Goal: Task Accomplishment & Management: Manage account settings

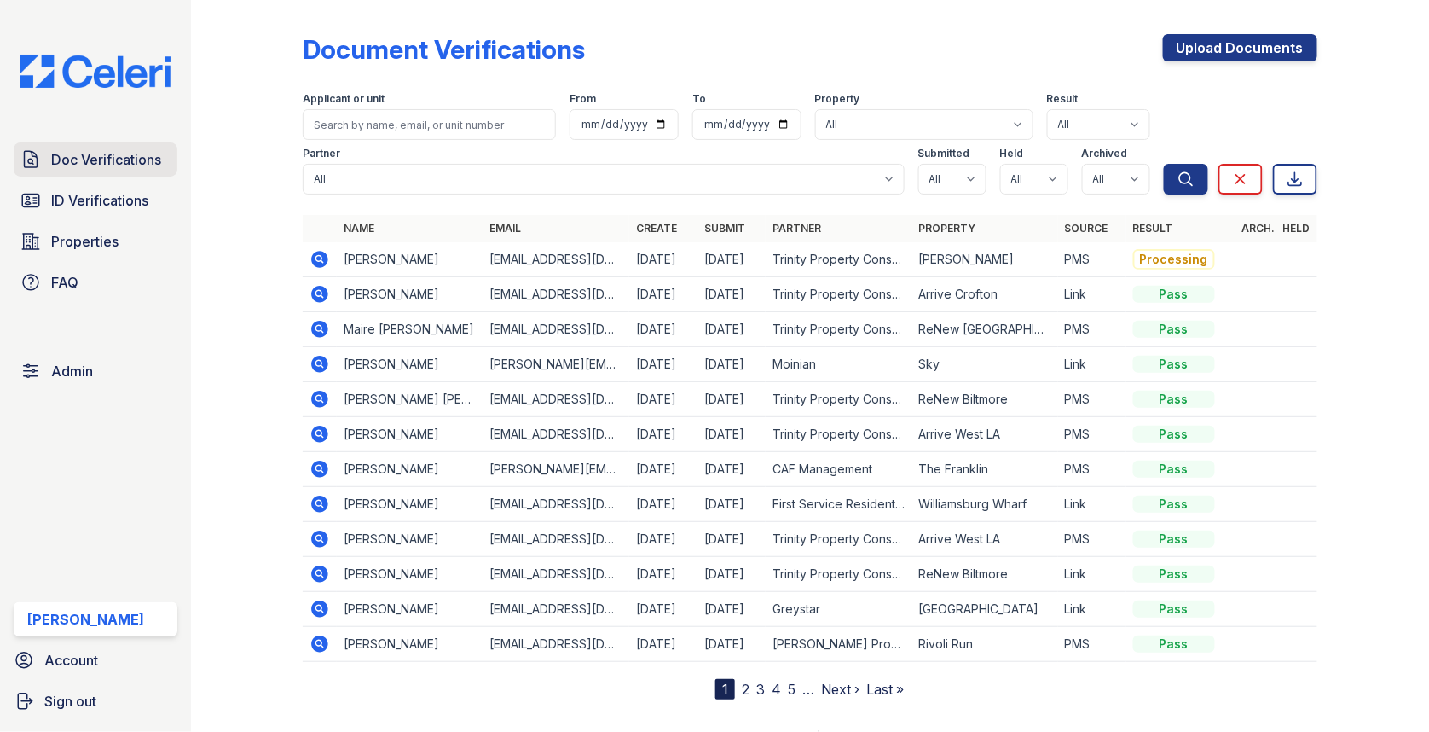
click at [79, 153] on span "Doc Verifications" at bounding box center [106, 159] width 110 height 20
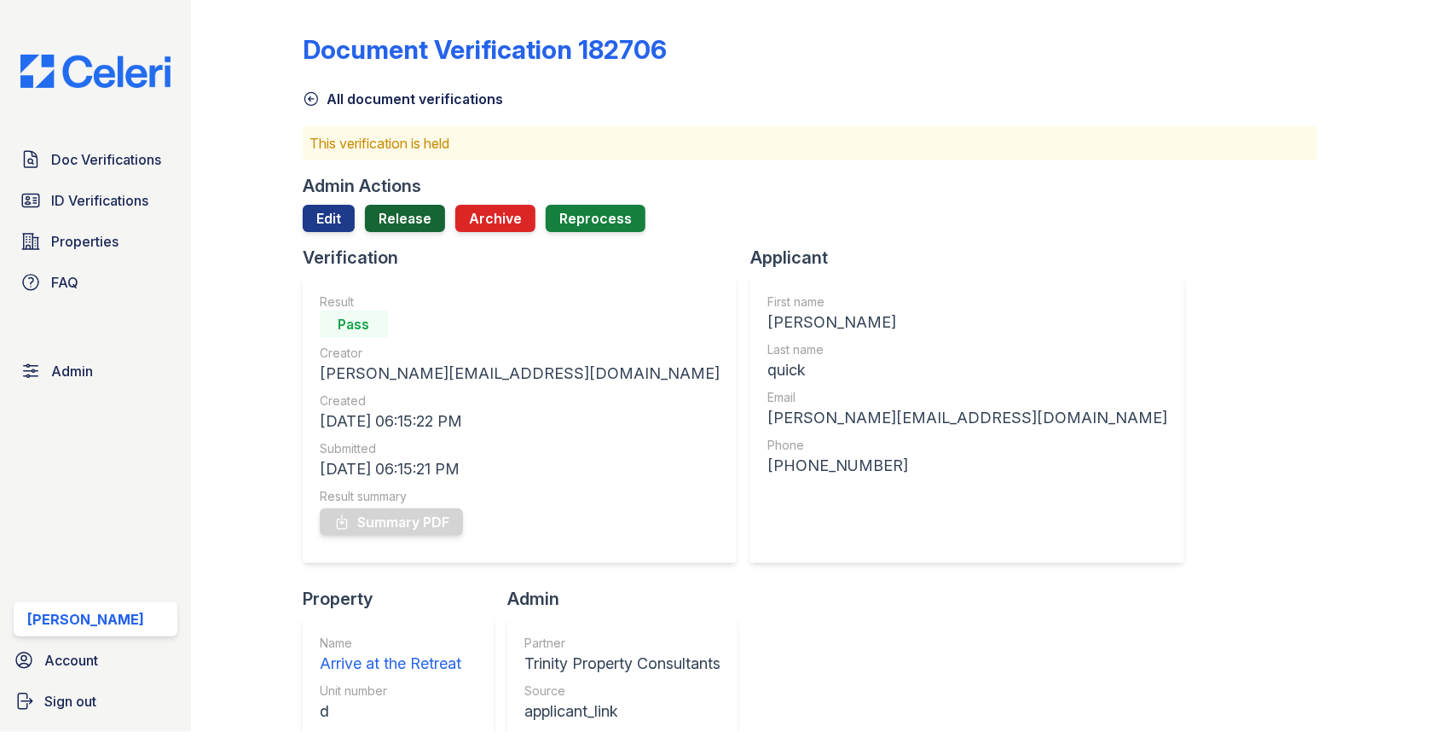
click at [397, 228] on link "Release" at bounding box center [405, 218] width 80 height 27
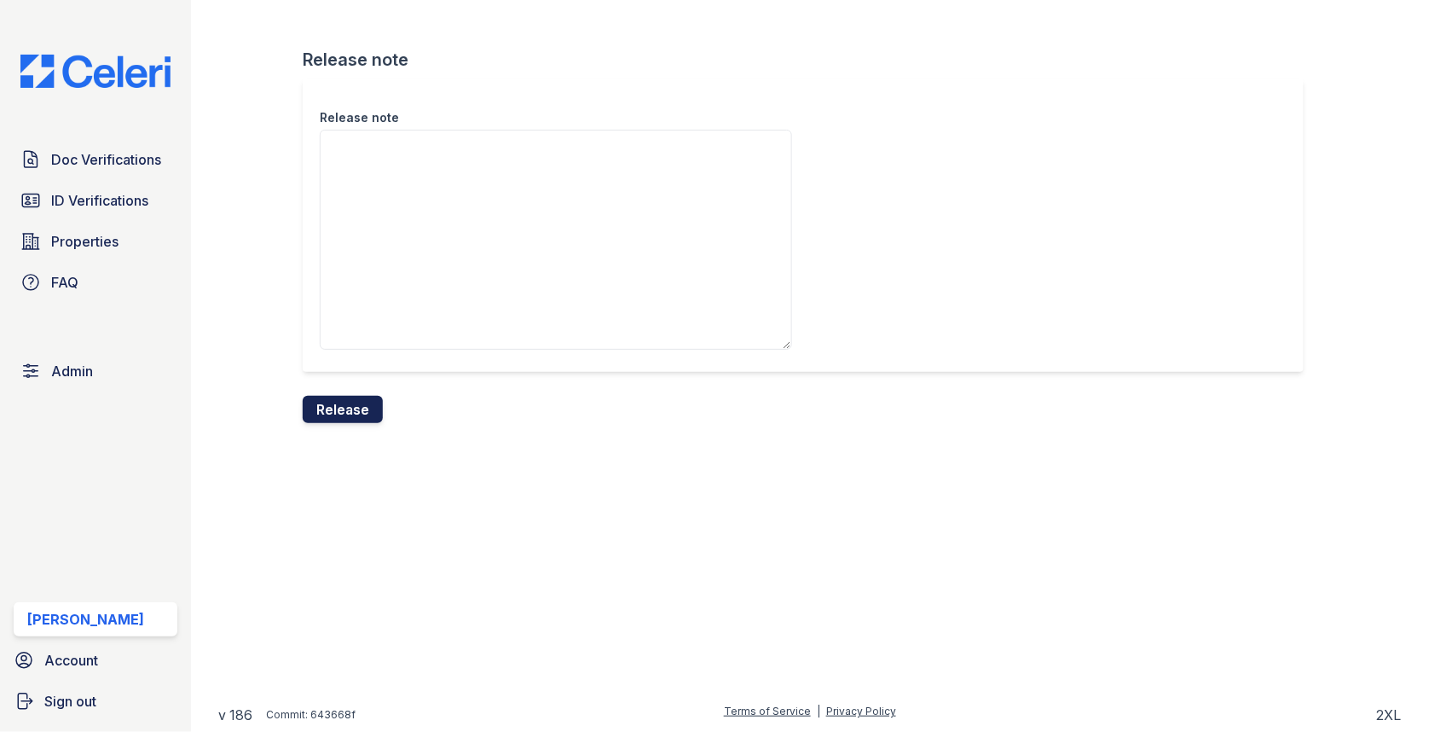
click at [340, 406] on button "Release" at bounding box center [343, 409] width 80 height 27
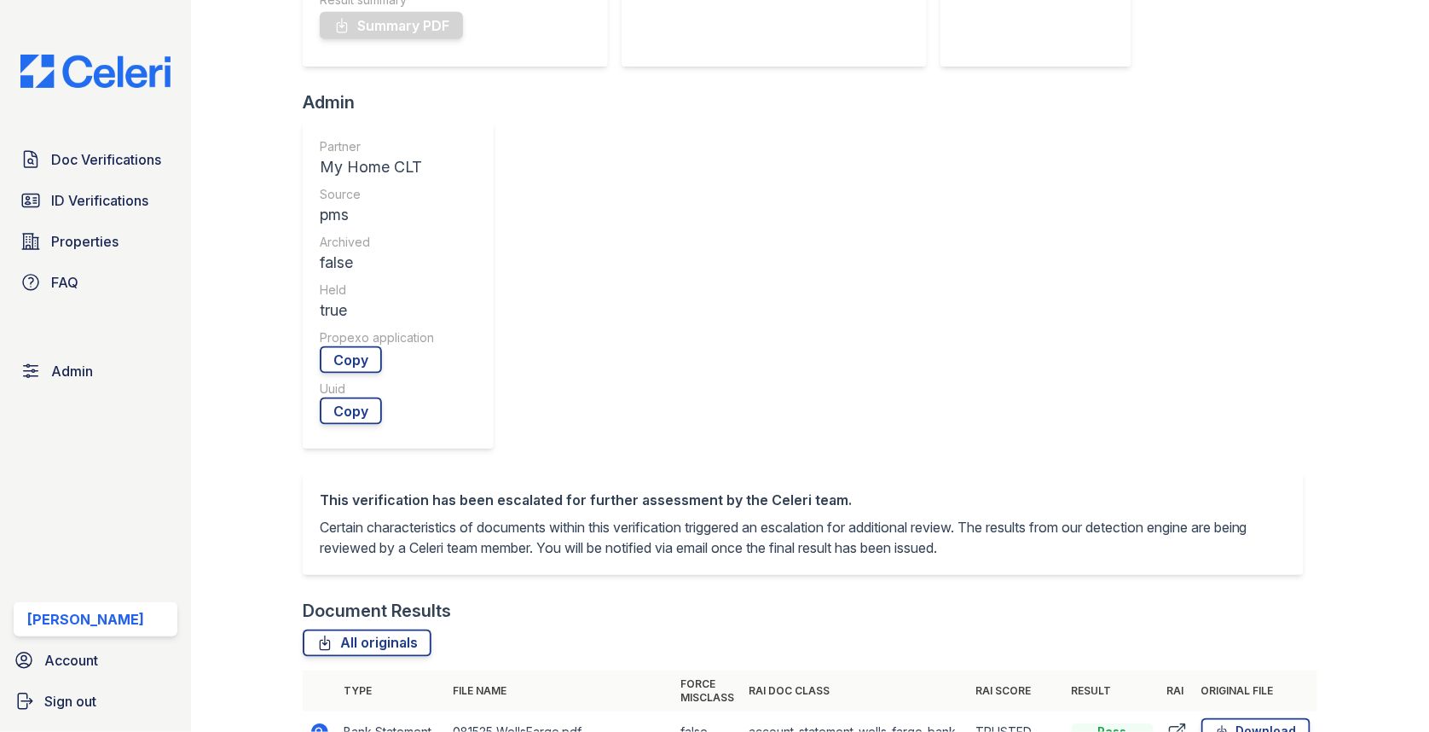
scroll to position [831, 0]
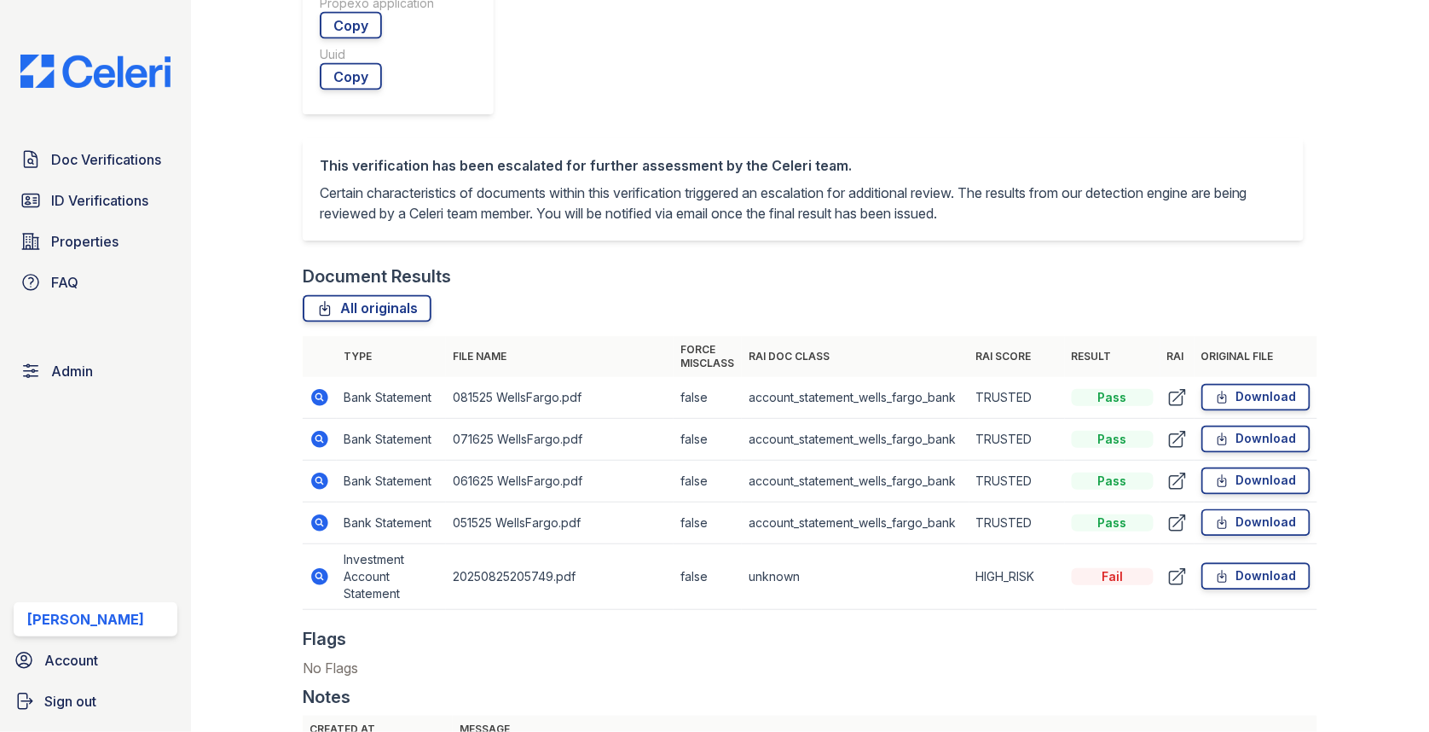
click at [324, 568] on icon at bounding box center [319, 576] width 17 height 17
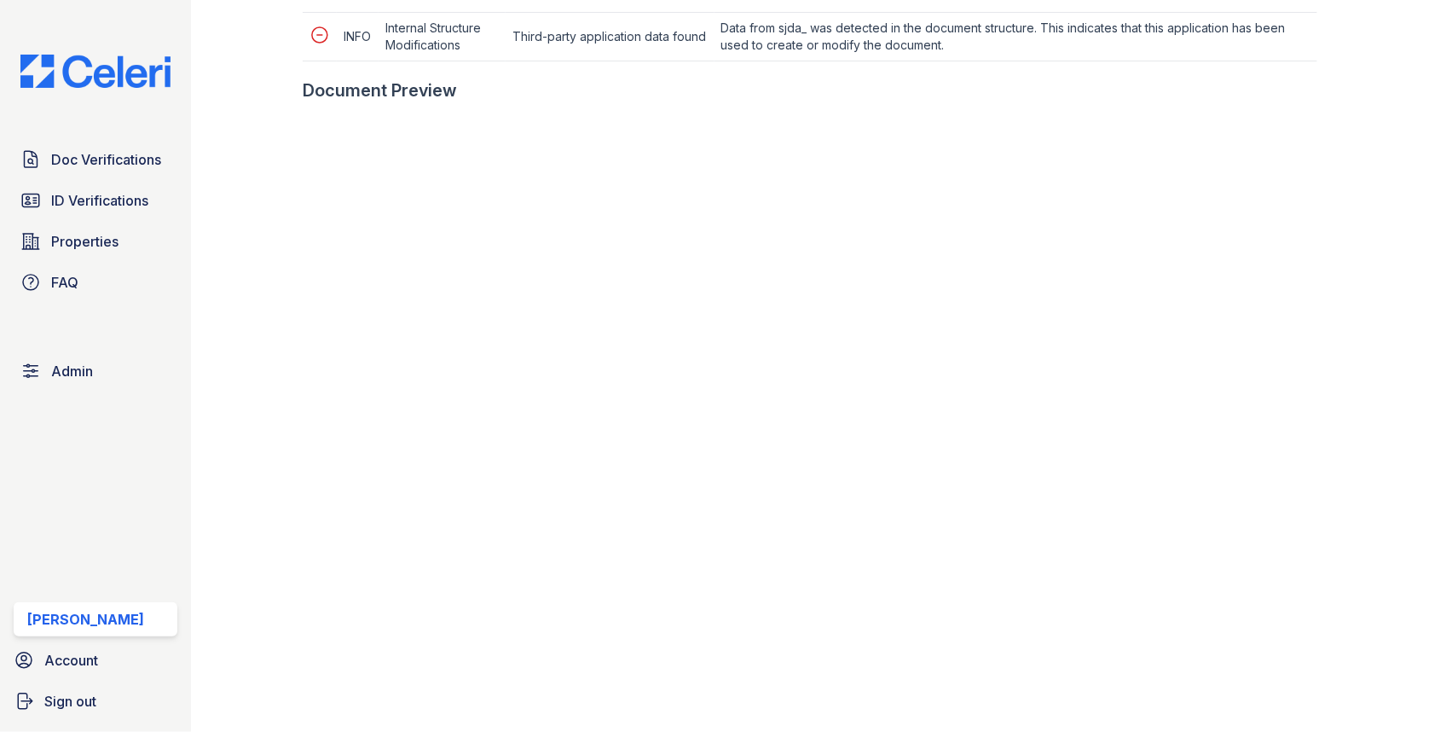
scroll to position [942, 0]
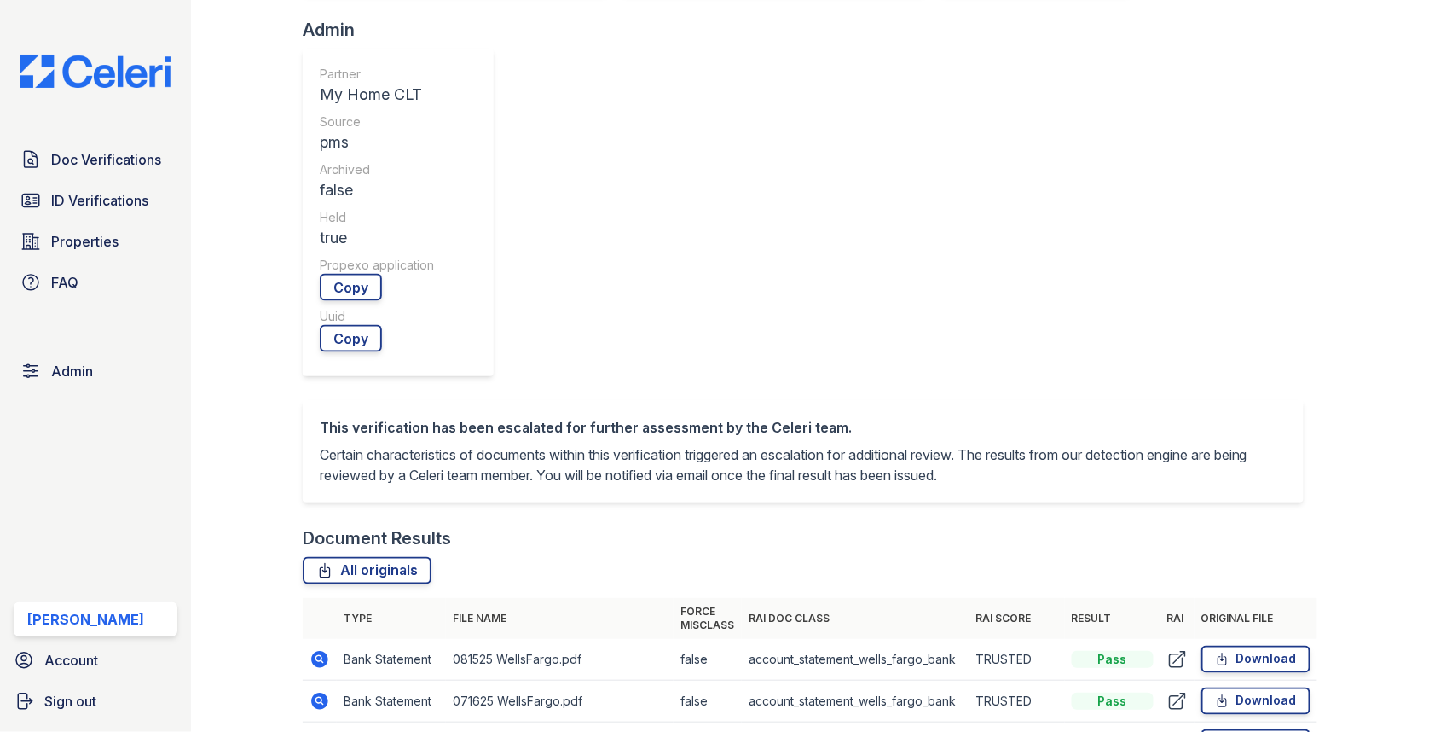
scroll to position [831, 0]
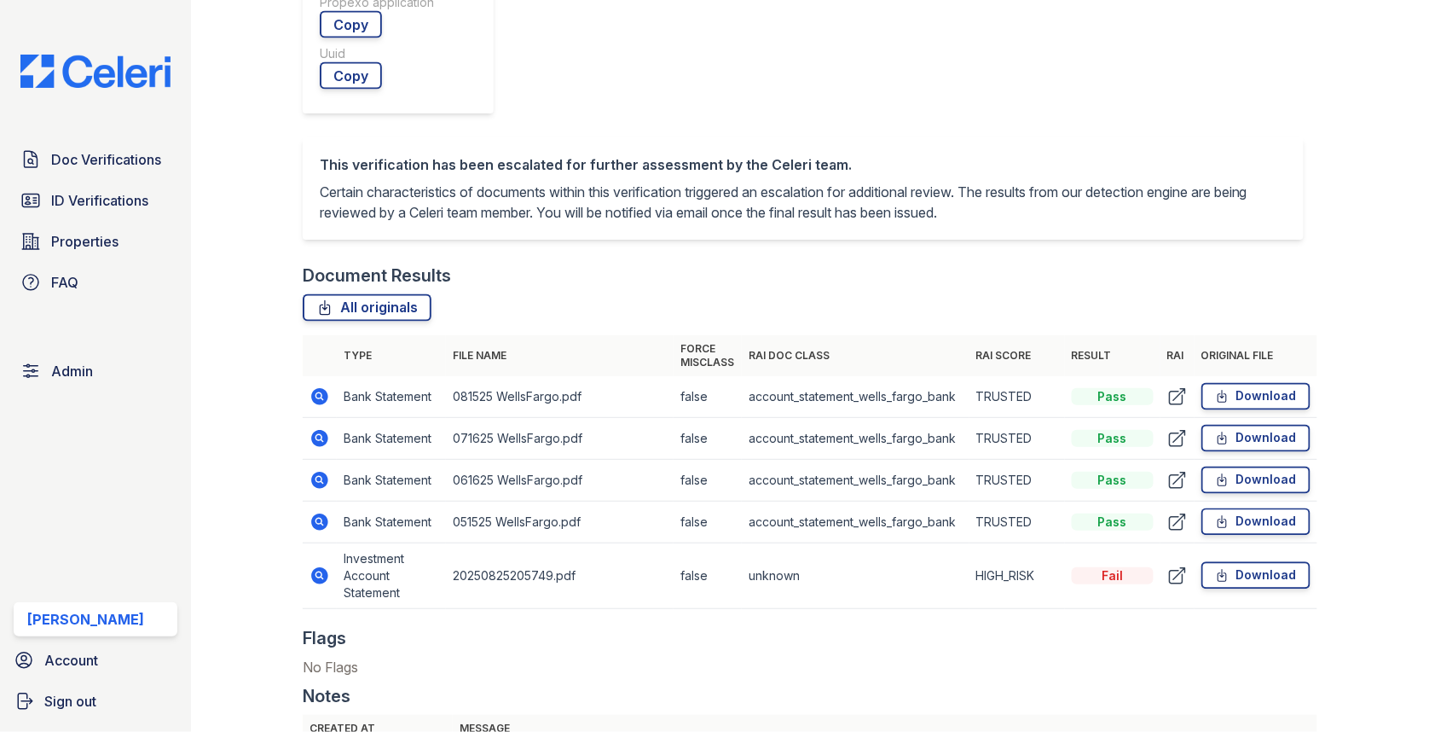
click at [319, 513] on icon at bounding box center [319, 521] width 17 height 17
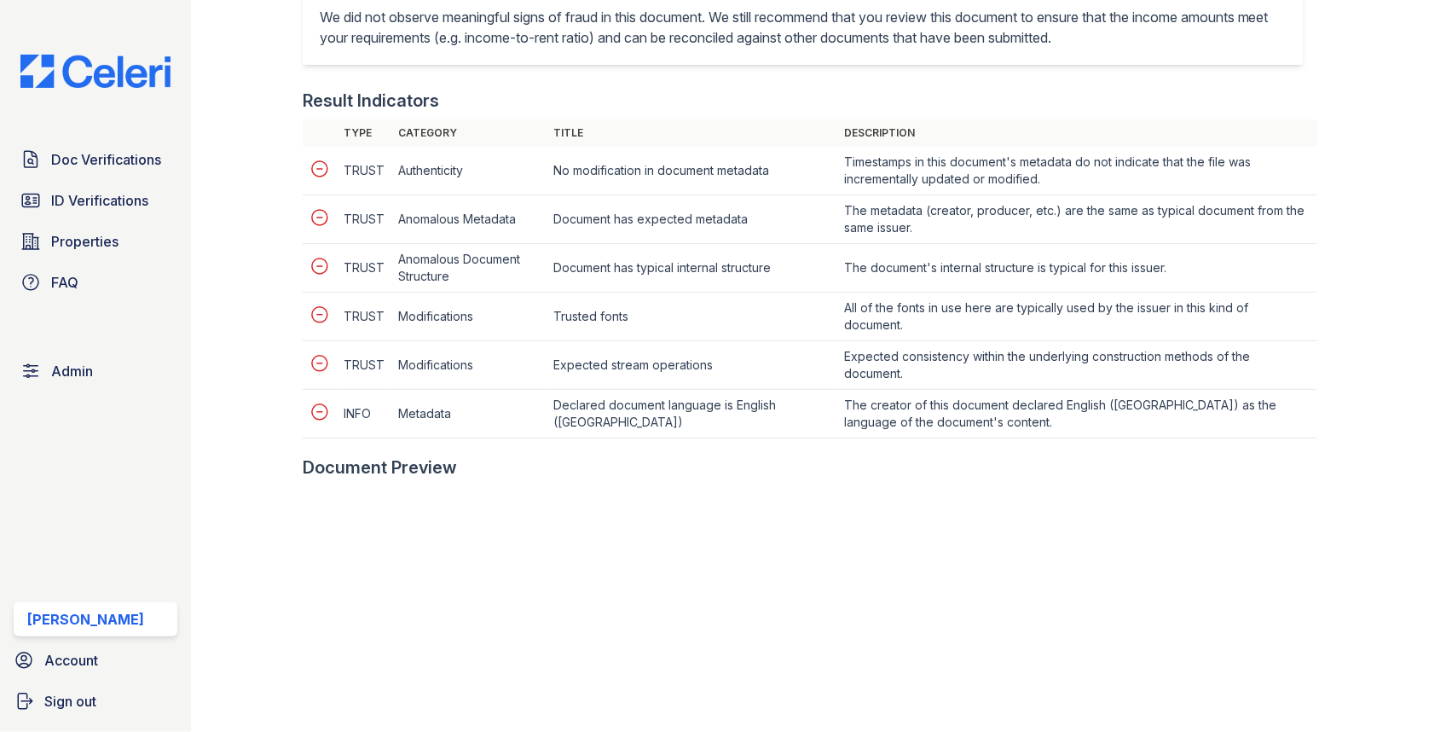
scroll to position [894, 0]
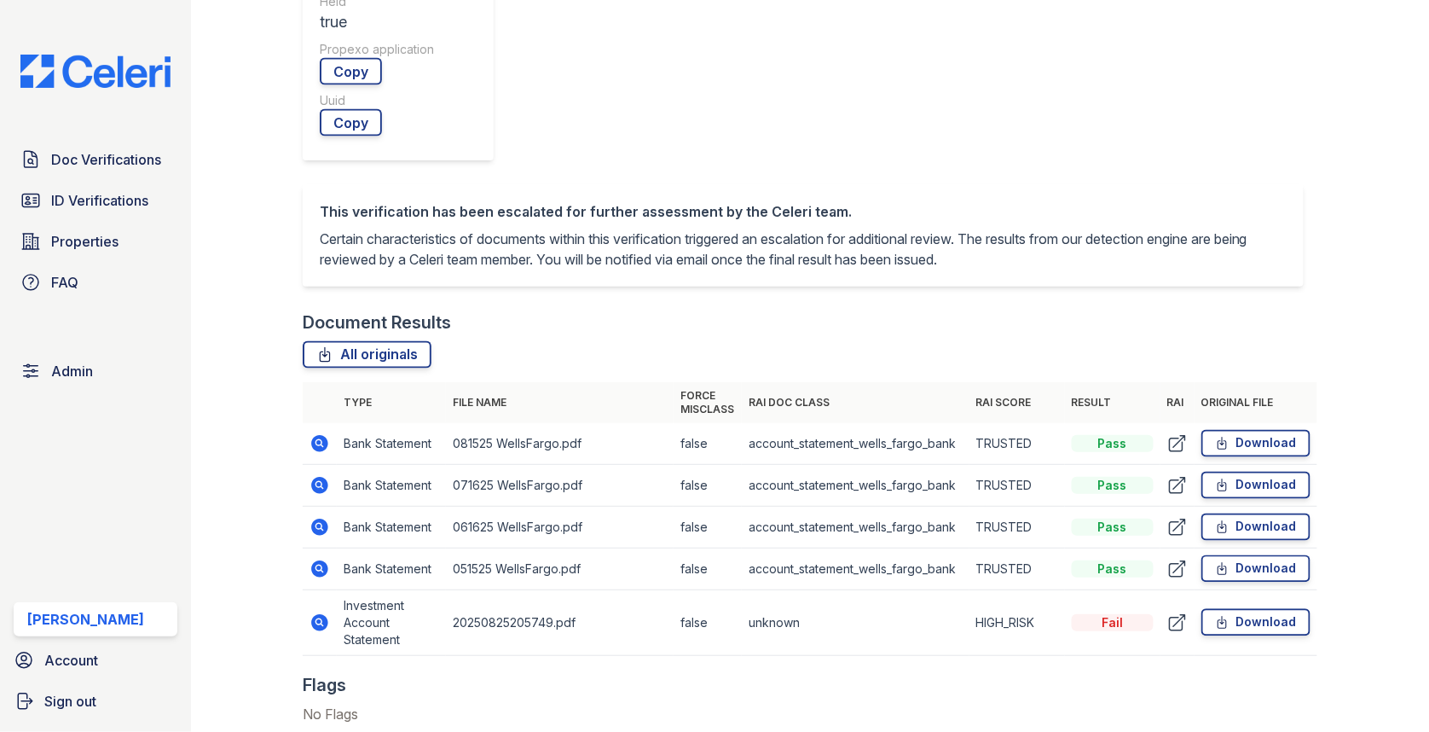
scroll to position [949, 0]
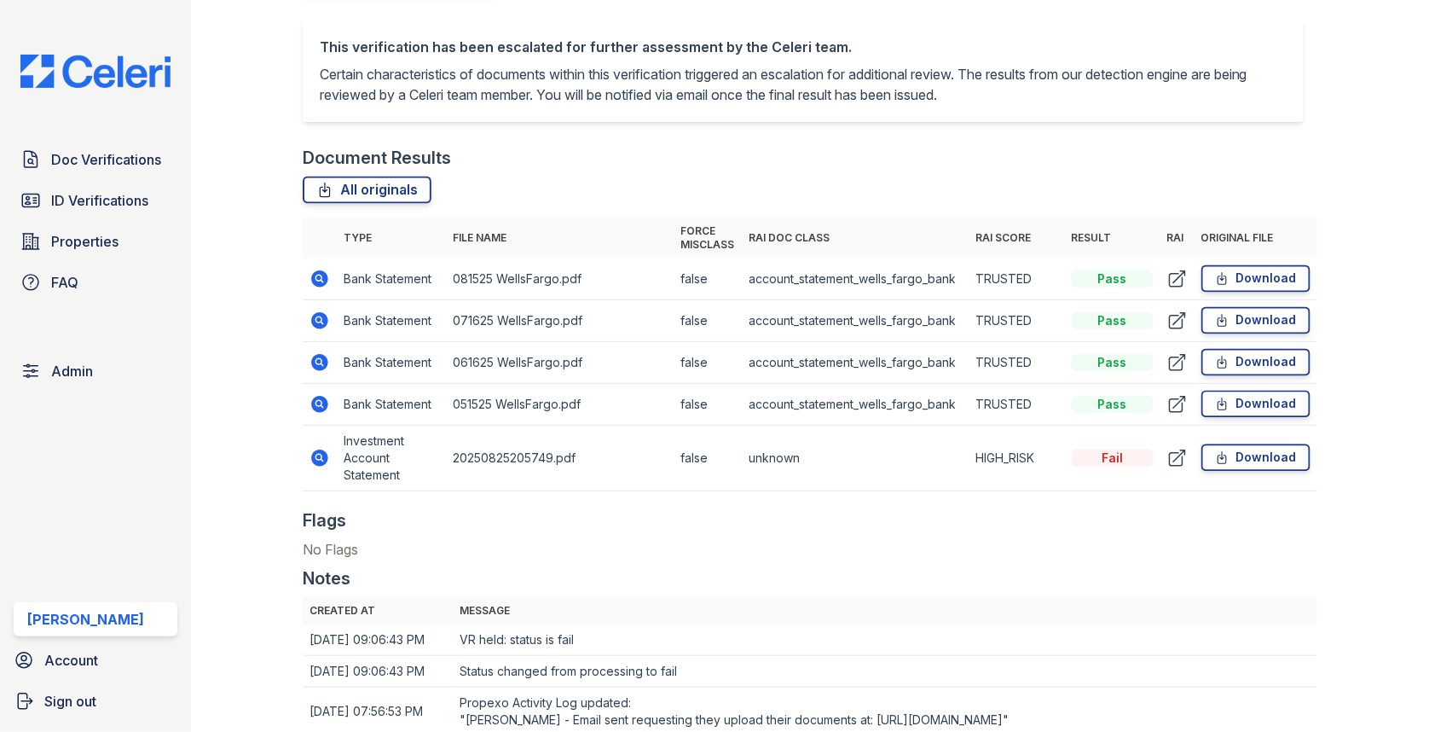
click at [313, 448] on icon at bounding box center [320, 458] width 20 height 20
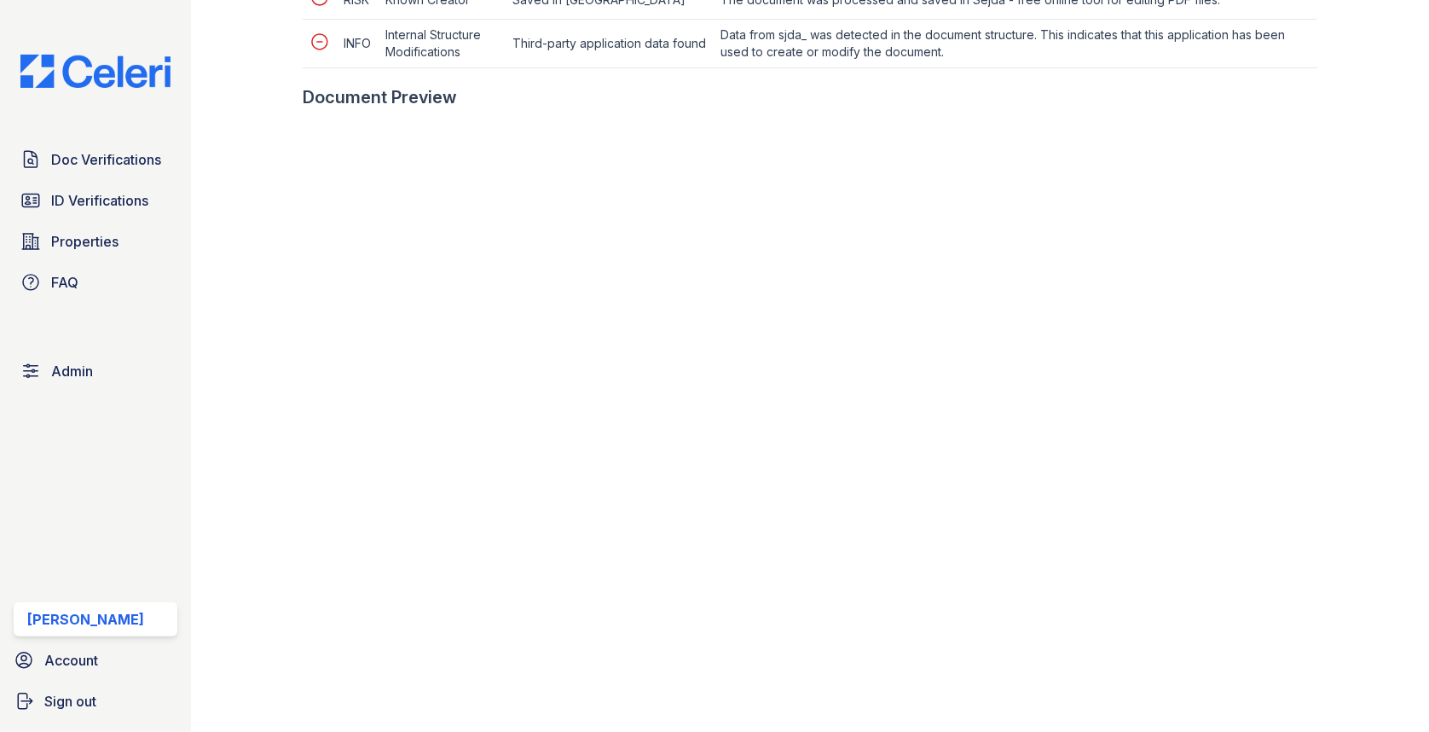
scroll to position [883, 0]
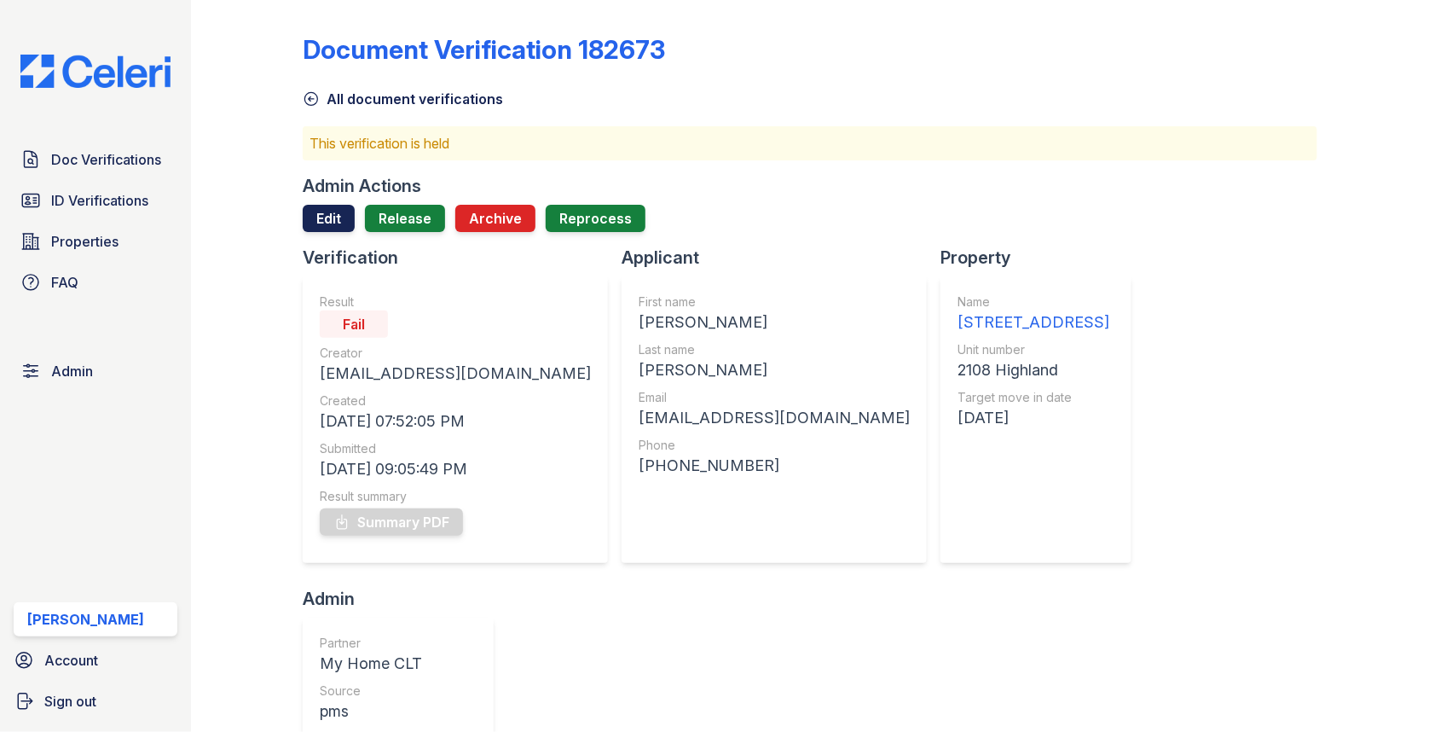
click at [337, 211] on link "Edit" at bounding box center [329, 218] width 52 height 27
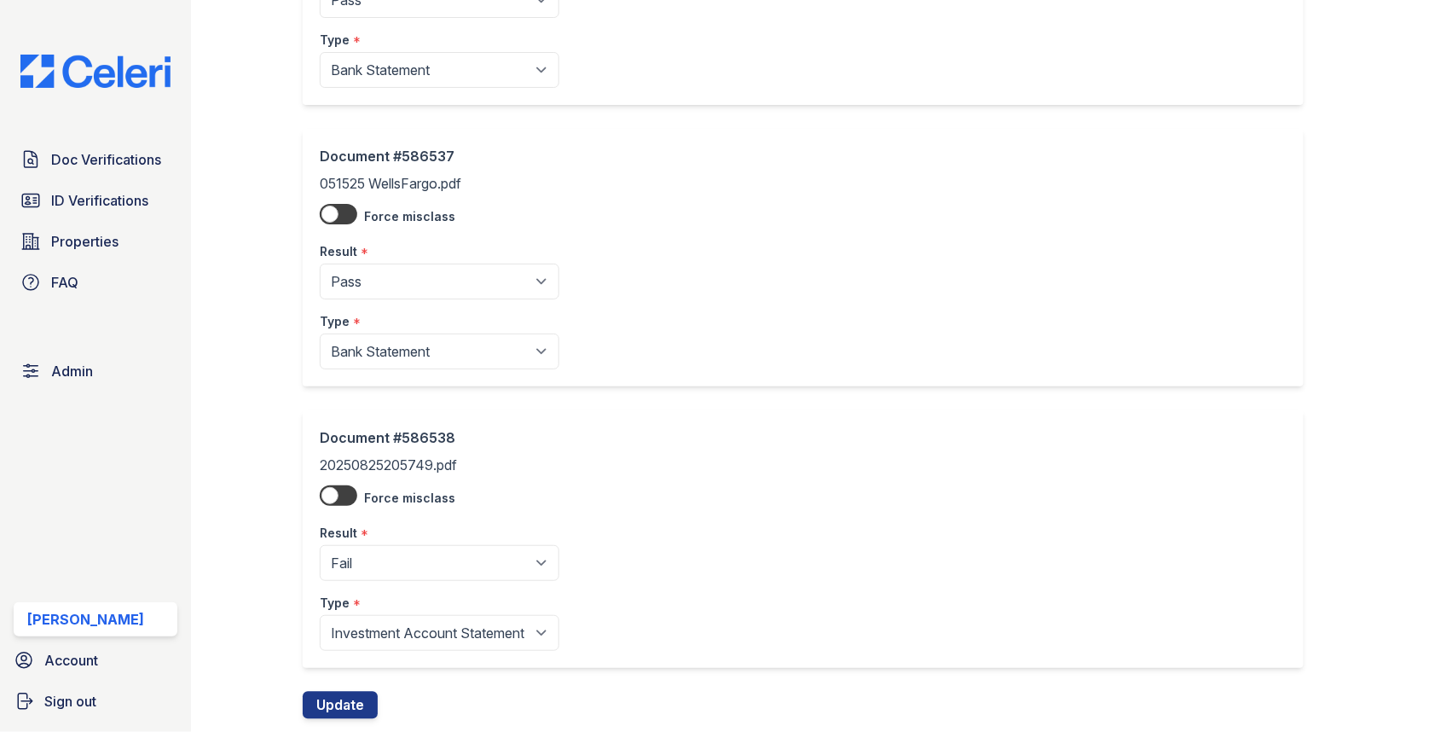
scroll to position [880, 0]
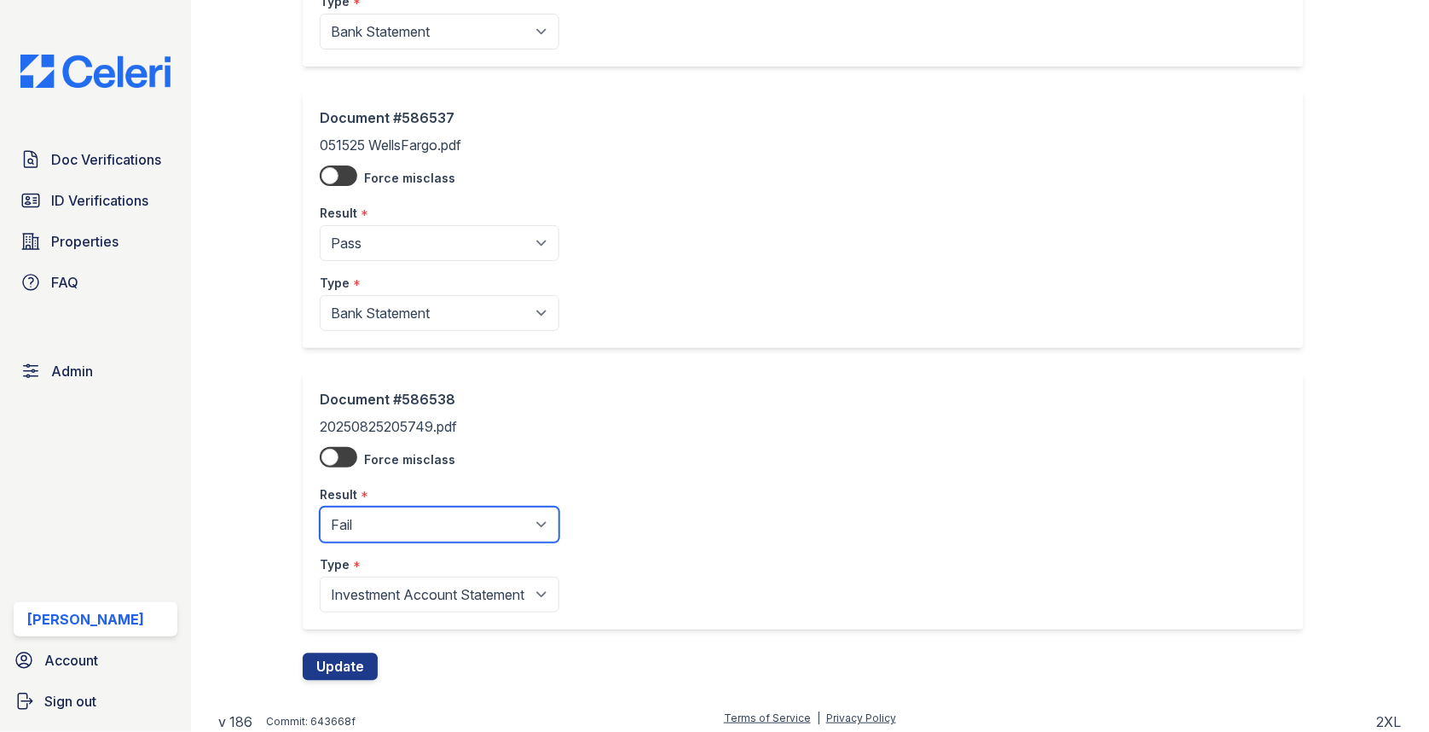
click at [379, 518] on select "Pending Sent Started Processing Pass Fail Caution Error N/A" at bounding box center [440, 525] width 240 height 36
select select "pass"
click at [356, 661] on button "Update" at bounding box center [340, 666] width 75 height 27
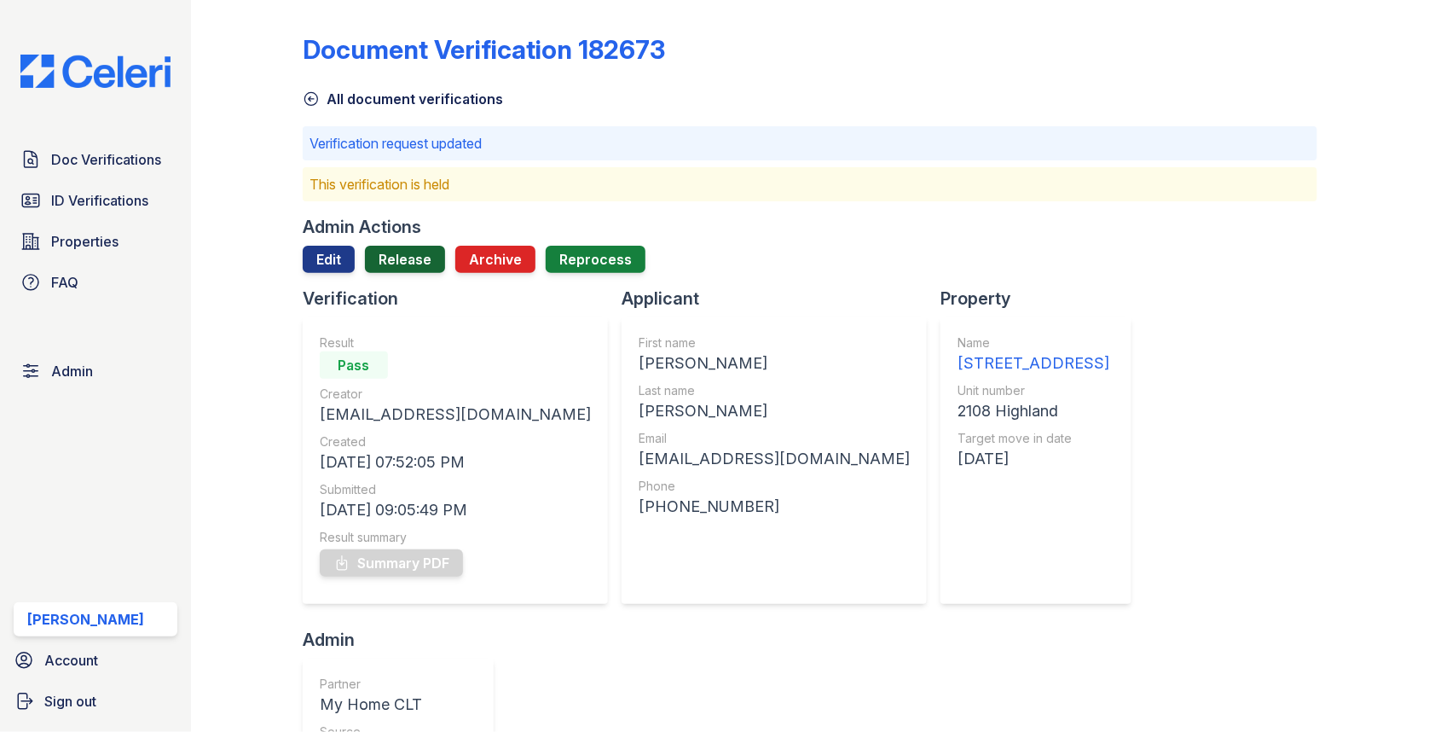
click at [402, 259] on link "Release" at bounding box center [405, 259] width 80 height 27
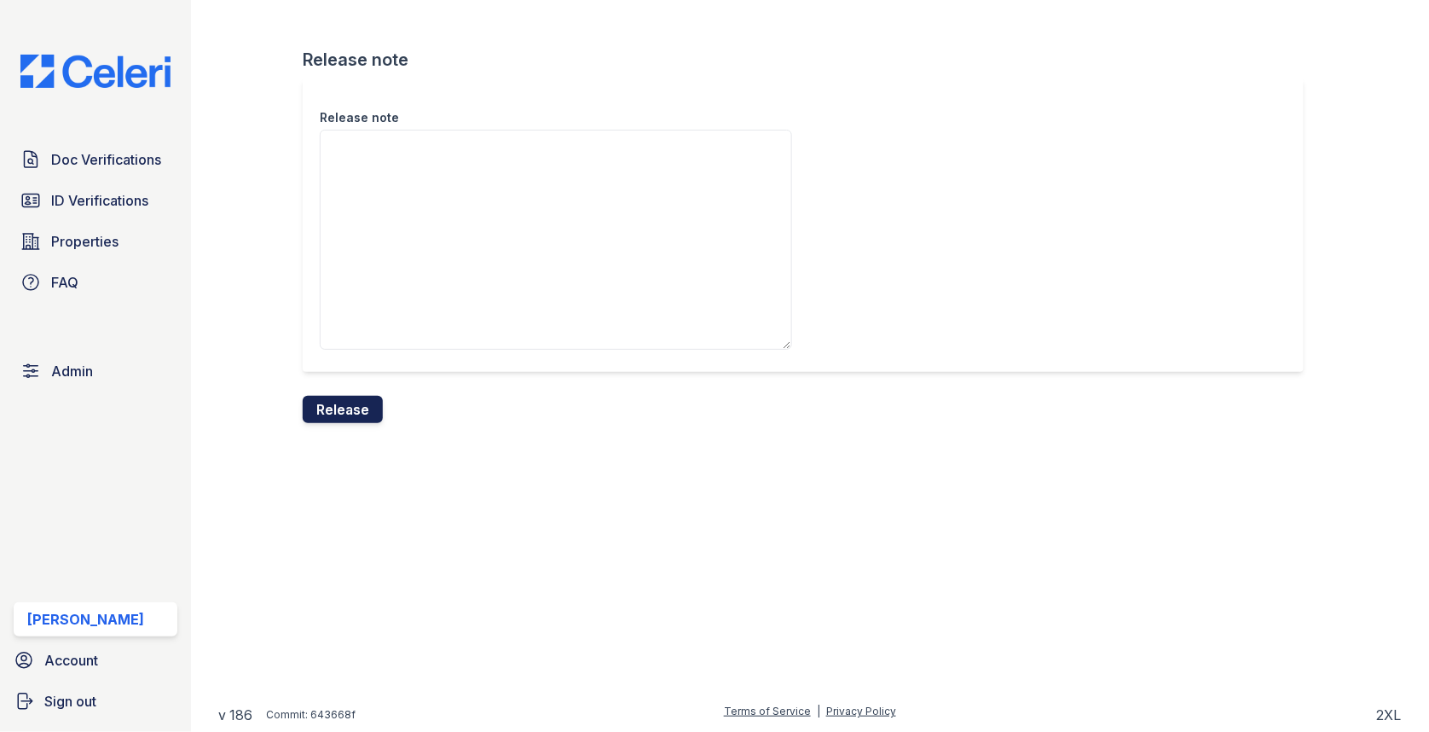
click at [353, 409] on button "Release" at bounding box center [343, 409] width 80 height 27
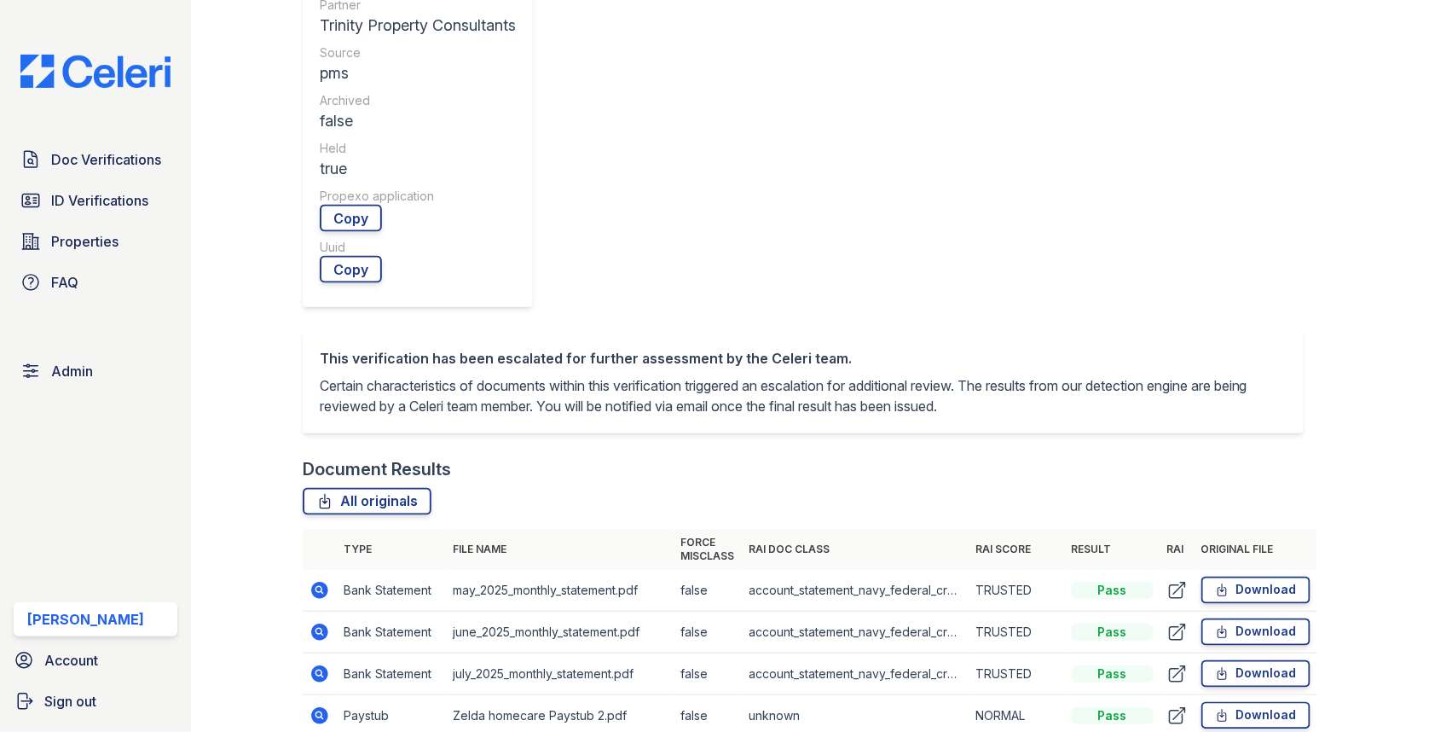
scroll to position [832, 0]
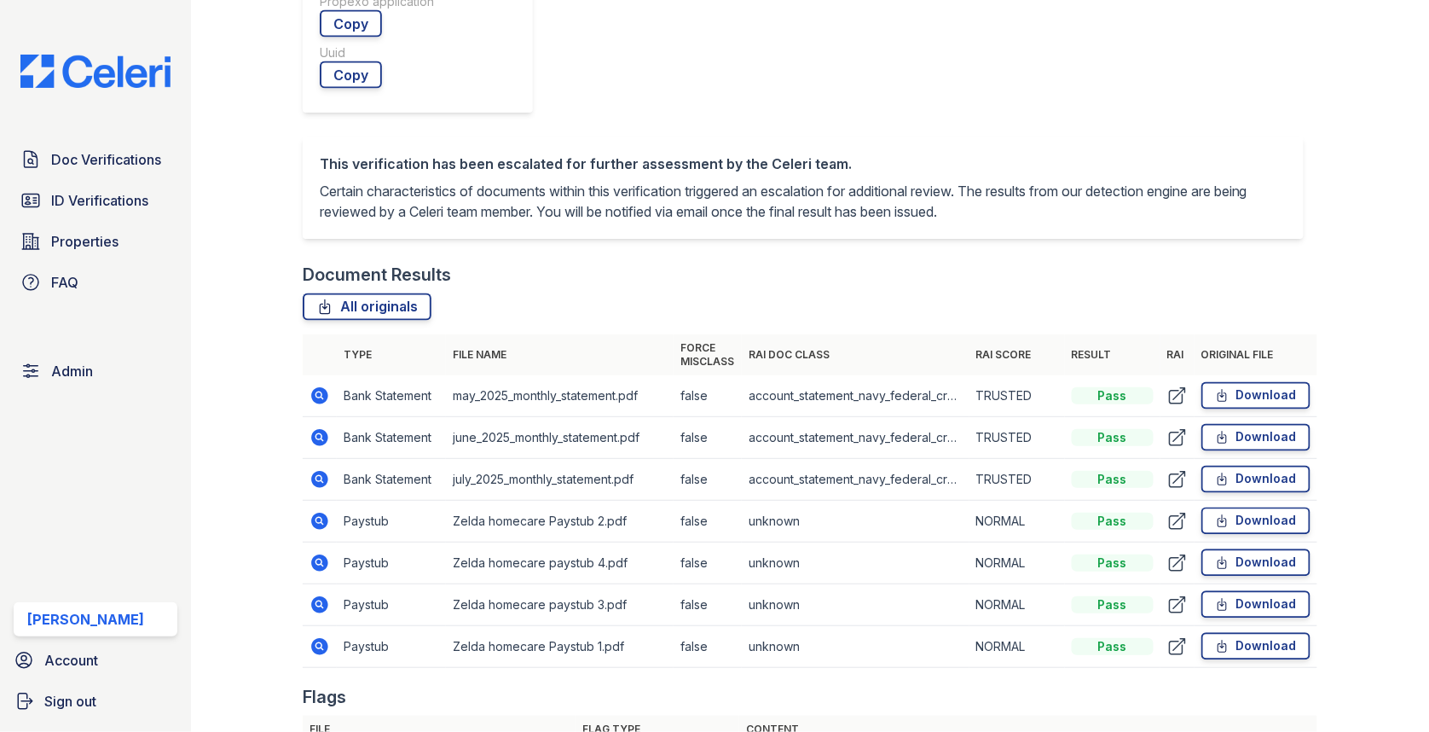
click at [321, 512] on icon at bounding box center [319, 520] width 17 height 17
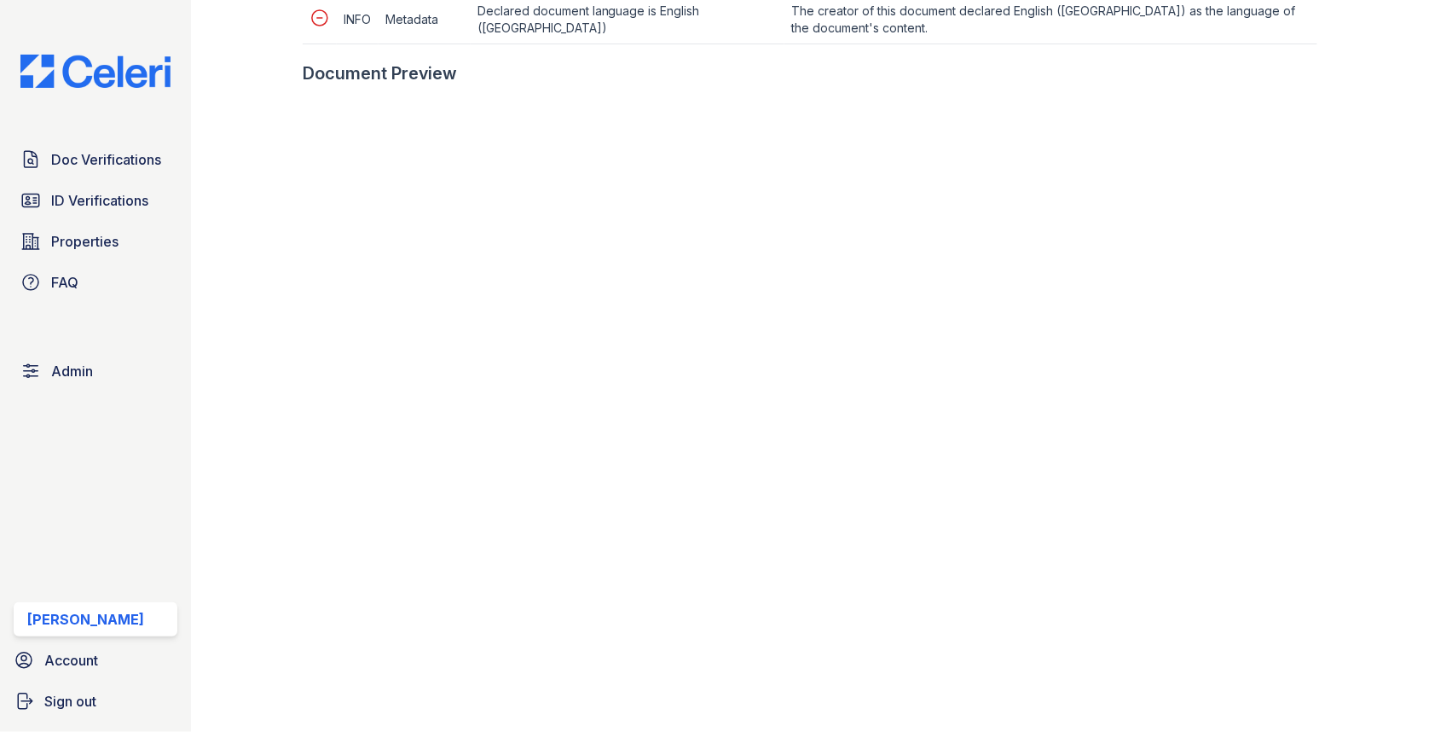
scroll to position [843, 0]
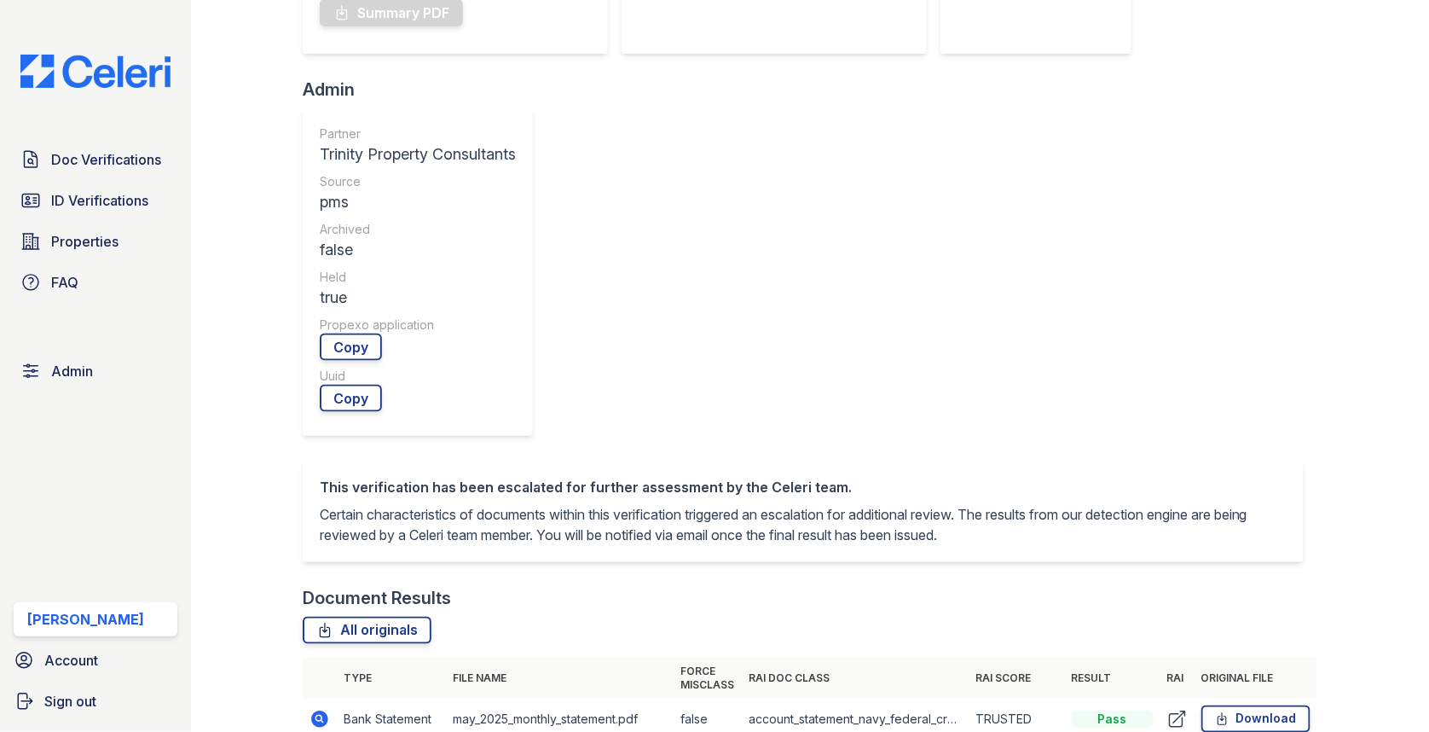
scroll to position [516, 0]
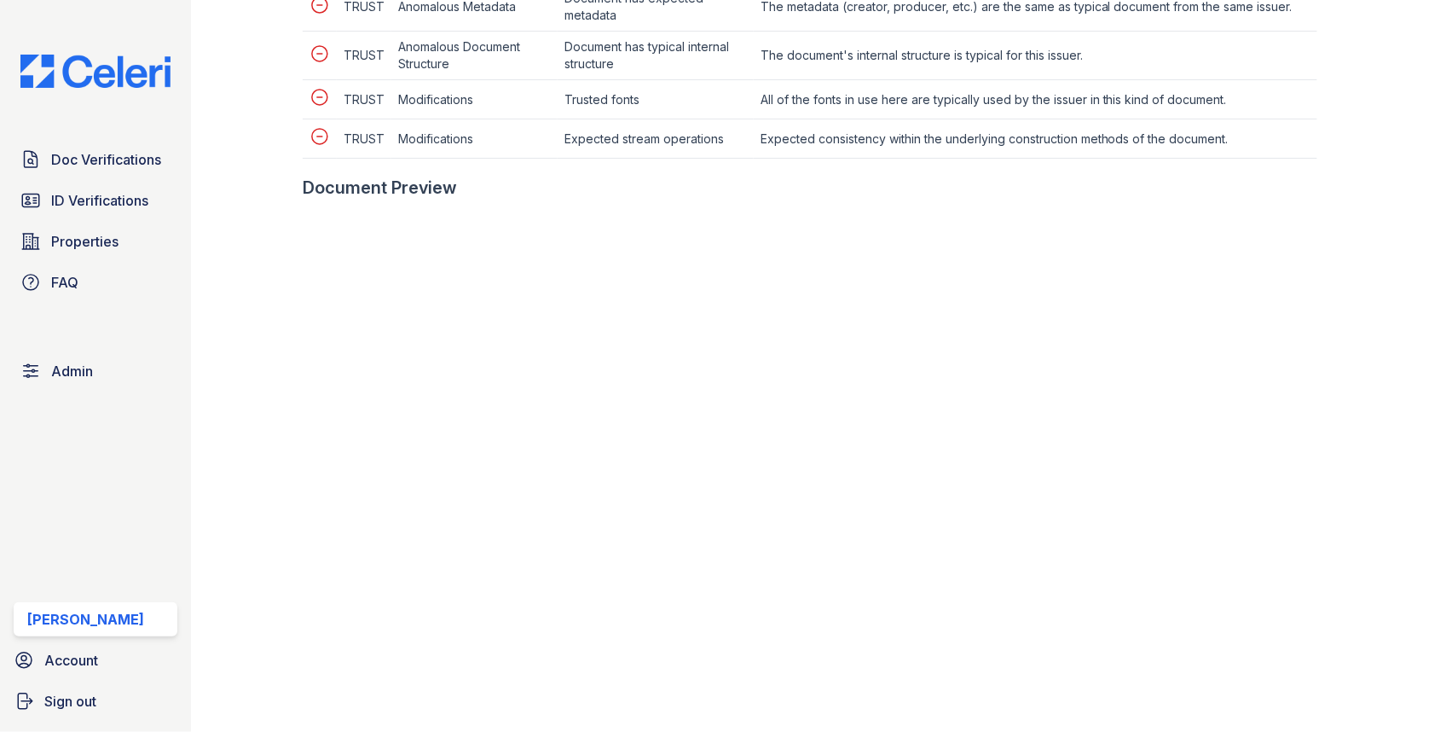
scroll to position [923, 0]
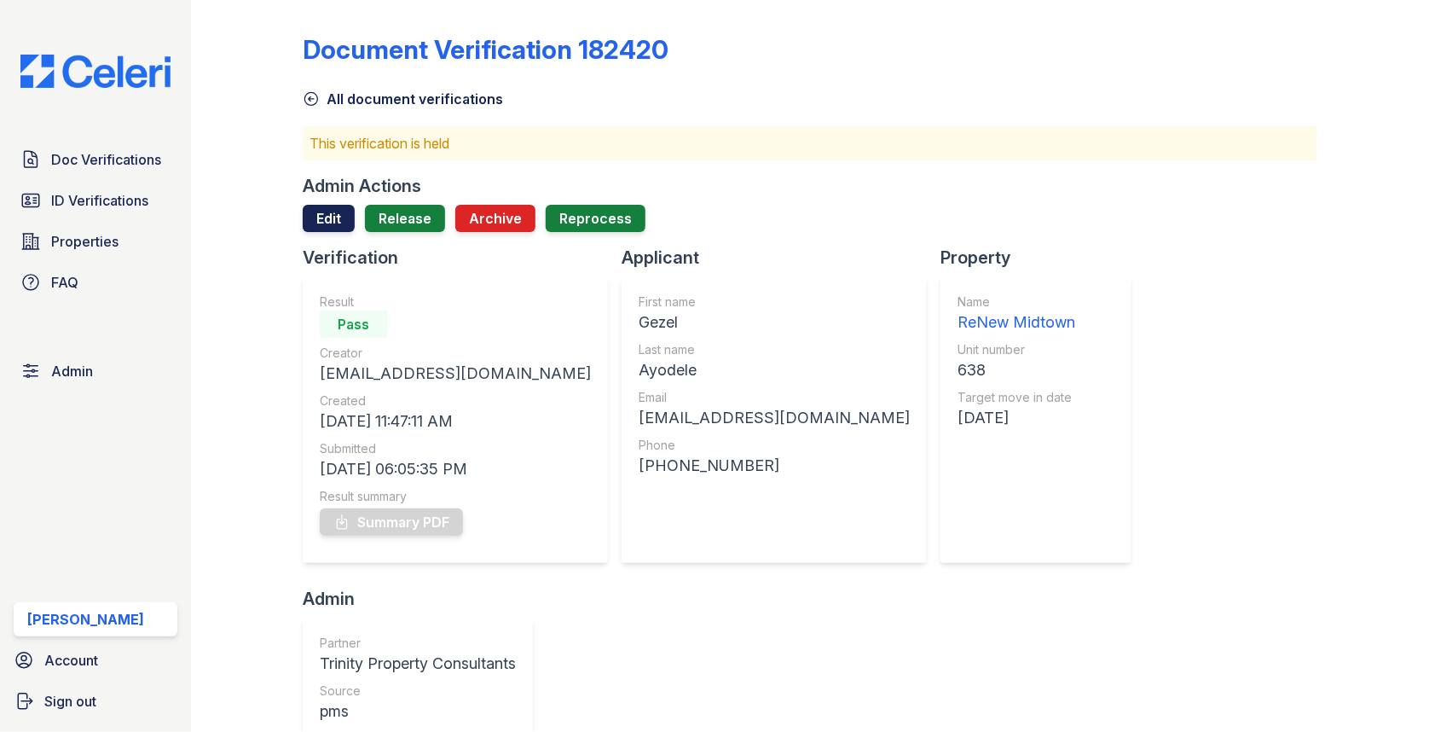
click at [316, 219] on link "Edit" at bounding box center [329, 218] width 52 height 27
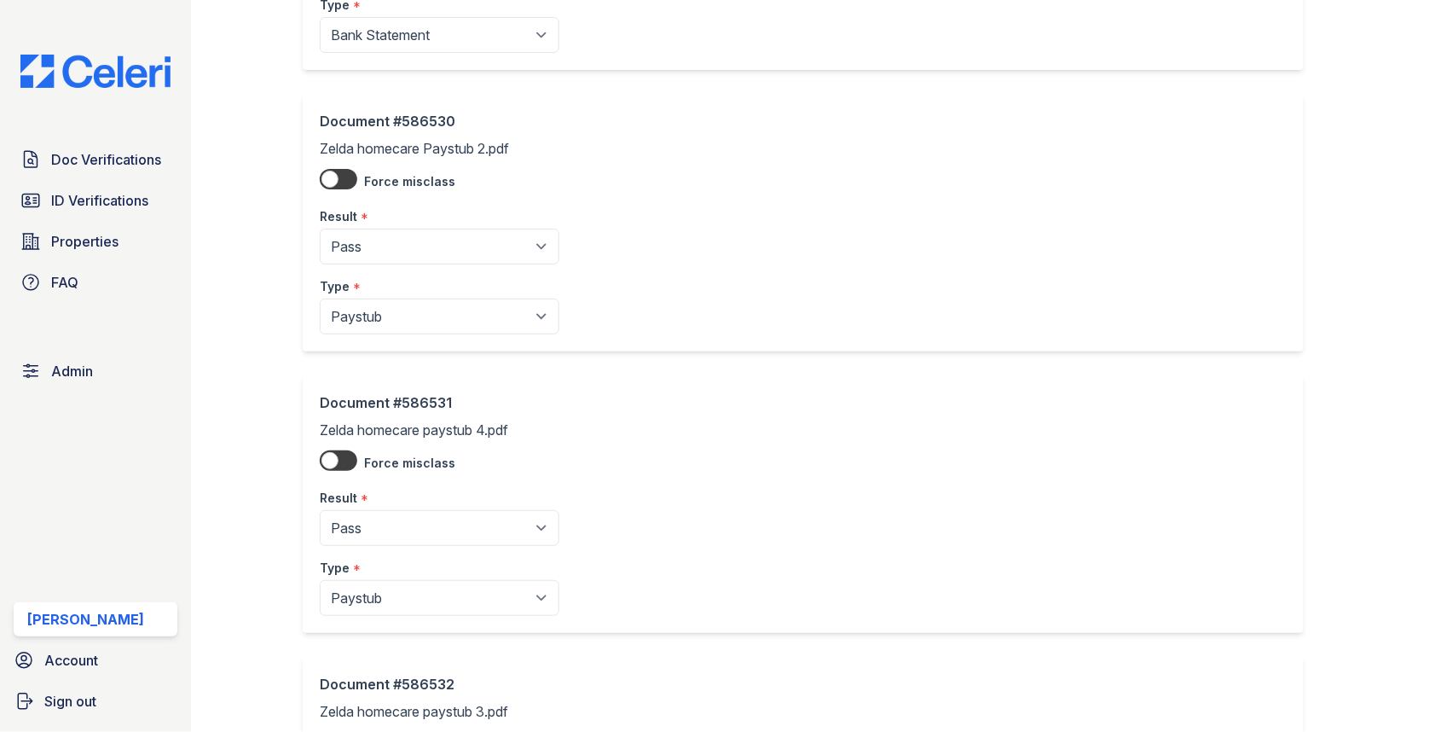
scroll to position [1439, 0]
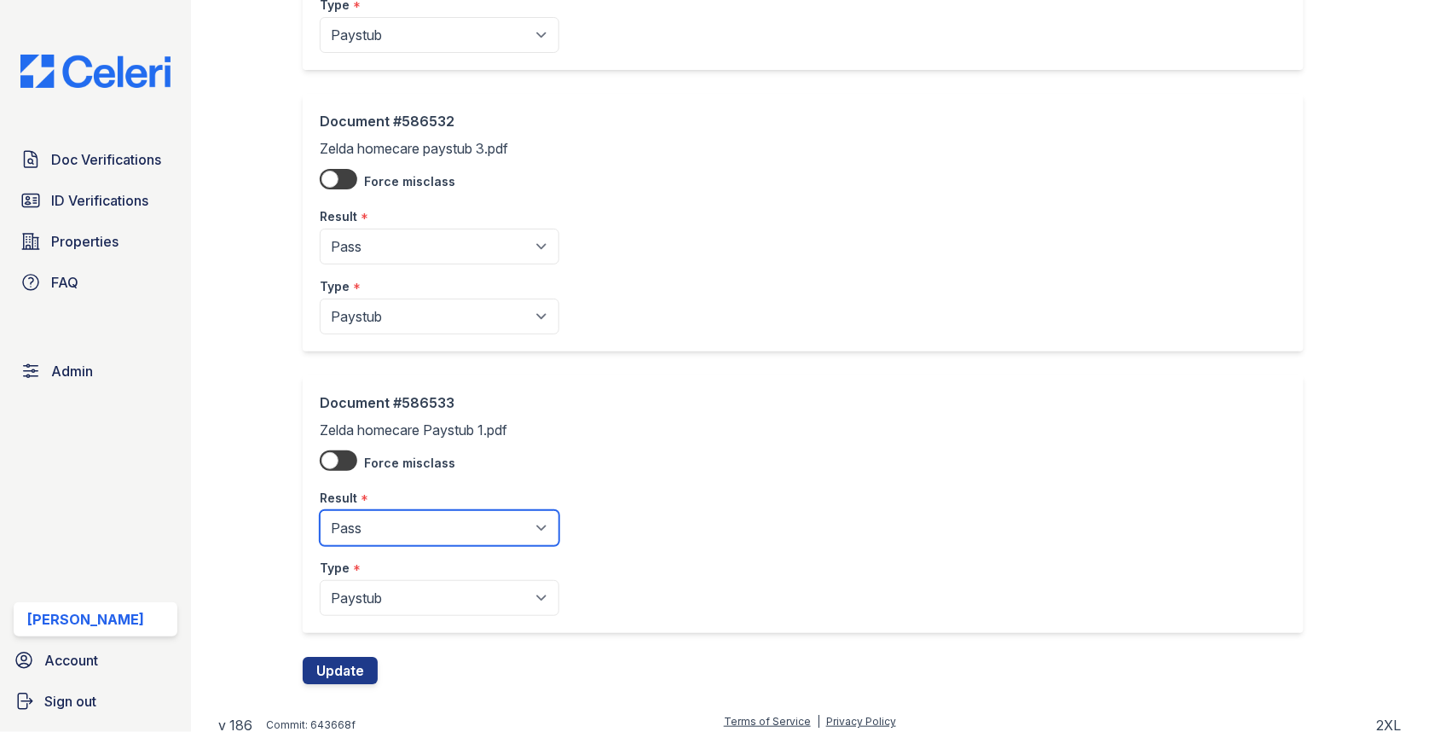
click at [405, 526] on select "Pending Sent Started Processing Pass Fail Caution Error N/A" at bounding box center [440, 528] width 240 height 36
select select "fail"
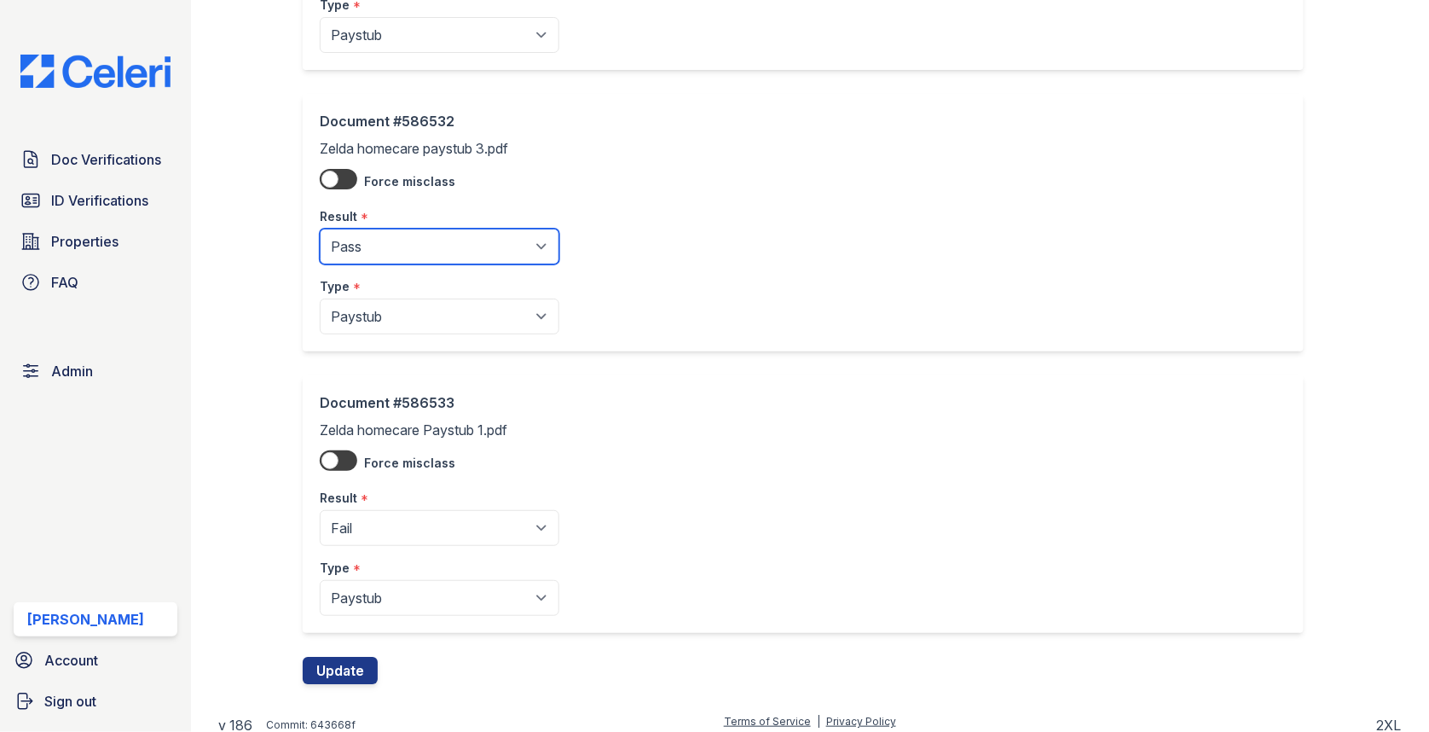
click at [415, 235] on select "Pending Sent Started Processing Pass Fail Caution Error N/A" at bounding box center [440, 247] width 240 height 36
select select "fail"
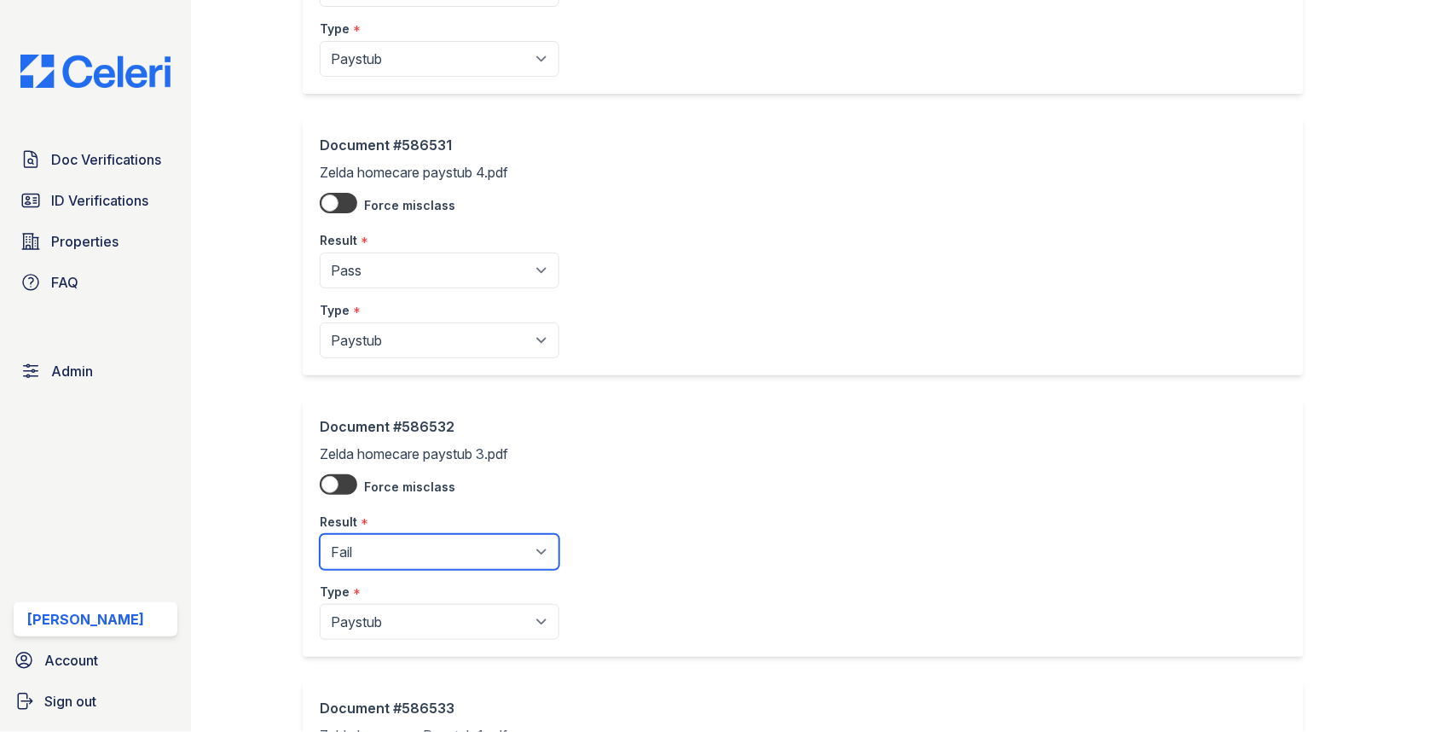
scroll to position [1113, 0]
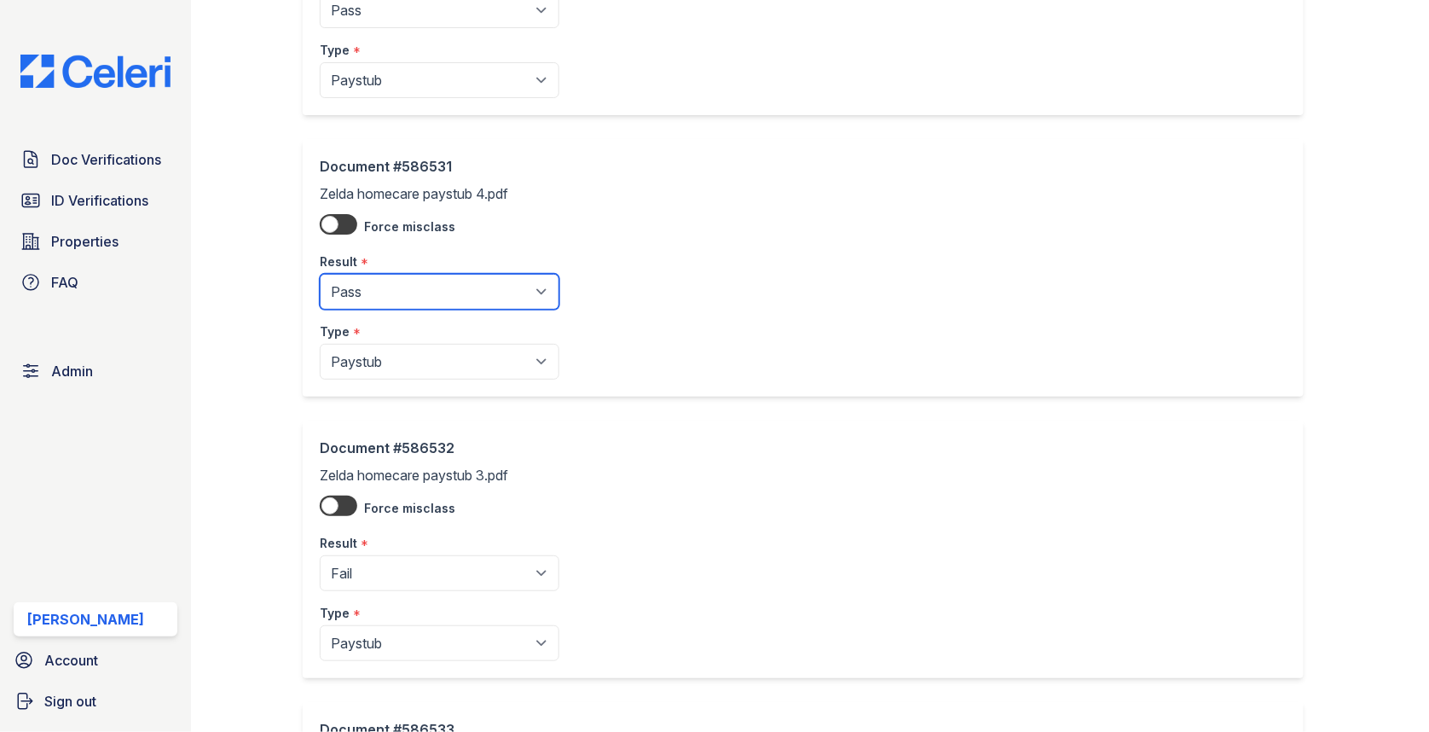
click at [420, 276] on select "Pending Sent Started Processing Pass Fail Caution Error N/A" at bounding box center [440, 292] width 240 height 36
select select "fail"
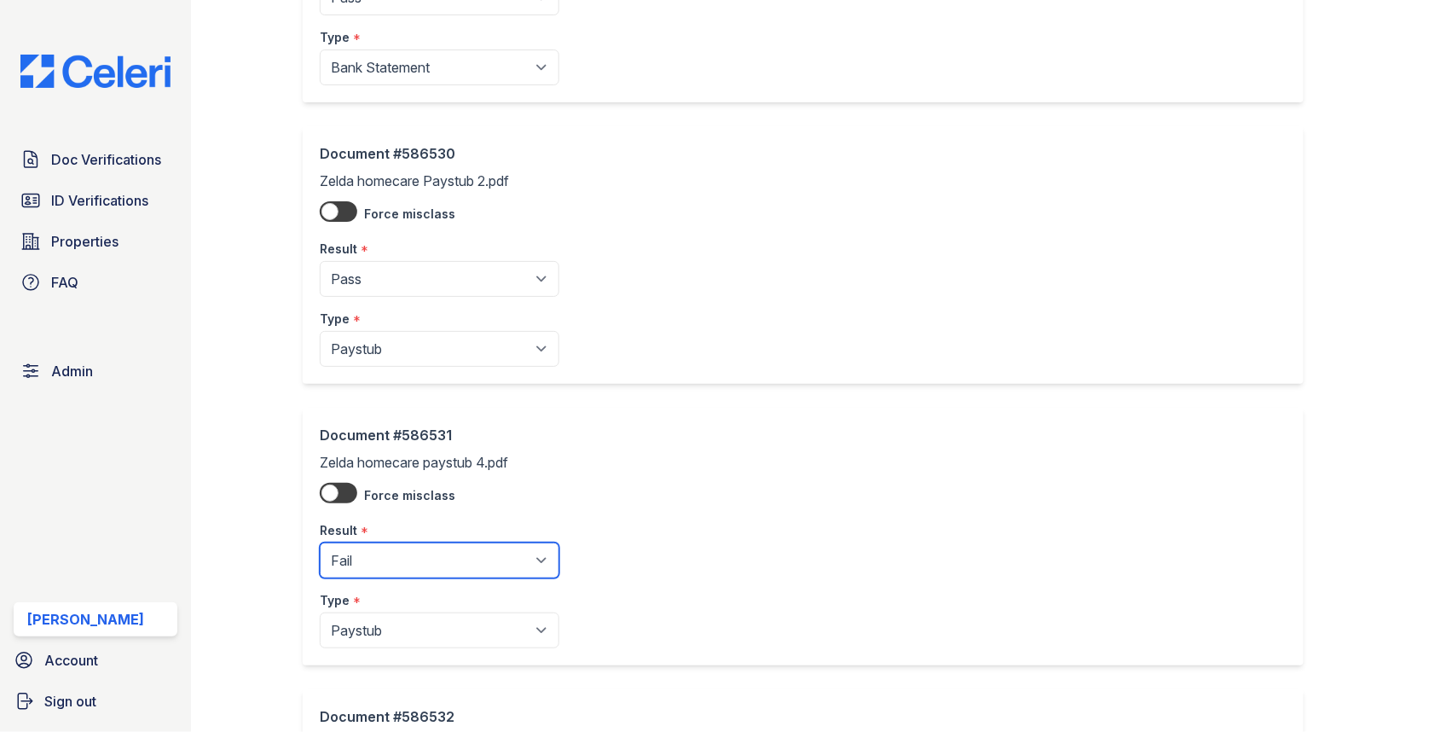
scroll to position [820, 0]
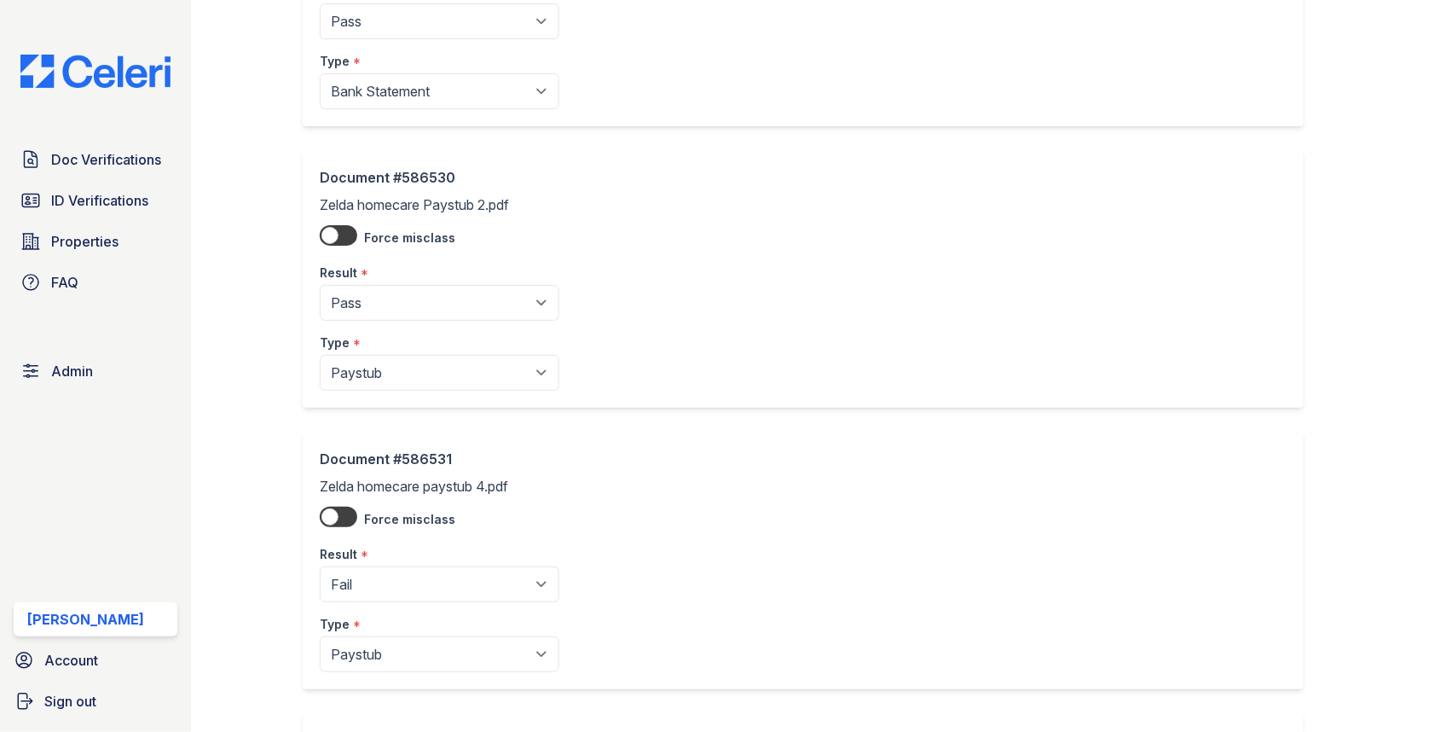
click at [412, 305] on select "Pending Sent Started Processing Pass Fail Caution Error N/A" at bounding box center [440, 303] width 240 height 36
select select "fail"
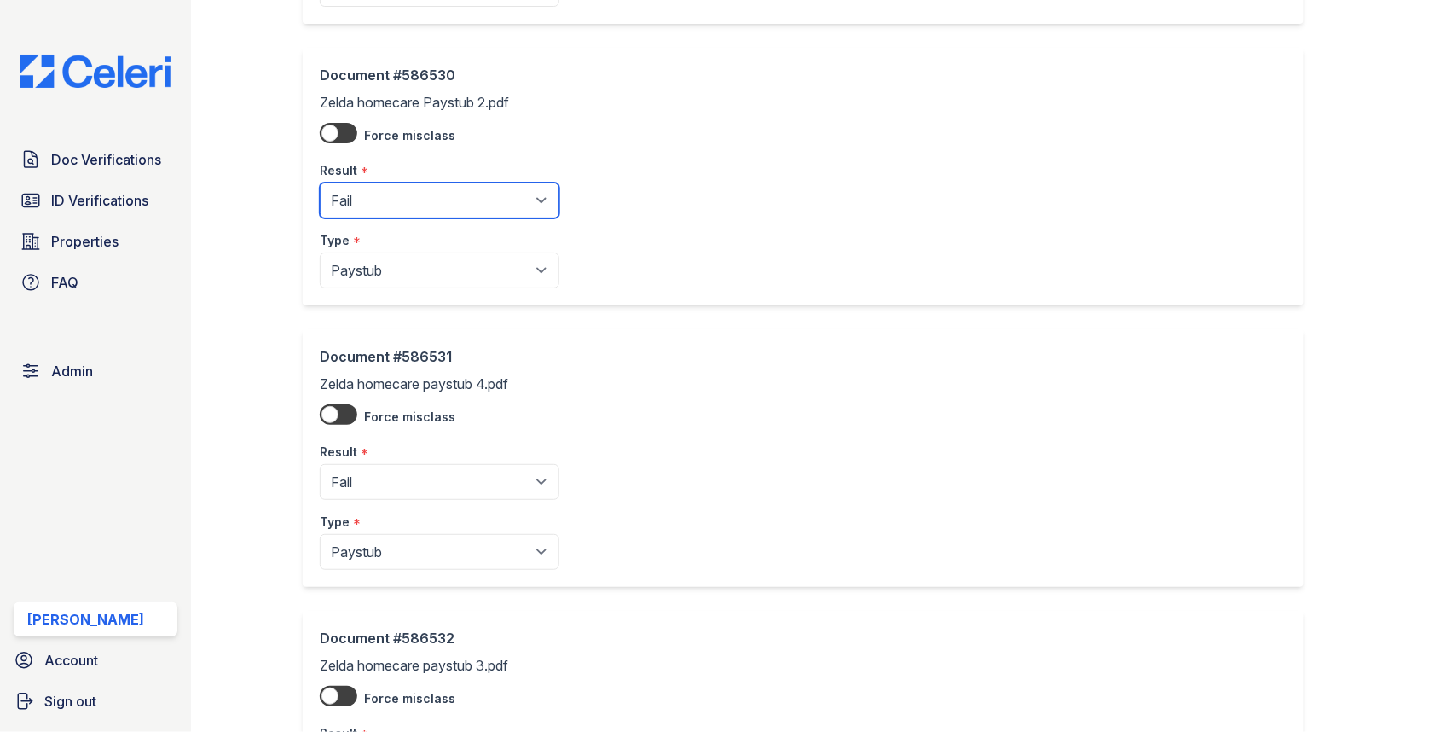
scroll to position [1439, 0]
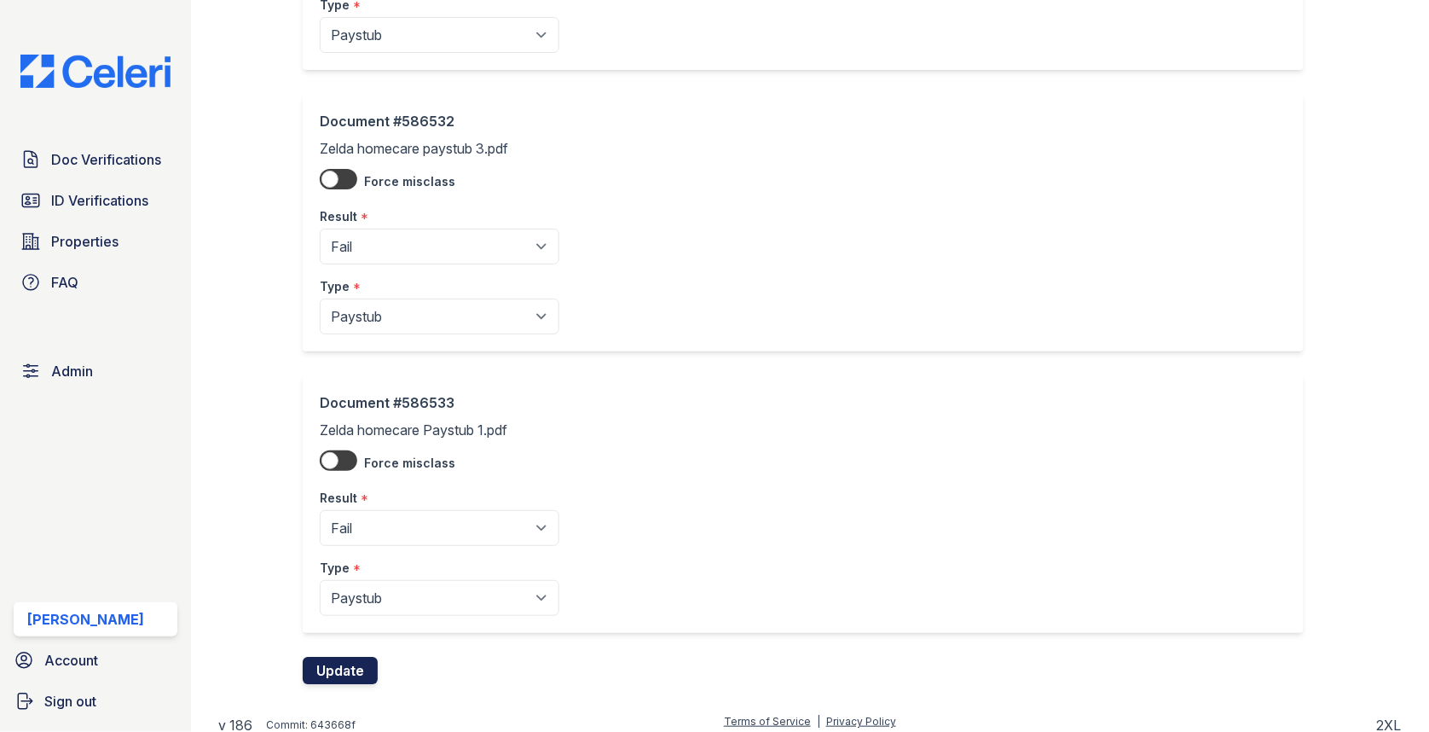
click at [350, 663] on button "Update" at bounding box center [340, 670] width 75 height 27
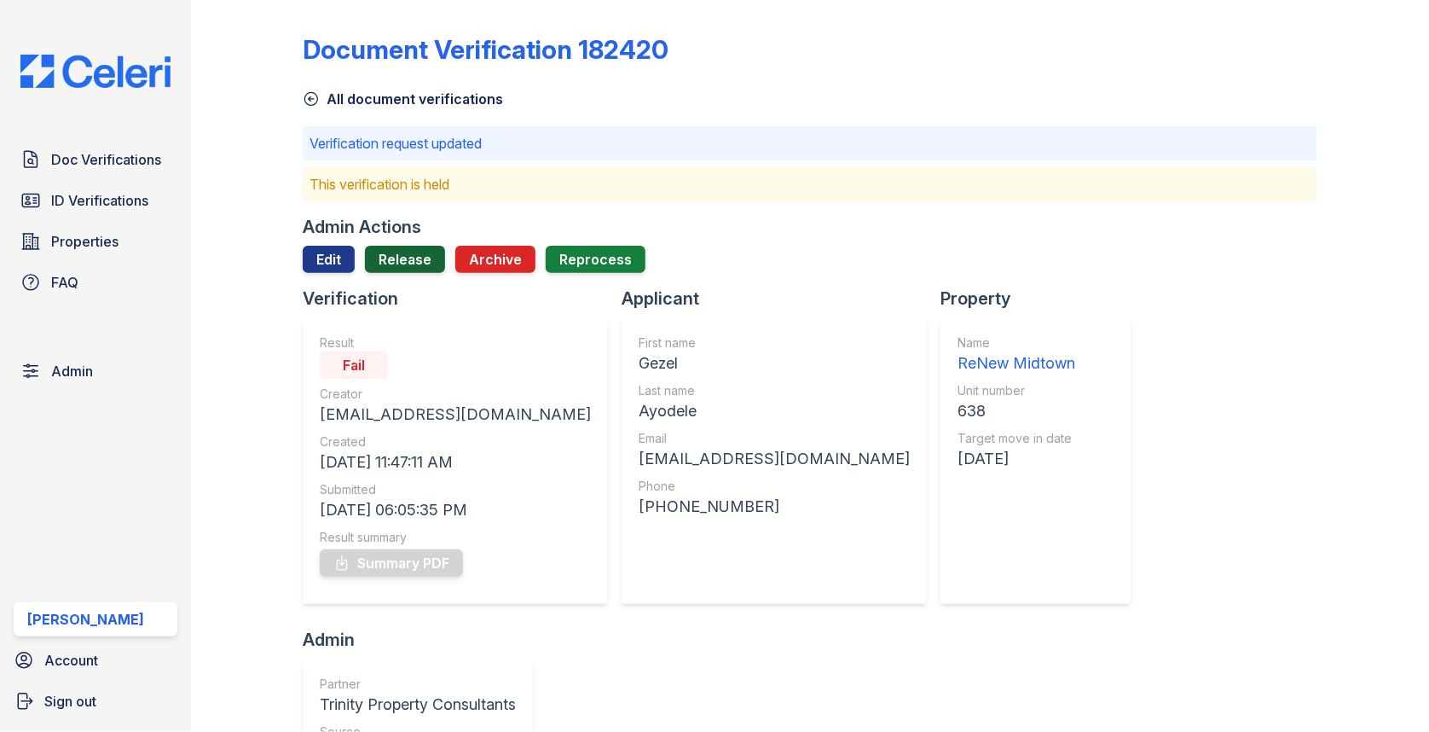
click at [423, 251] on link "Release" at bounding box center [405, 259] width 80 height 27
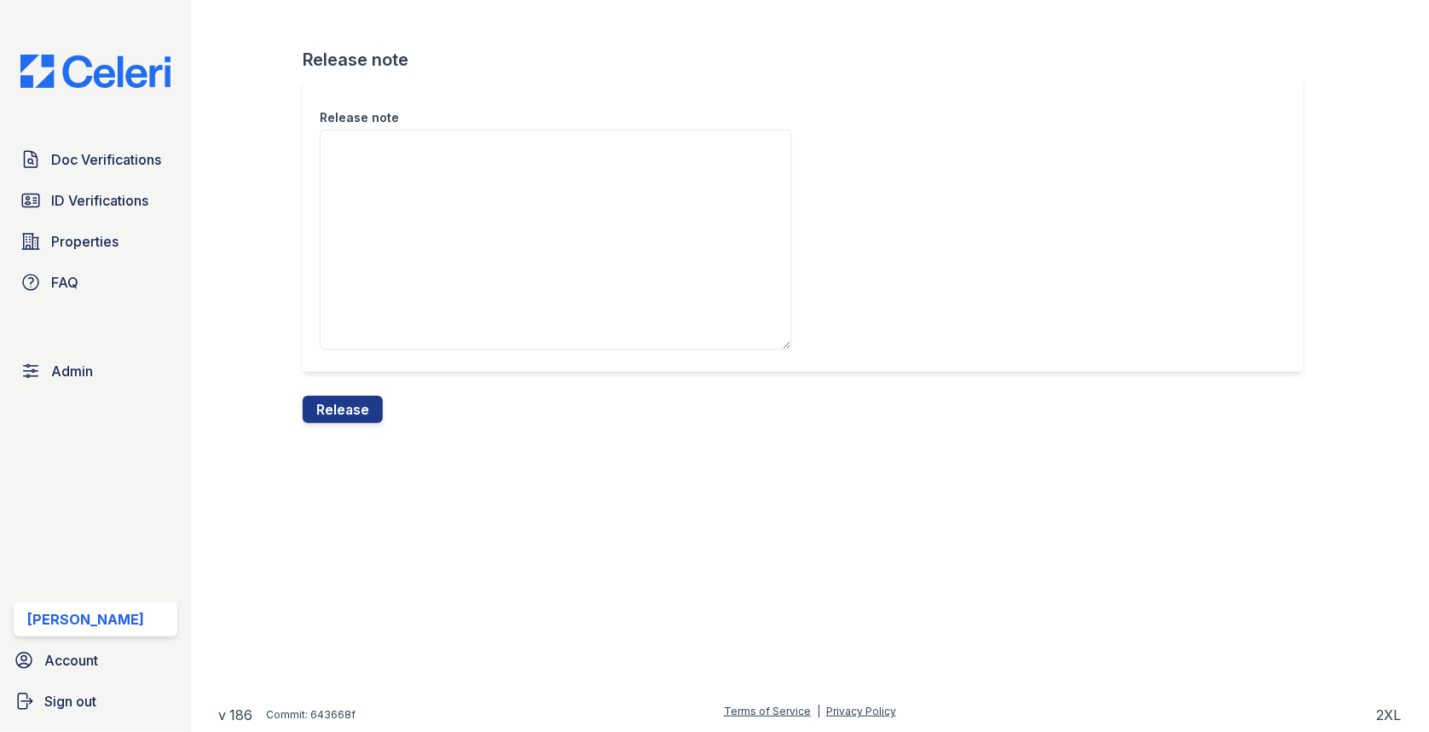
click at [334, 433] on div "Release note Release note Release" at bounding box center [810, 225] width 1184 height 450
click at [339, 402] on button "Release" at bounding box center [343, 409] width 80 height 27
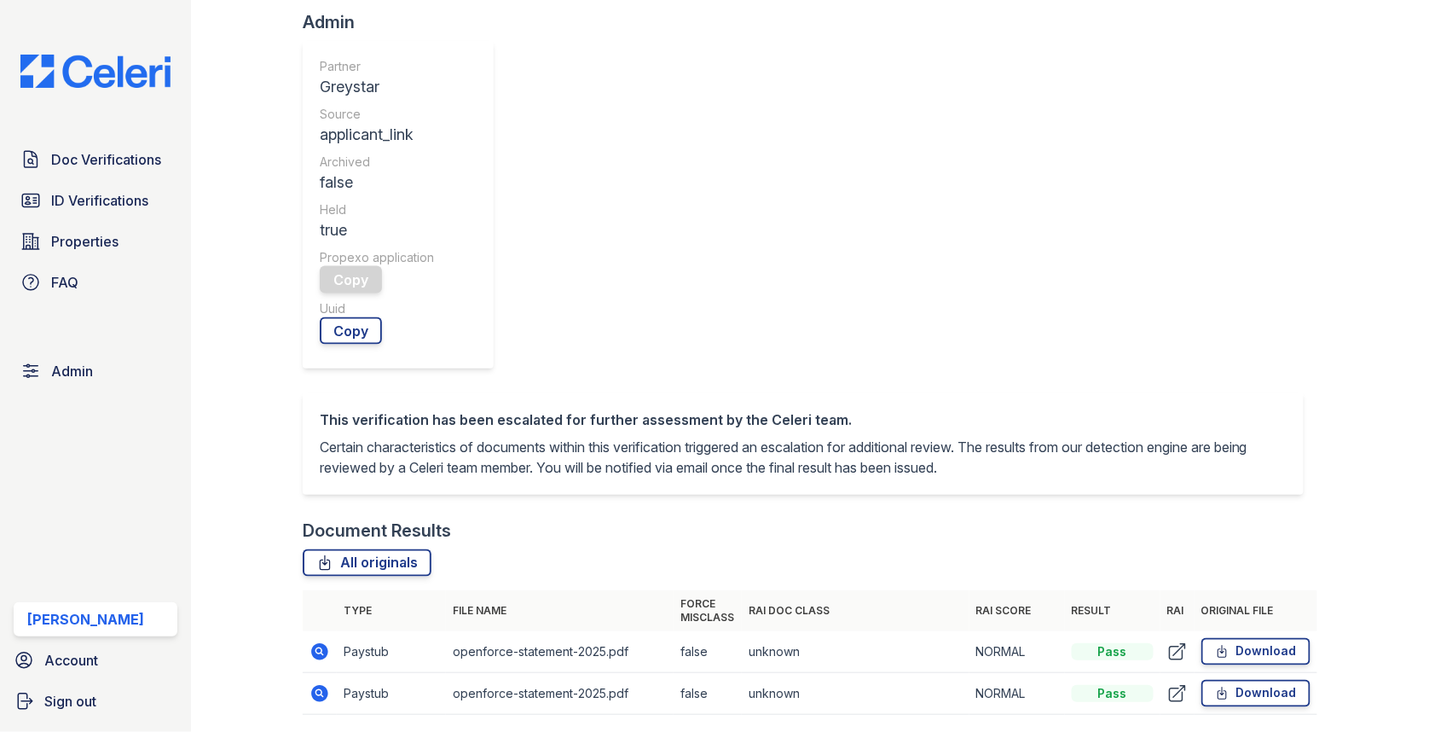
scroll to position [709, 0]
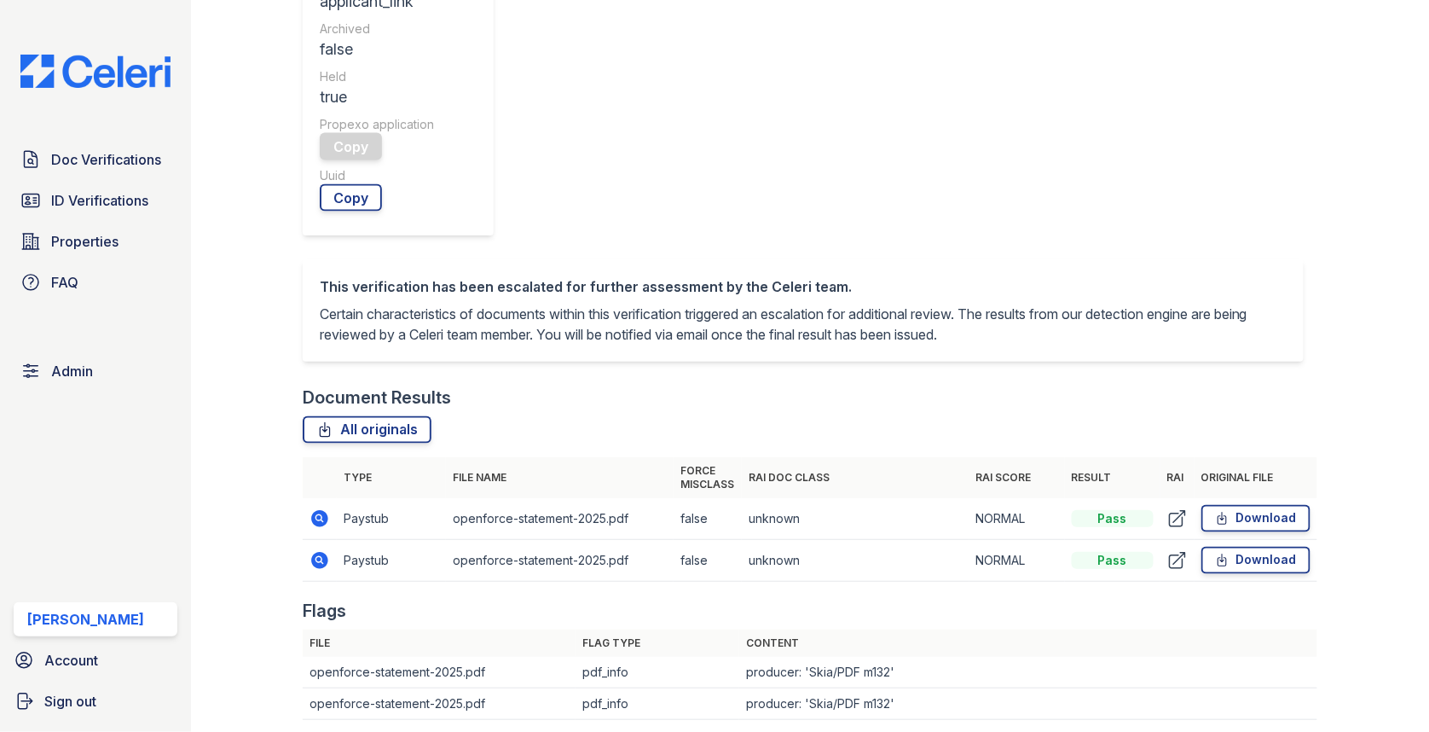
click at [316, 508] on icon at bounding box center [320, 518] width 20 height 20
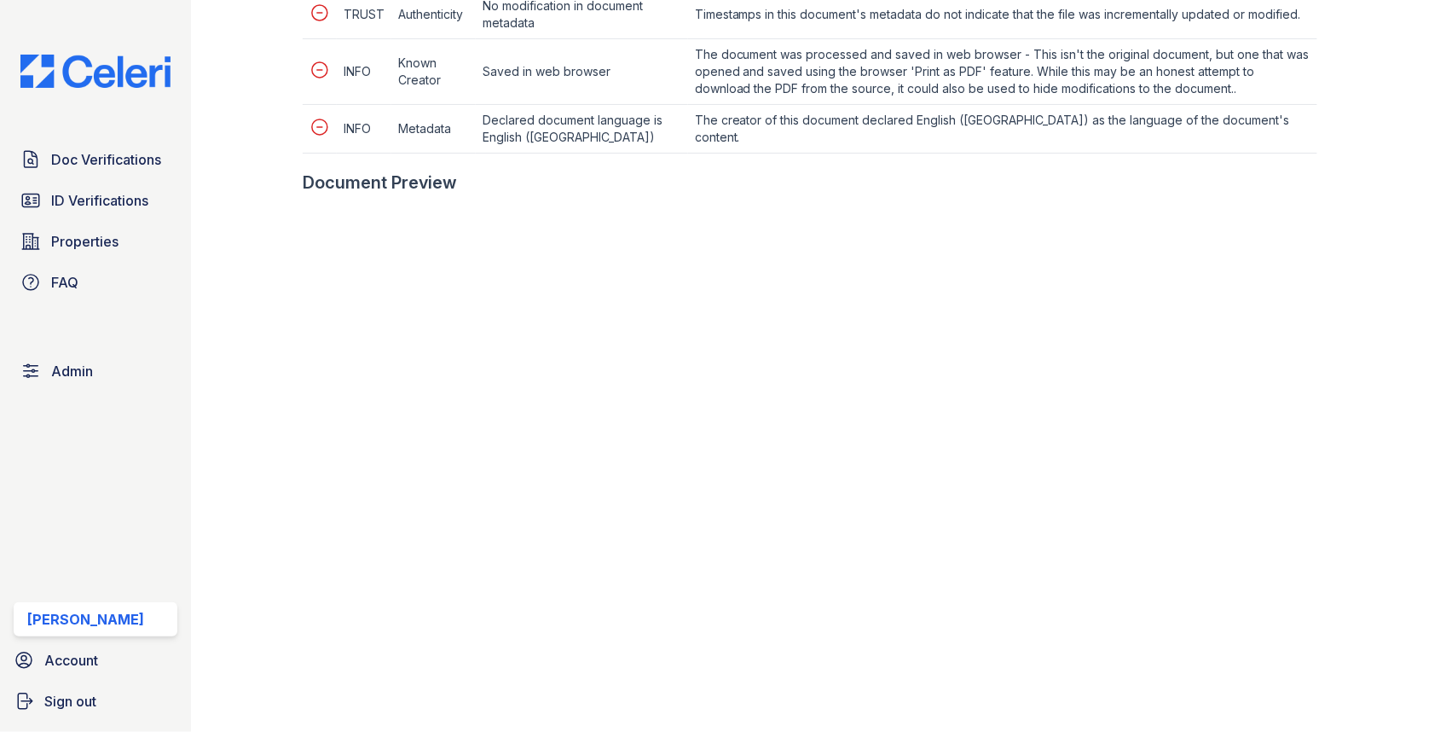
scroll to position [866, 0]
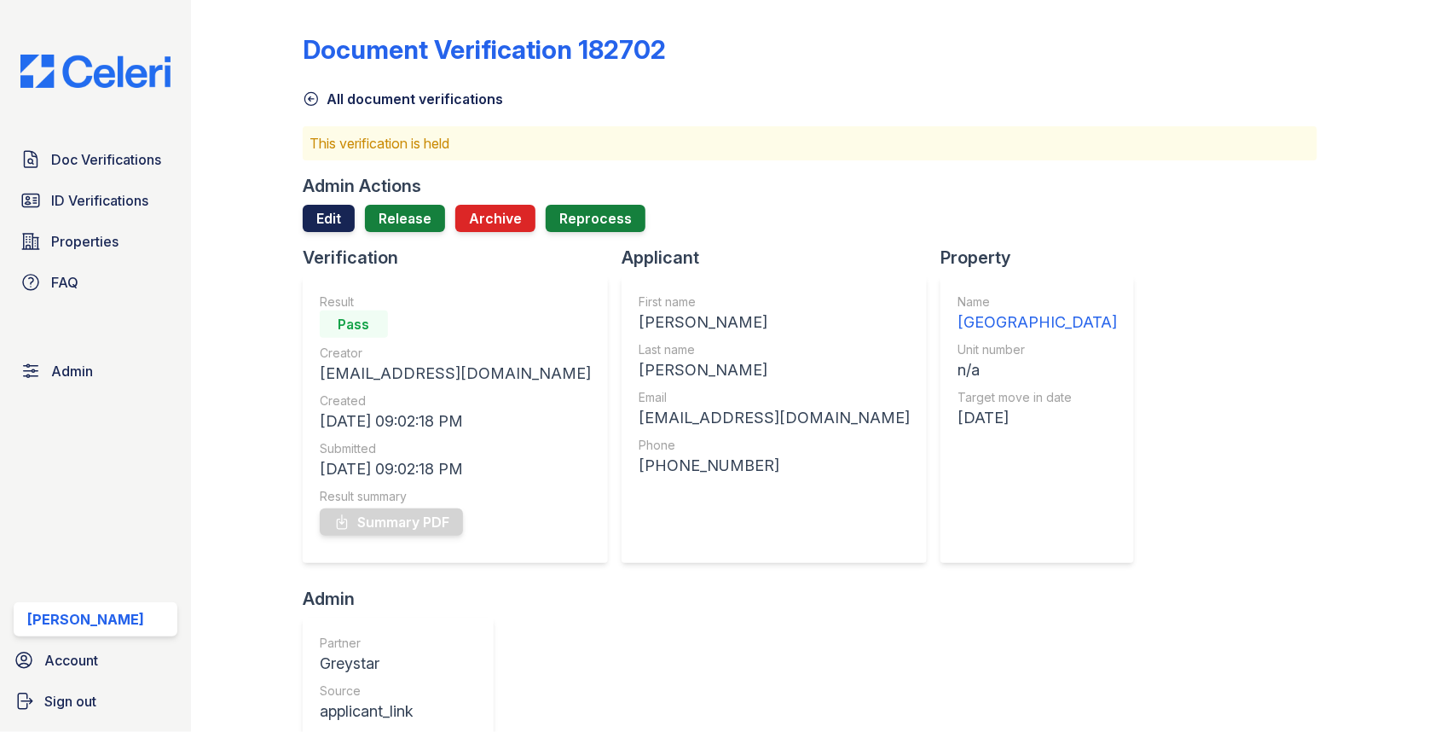
click at [332, 220] on link "Edit" at bounding box center [329, 218] width 52 height 27
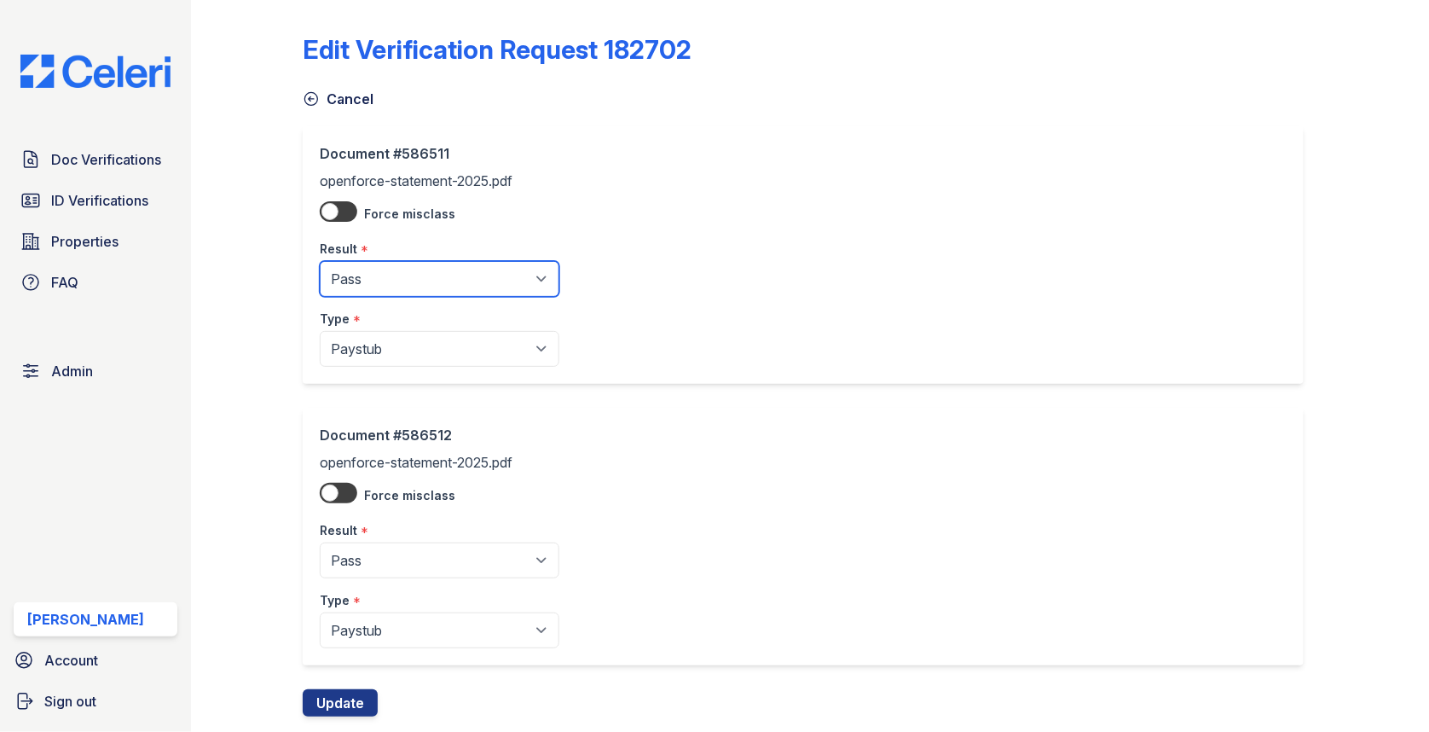
click at [370, 277] on select "Pending Sent Started Processing Pass Fail Caution Error N/A" at bounding box center [440, 279] width 240 height 36
select select "caution"
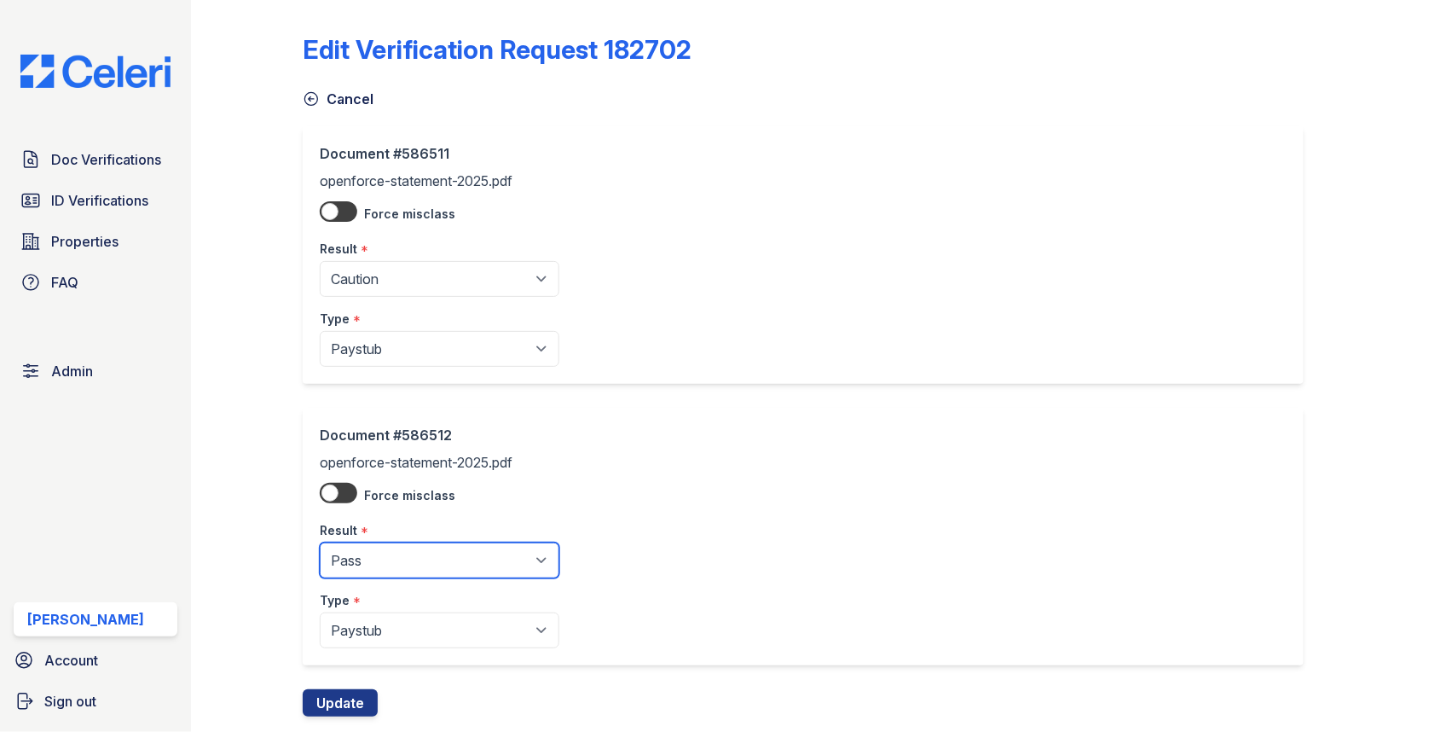
click at [397, 564] on select "Pending Sent Started Processing Pass Fail Caution Error N/A" at bounding box center [440, 560] width 240 height 36
select select "caution"
click at [352, 709] on button "Update" at bounding box center [340, 702] width 75 height 27
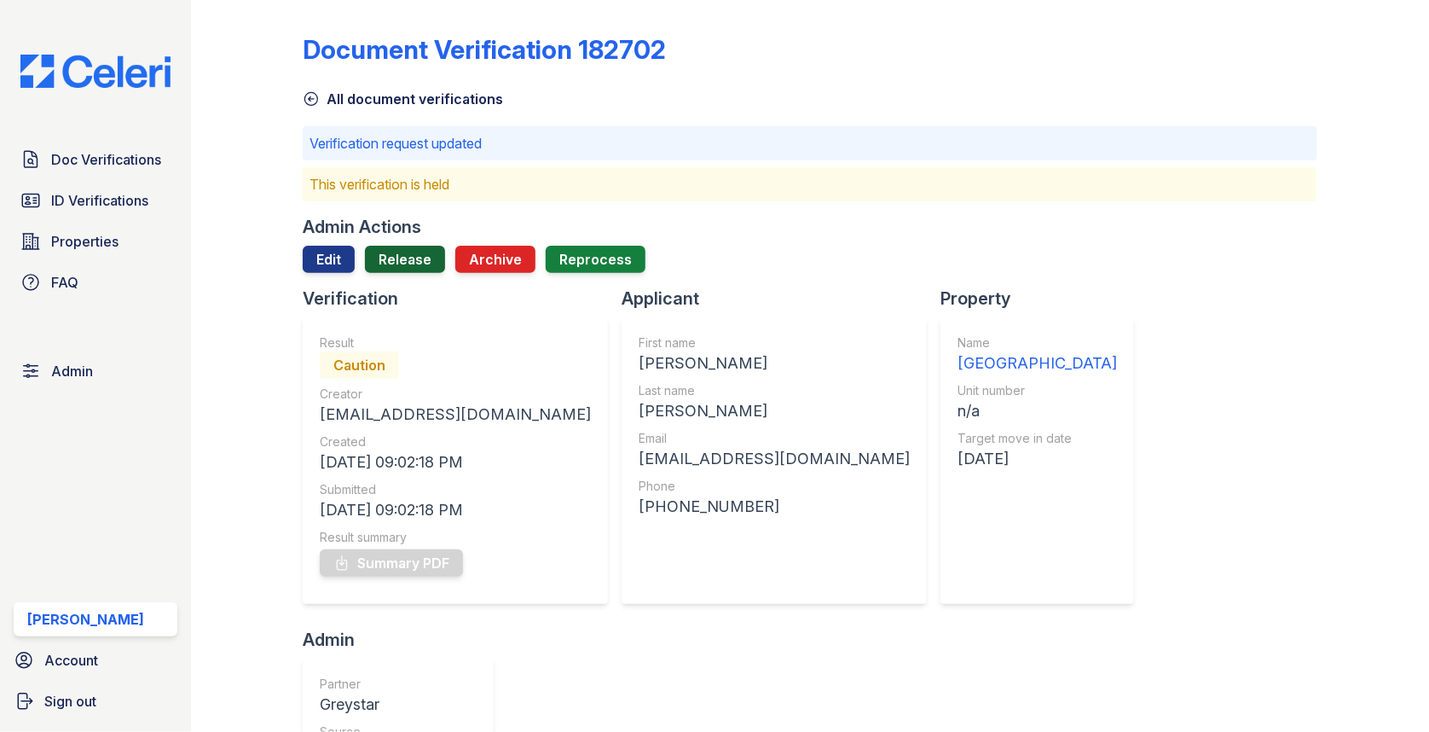
click at [408, 258] on link "Release" at bounding box center [405, 259] width 80 height 27
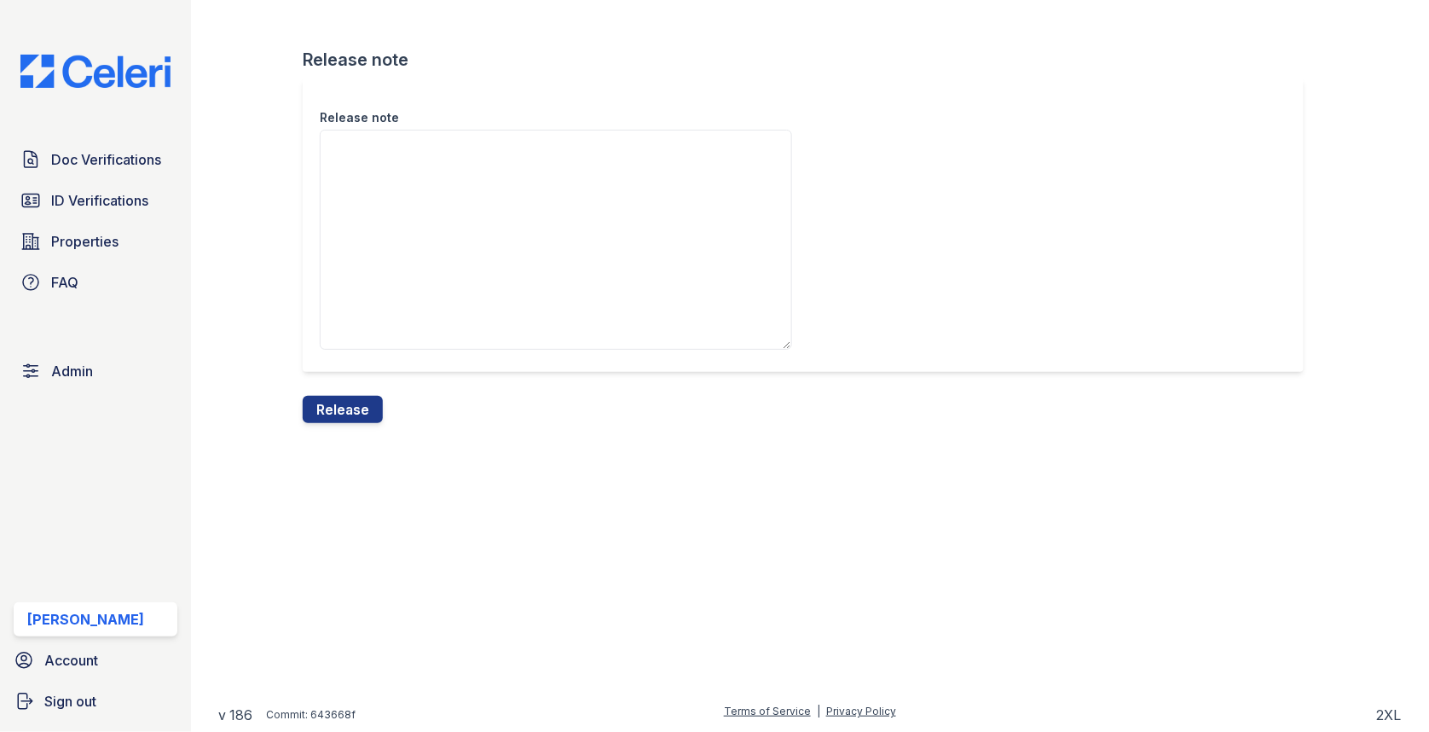
click at [405, 265] on textarea "Release note" at bounding box center [556, 240] width 472 height 220
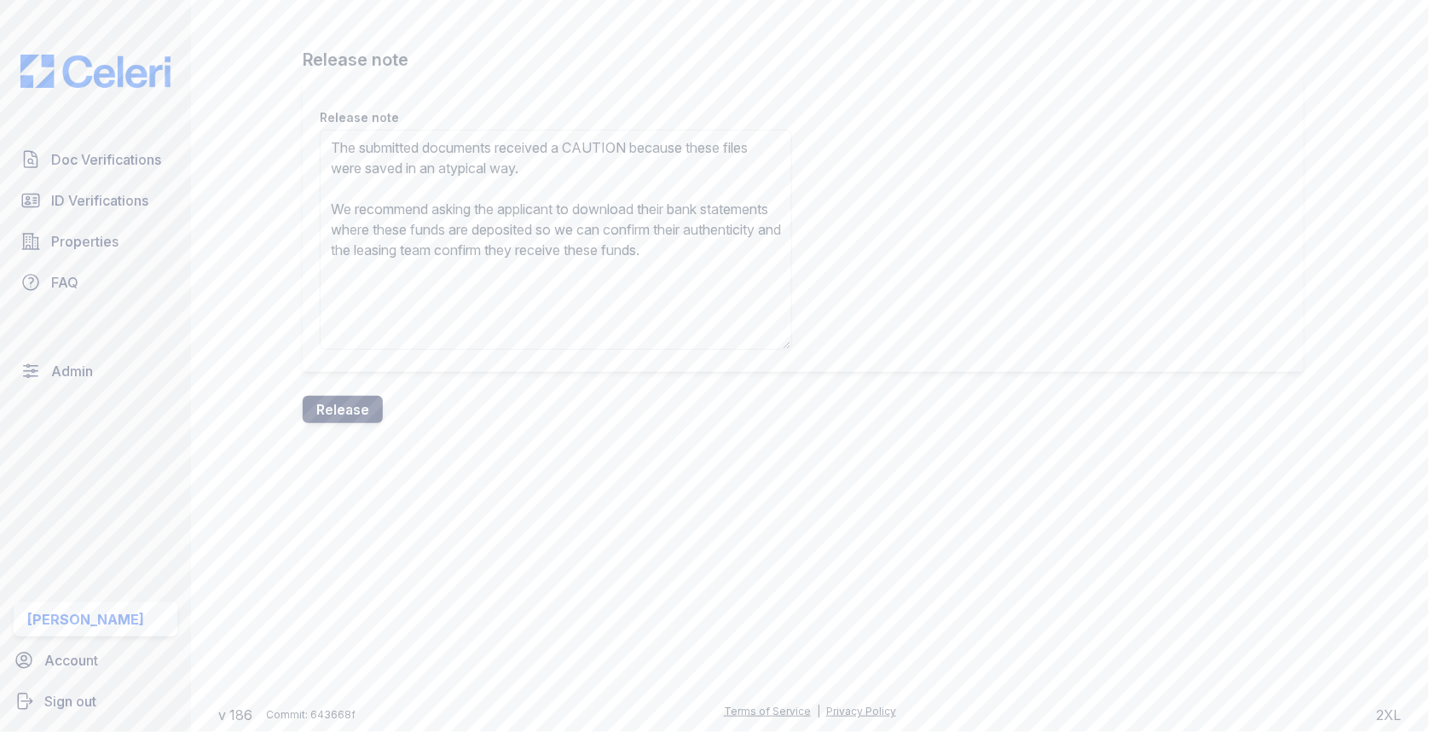
type textarea "The submitted documents received a CAUTION because these files were saved in an…"
click at [350, 414] on button "Release" at bounding box center [343, 409] width 80 height 27
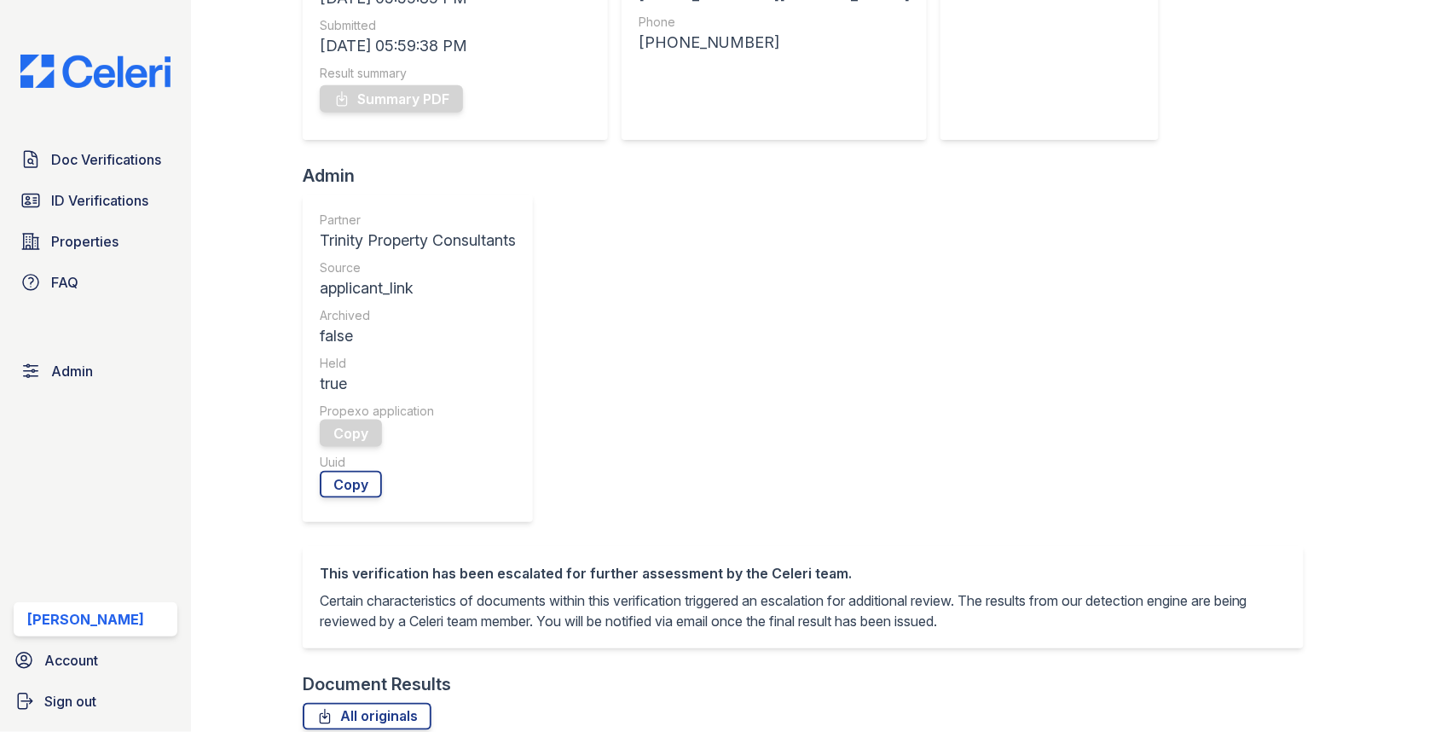
scroll to position [684, 0]
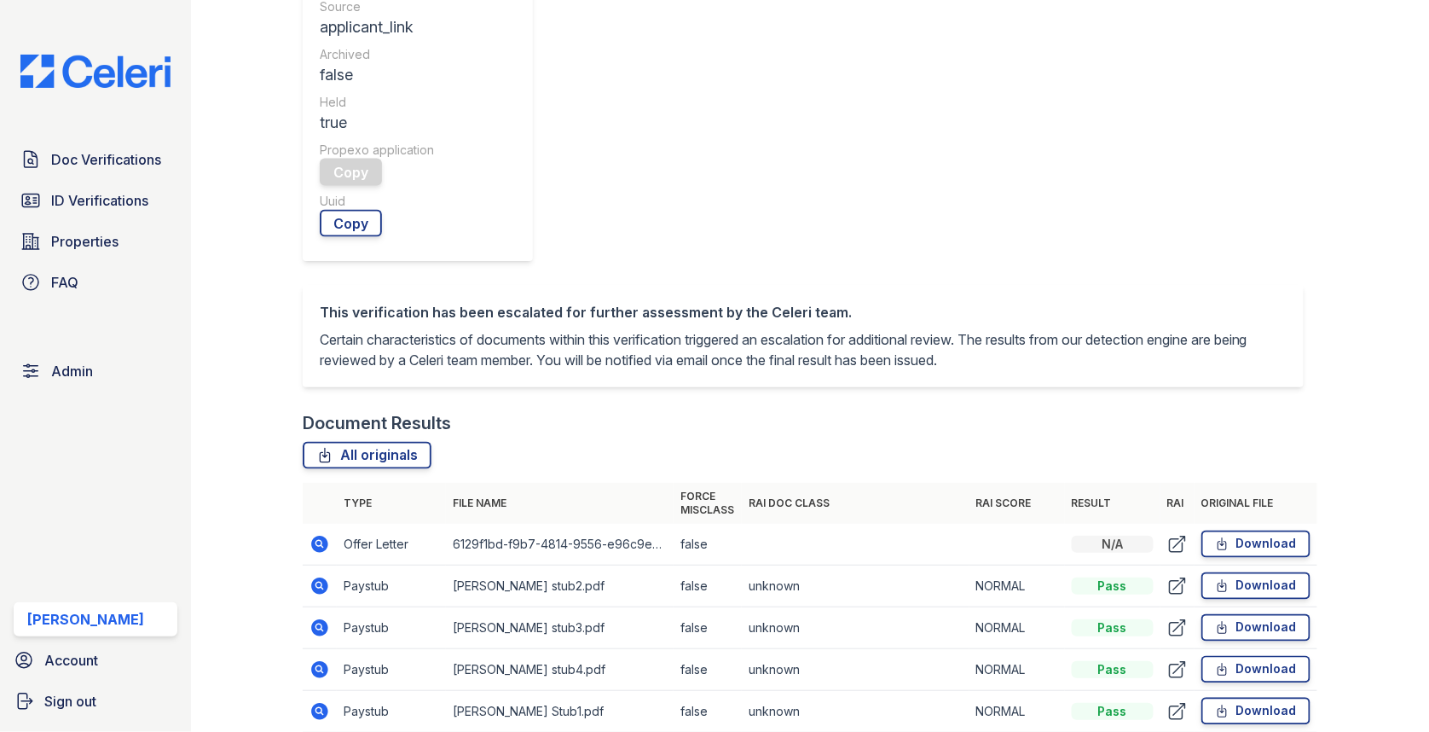
click at [325, 577] on icon at bounding box center [319, 585] width 17 height 17
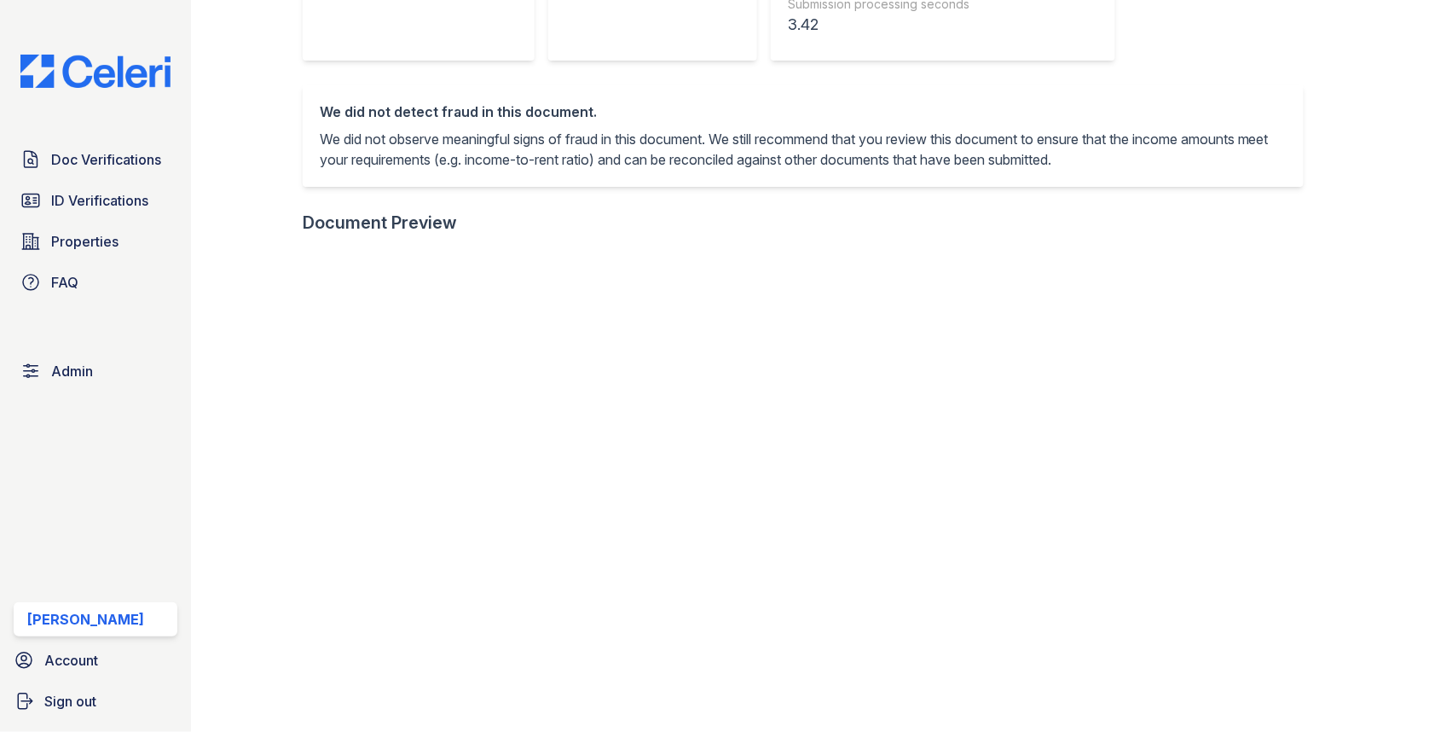
scroll to position [640, 0]
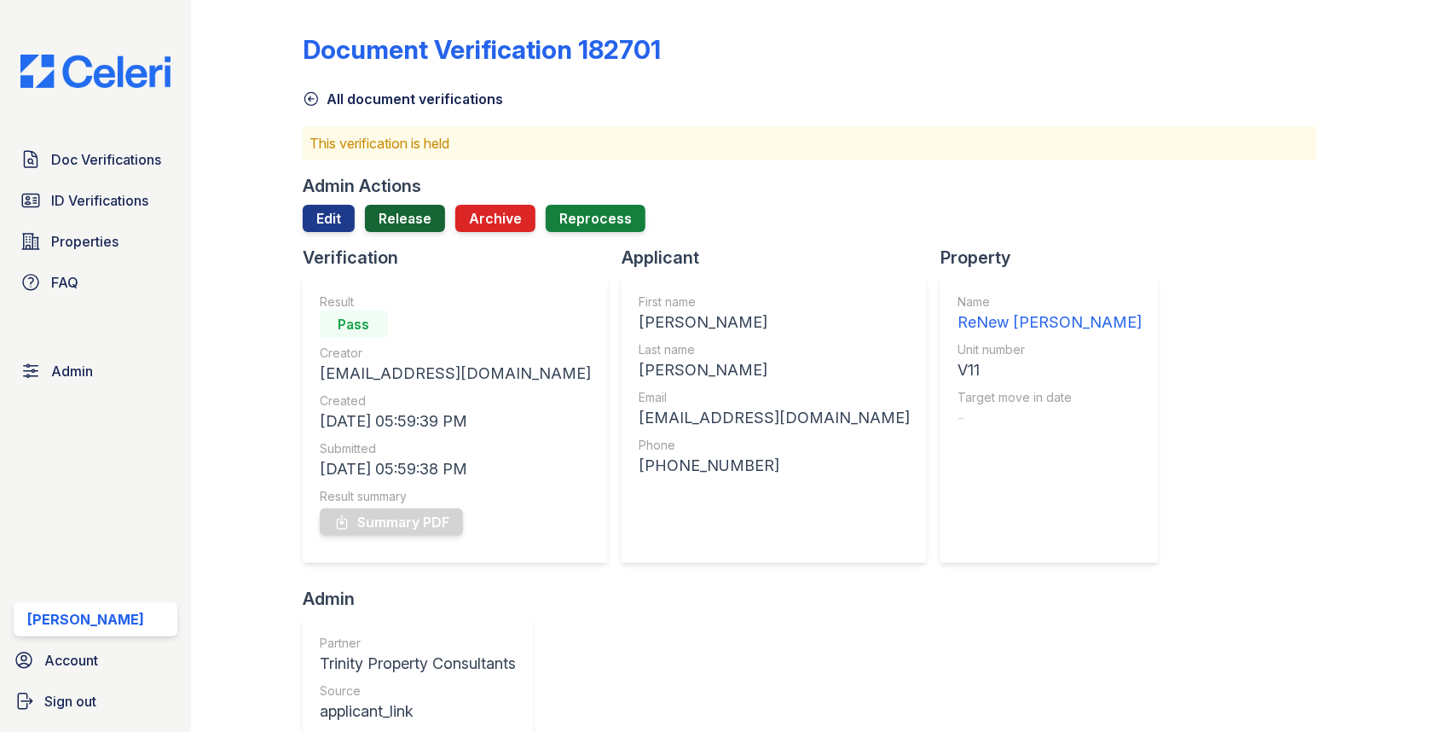
click at [413, 215] on link "Release" at bounding box center [405, 218] width 80 height 27
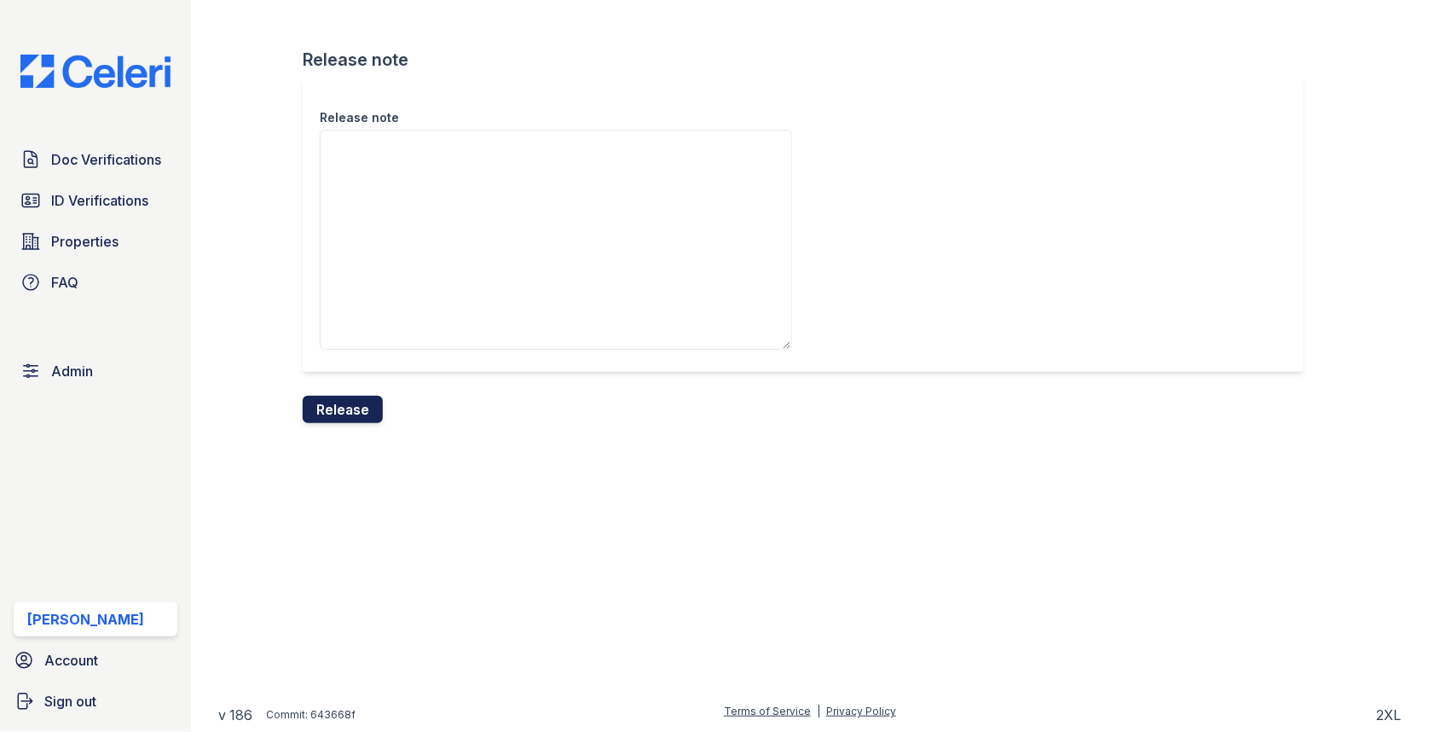
click at [347, 416] on button "Release" at bounding box center [343, 409] width 80 height 27
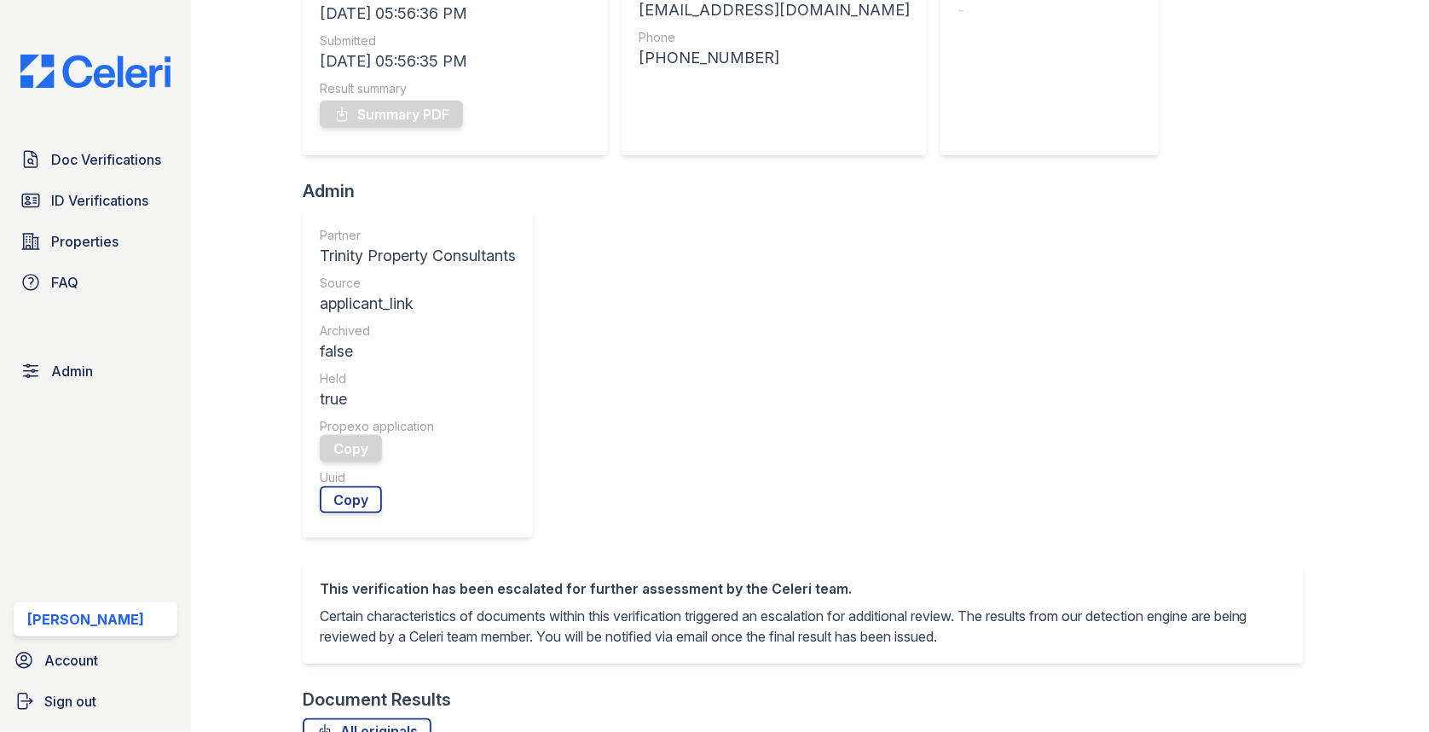
scroll to position [578, 0]
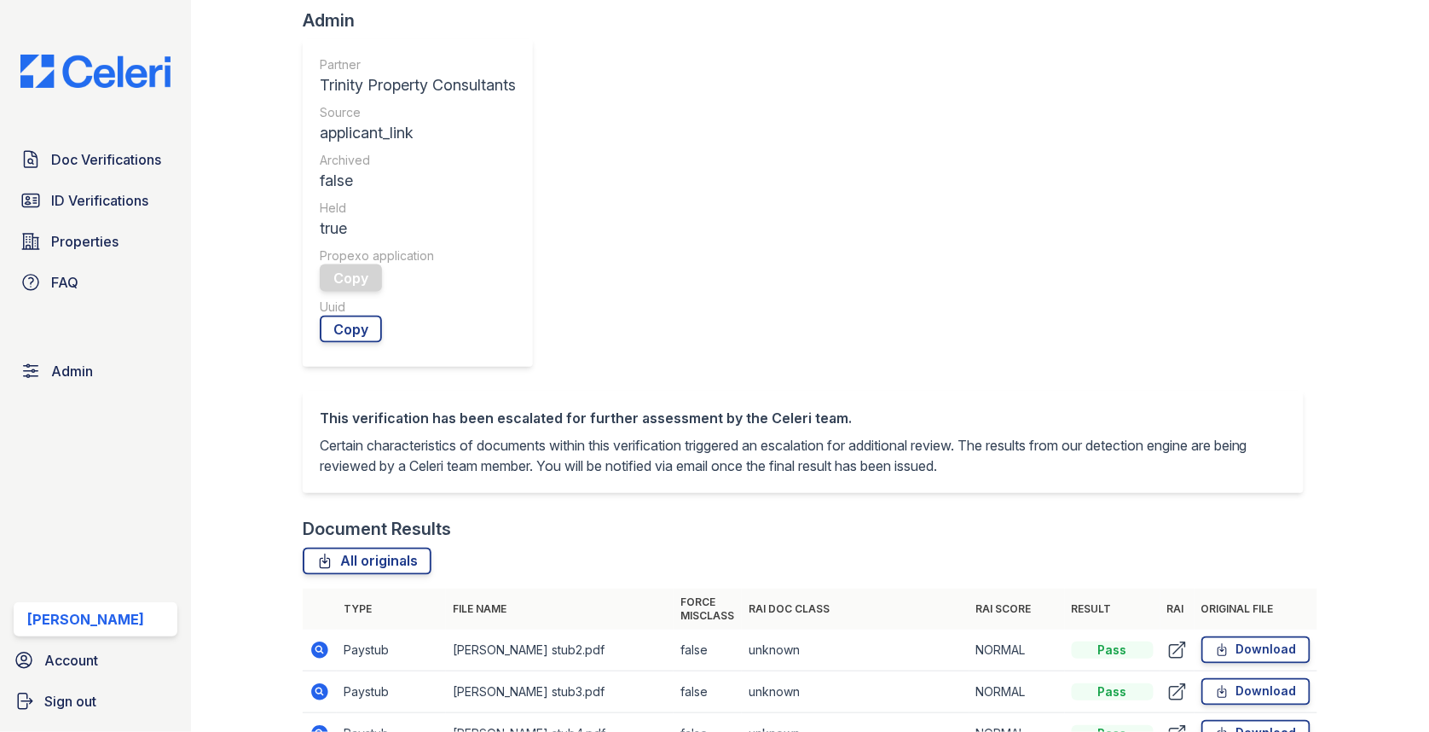
click at [322, 683] on icon at bounding box center [319, 691] width 17 height 17
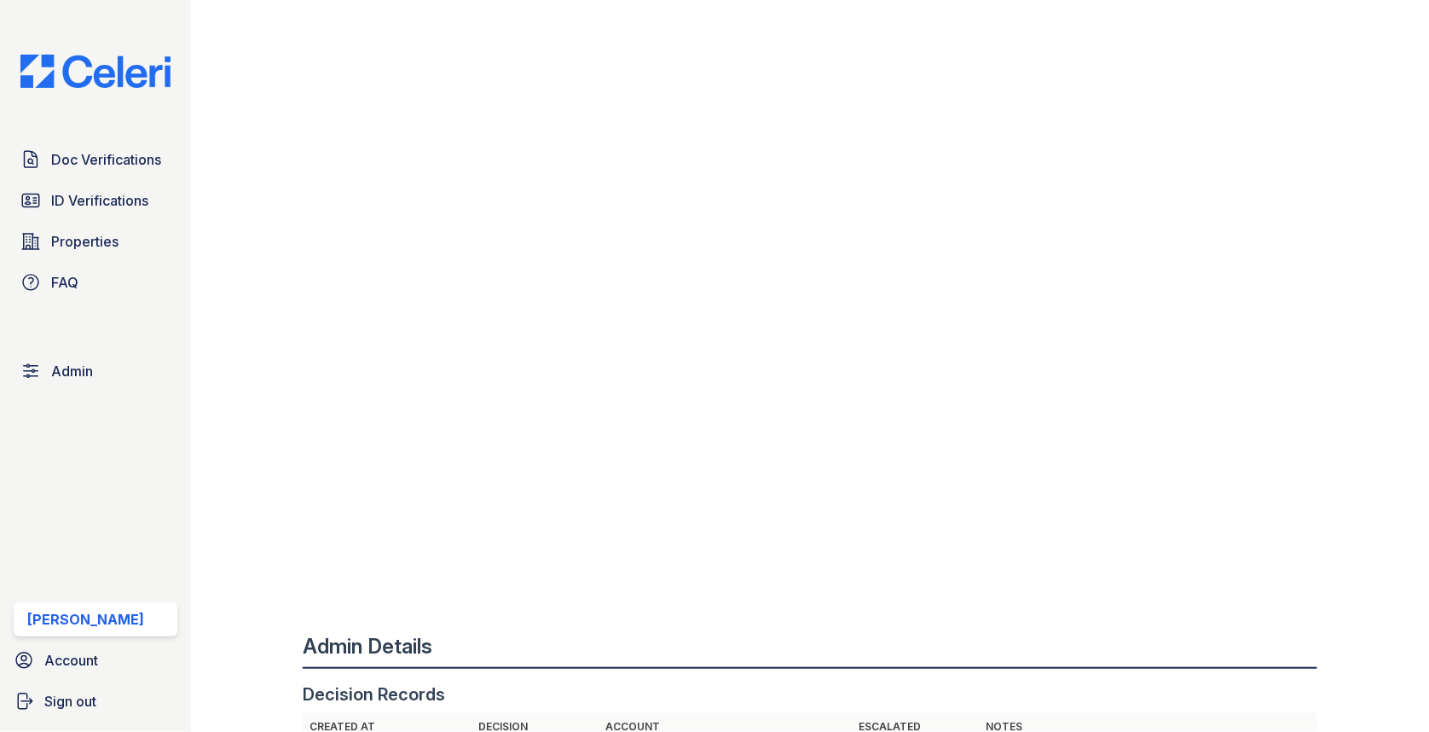
scroll to position [918, 0]
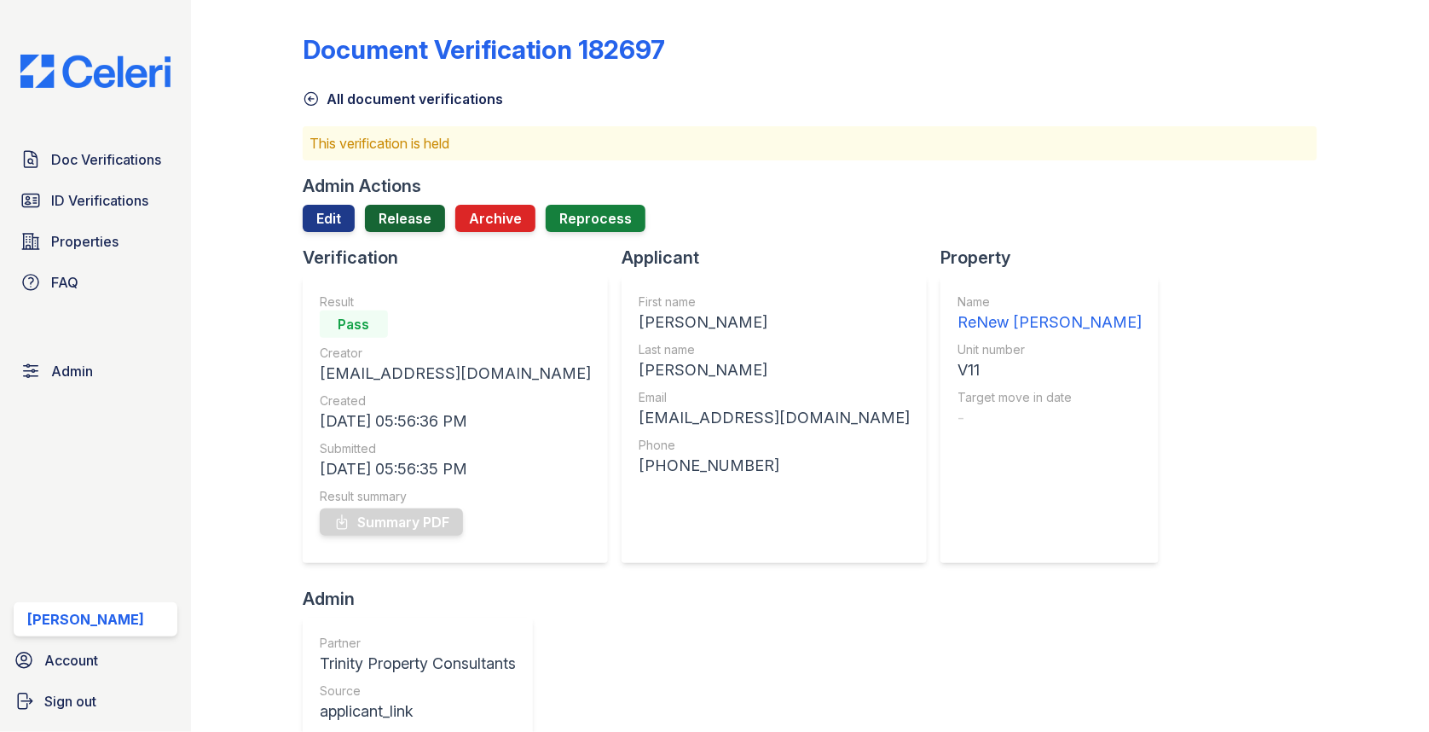
click at [423, 222] on link "Release" at bounding box center [405, 218] width 80 height 27
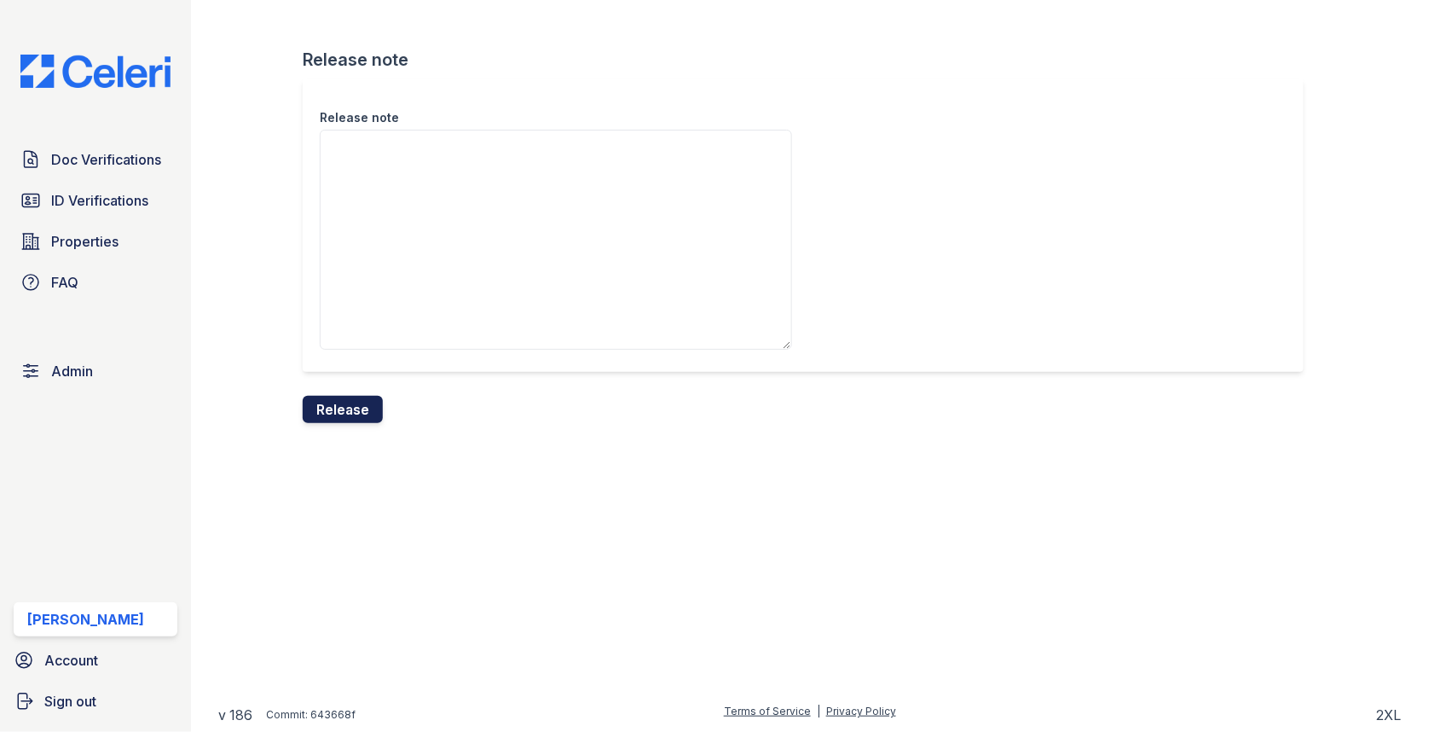
click at [367, 402] on button "Release" at bounding box center [343, 409] width 80 height 27
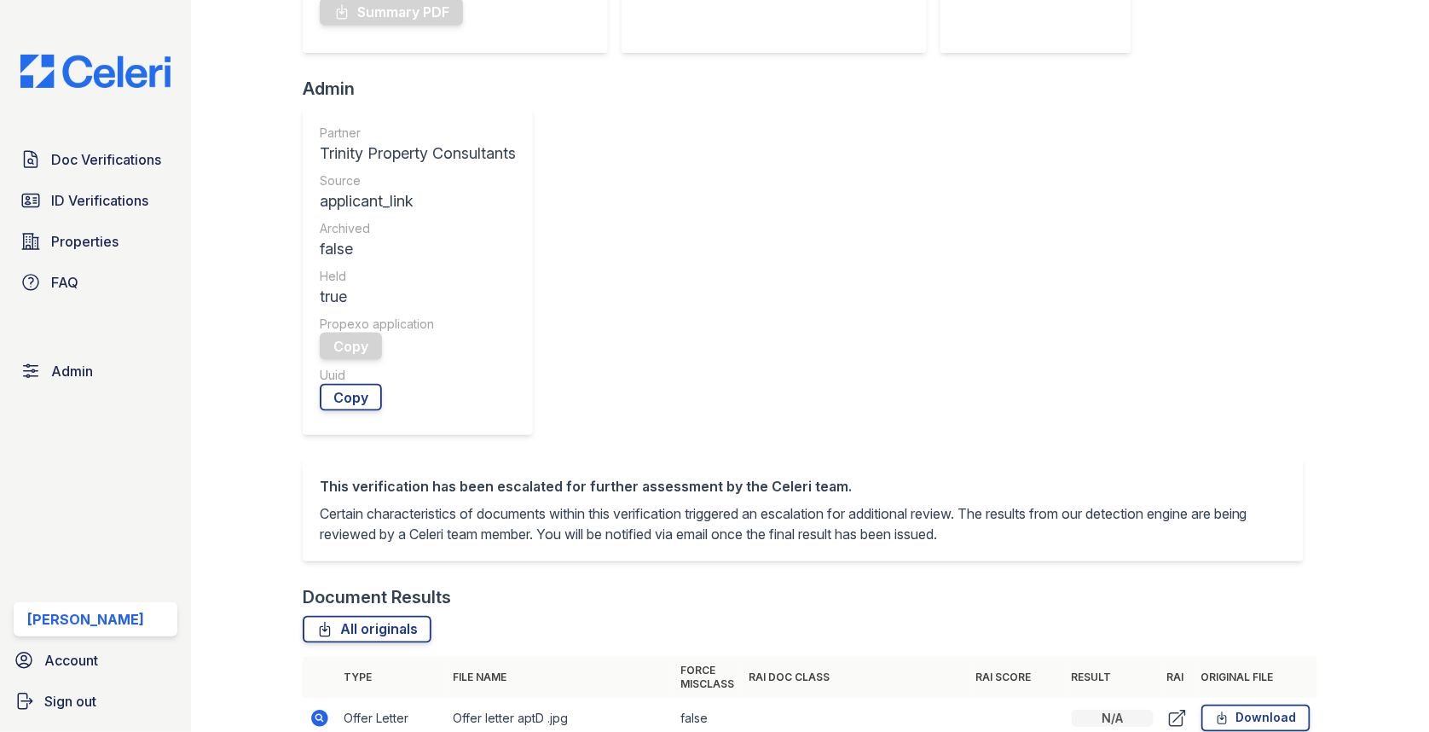
scroll to position [513, 0]
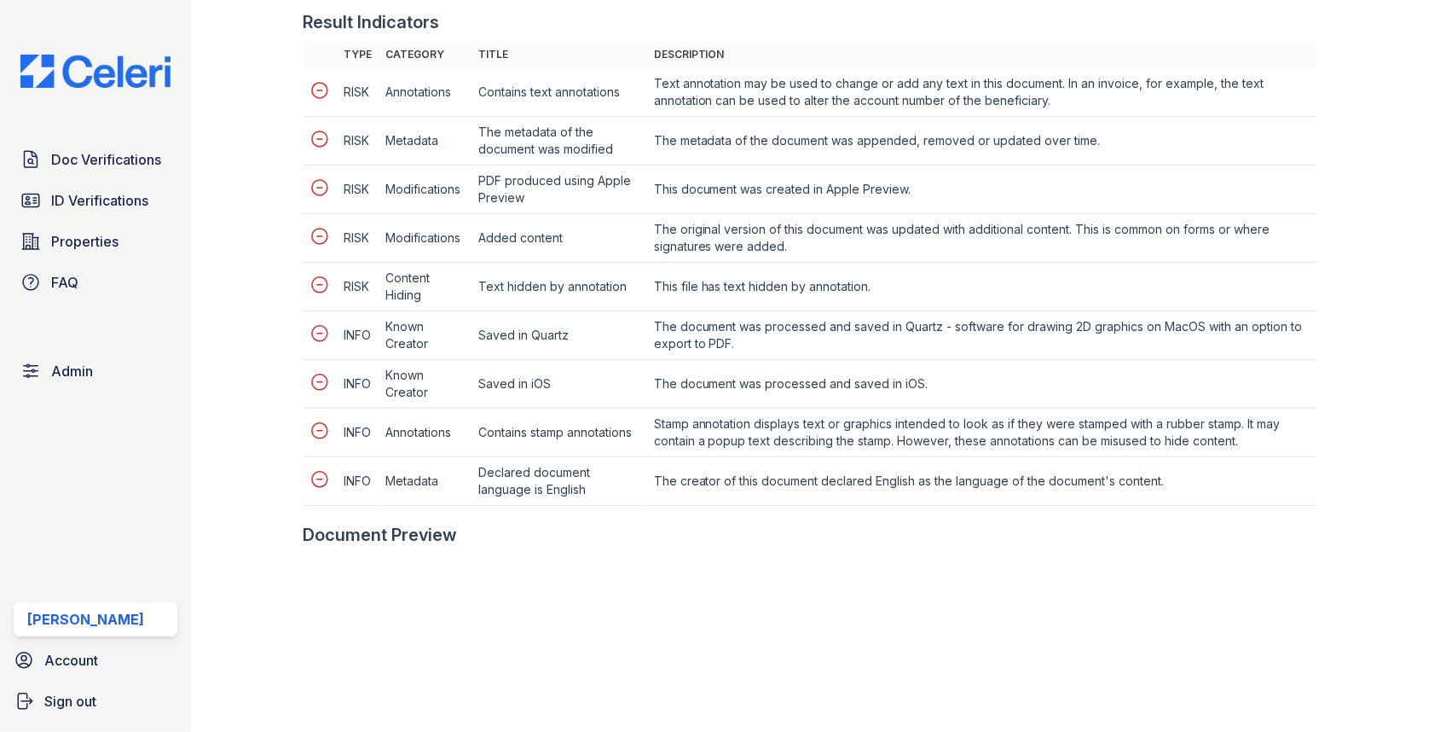
scroll to position [828, 0]
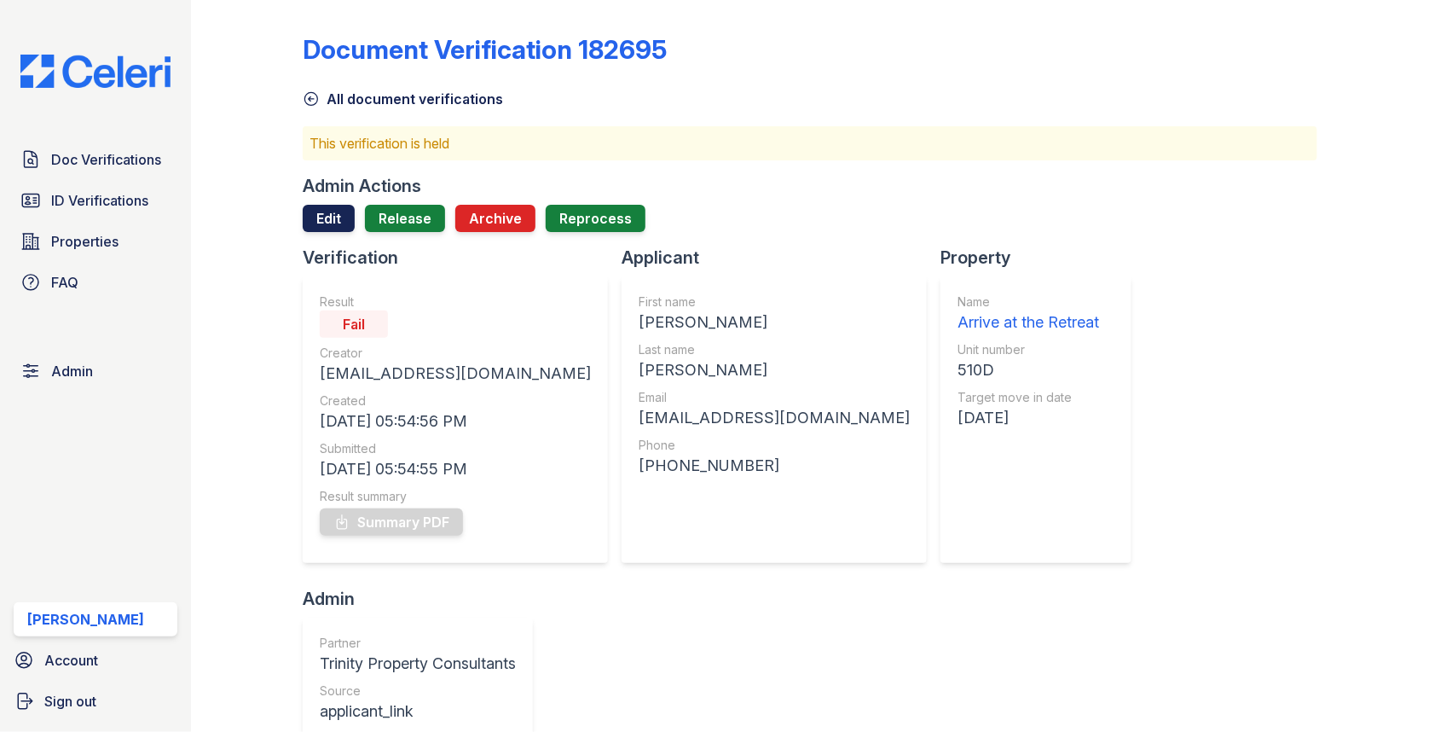
click at [333, 211] on link "Edit" at bounding box center [329, 218] width 52 height 27
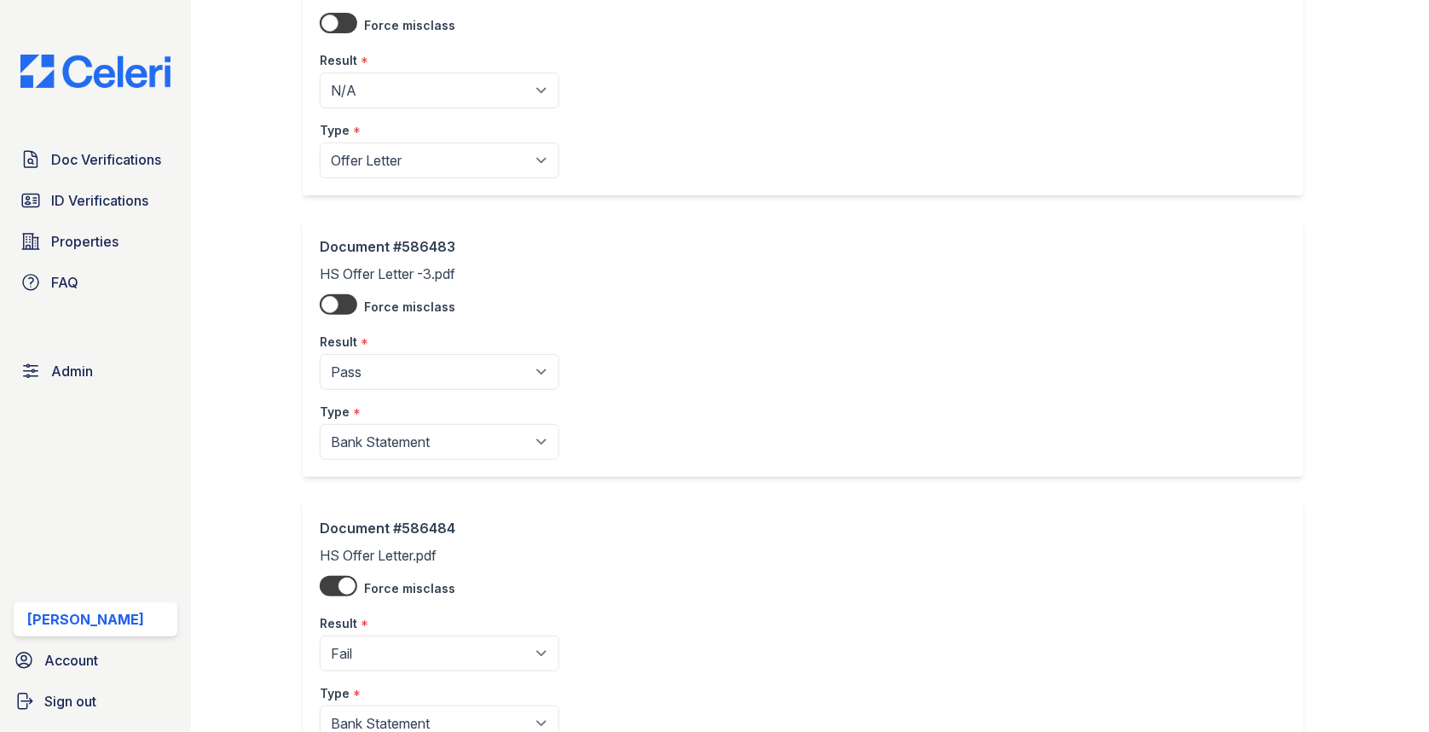
scroll to position [301, 0]
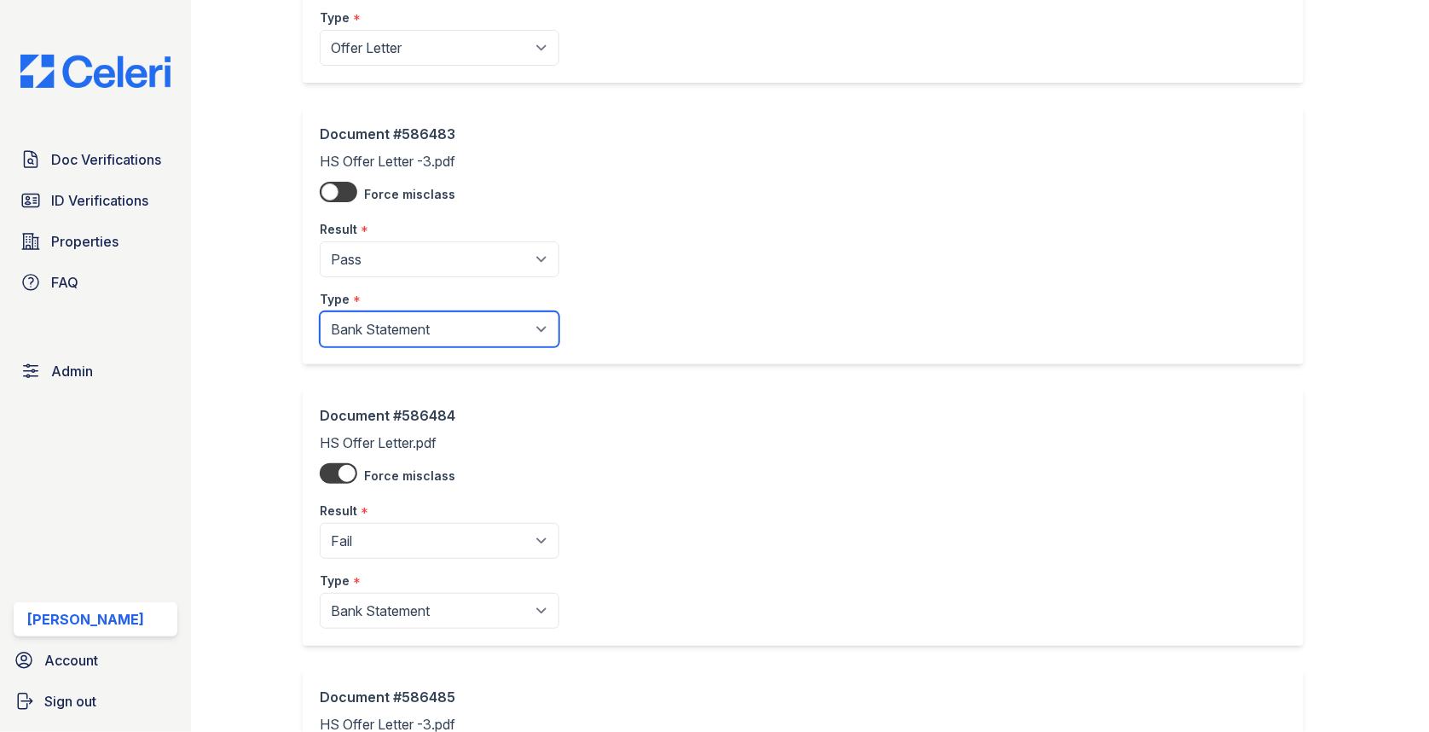
click at [403, 330] on select "Paystub Bank Statement Offer Letter Tax Documents Benefit Award Letter Investme…" at bounding box center [440, 329] width 240 height 36
select select "other"
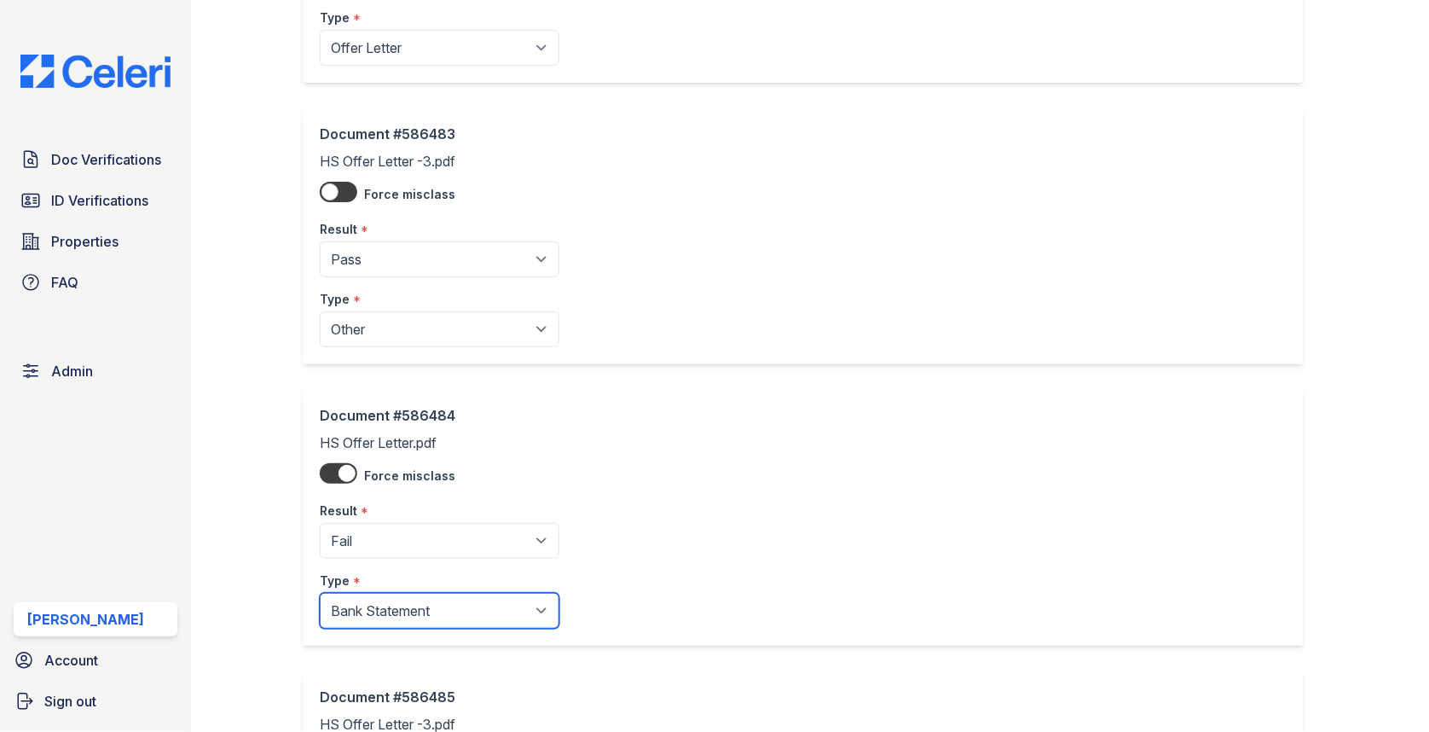
click at [402, 603] on select "Paystub Bank Statement Offer Letter Tax Documents Benefit Award Letter Investme…" at bounding box center [440, 611] width 240 height 36
click at [413, 593] on select "Paystub Bank Statement Offer Letter Tax Documents Benefit Award Letter Investme…" at bounding box center [440, 611] width 240 height 36
select select "offer_letter"
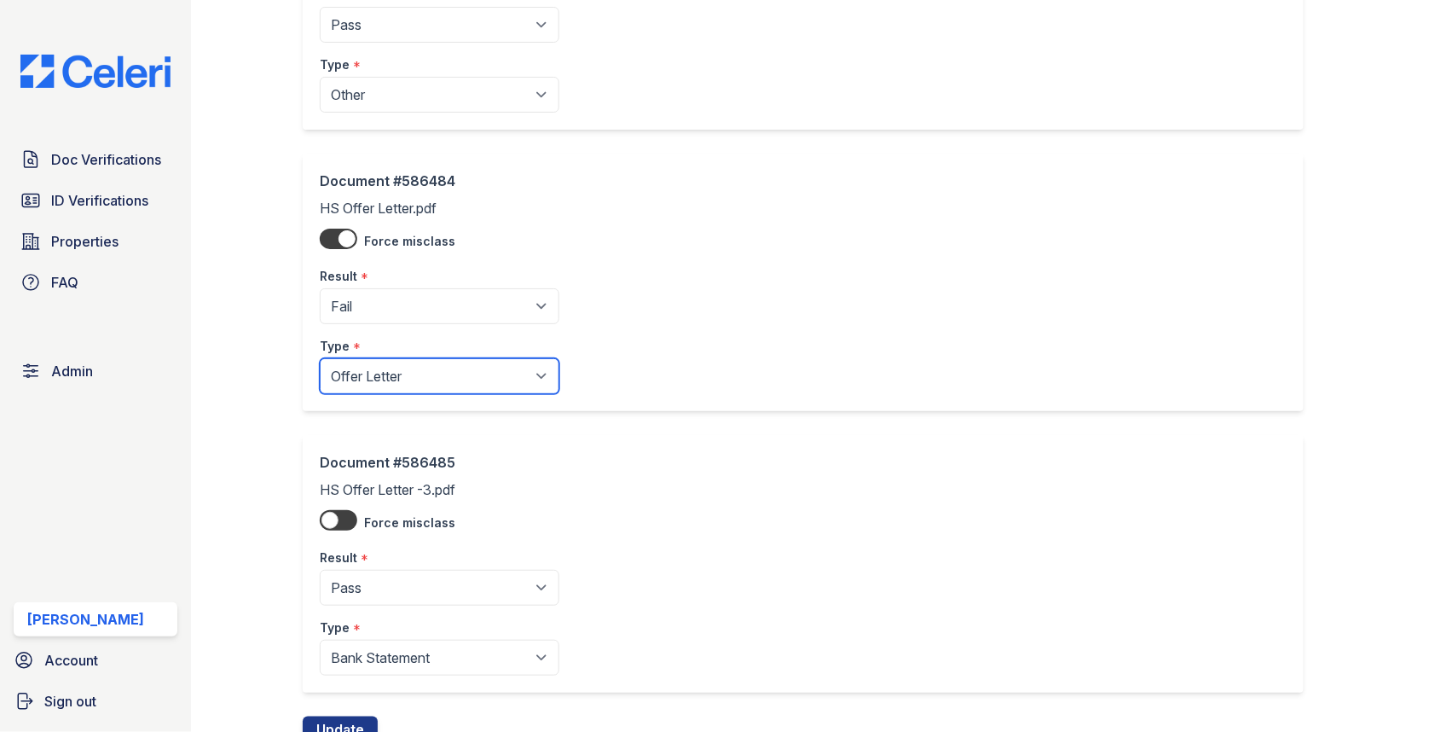
scroll to position [599, 0]
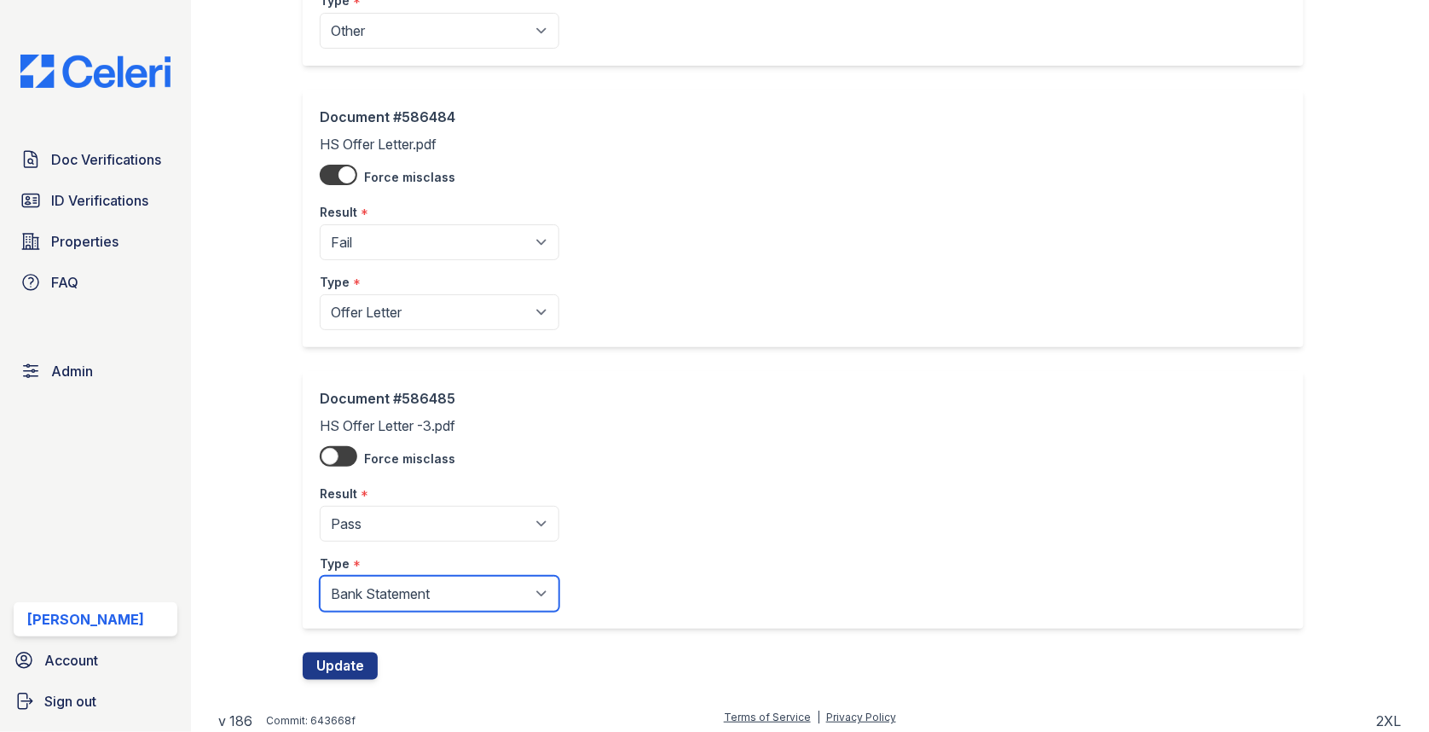
click at [433, 578] on select "Paystub Bank Statement Offer Letter Tax Documents Benefit Award Letter Investme…" at bounding box center [440, 594] width 240 height 36
select select "offer_letter"
click at [334, 660] on button "Update" at bounding box center [340, 665] width 75 height 27
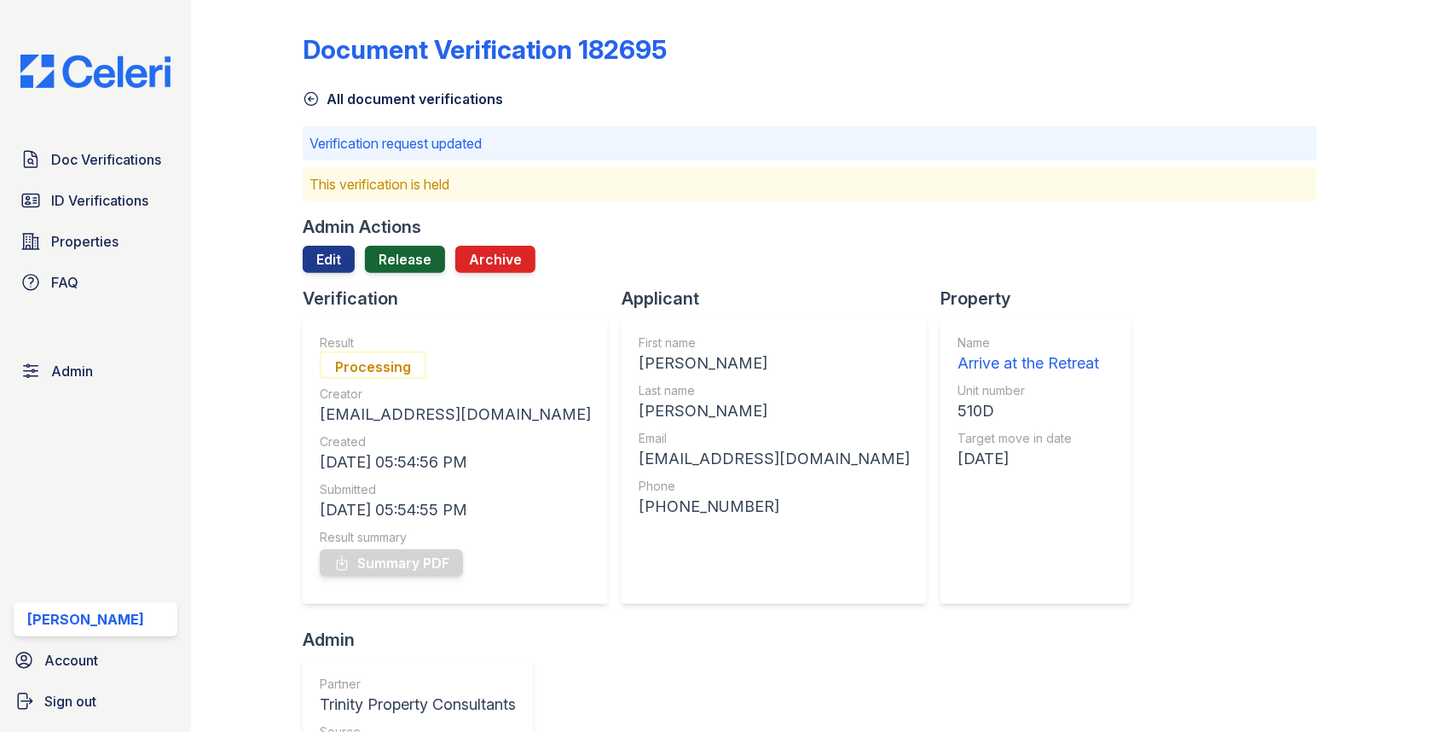
click at [394, 252] on link "Release" at bounding box center [405, 259] width 80 height 27
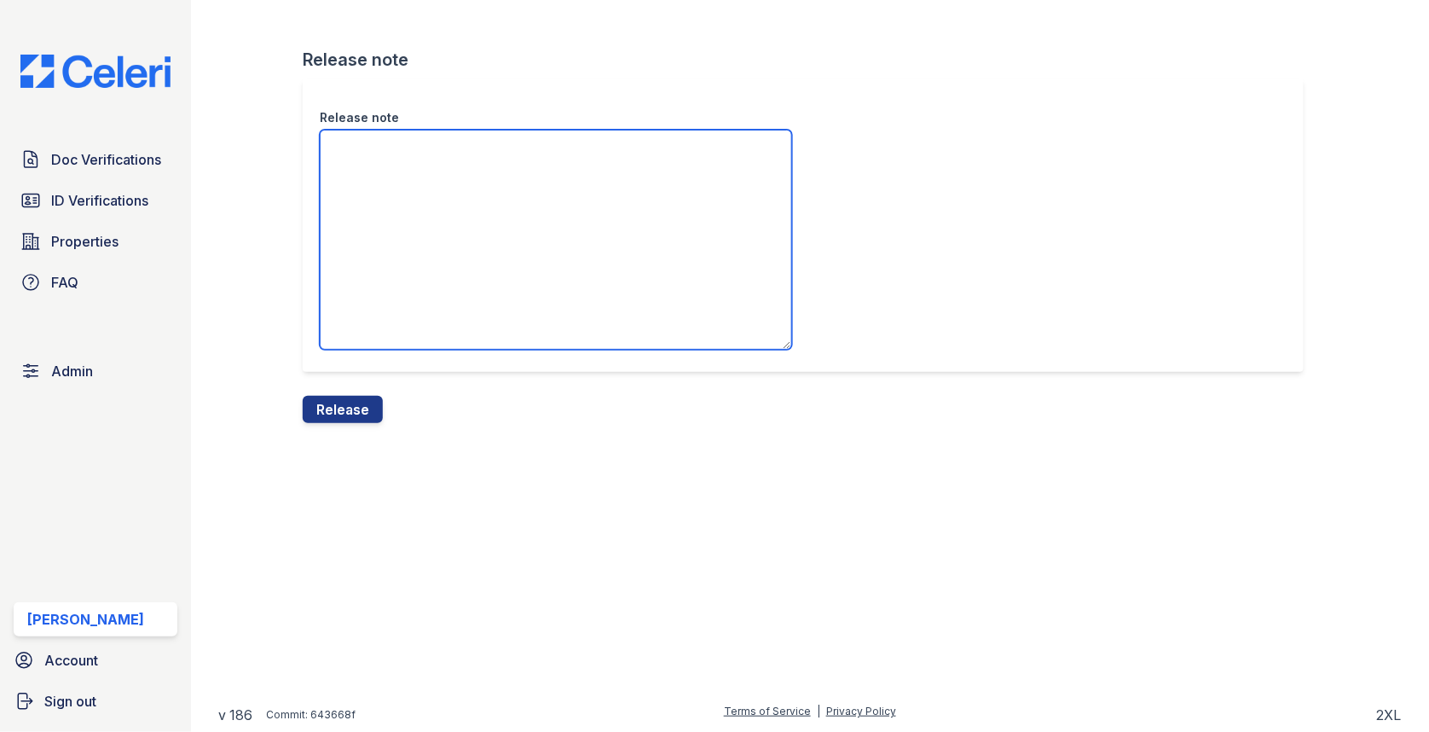
click at [382, 321] on textarea "Release note" at bounding box center [556, 240] width 472 height 220
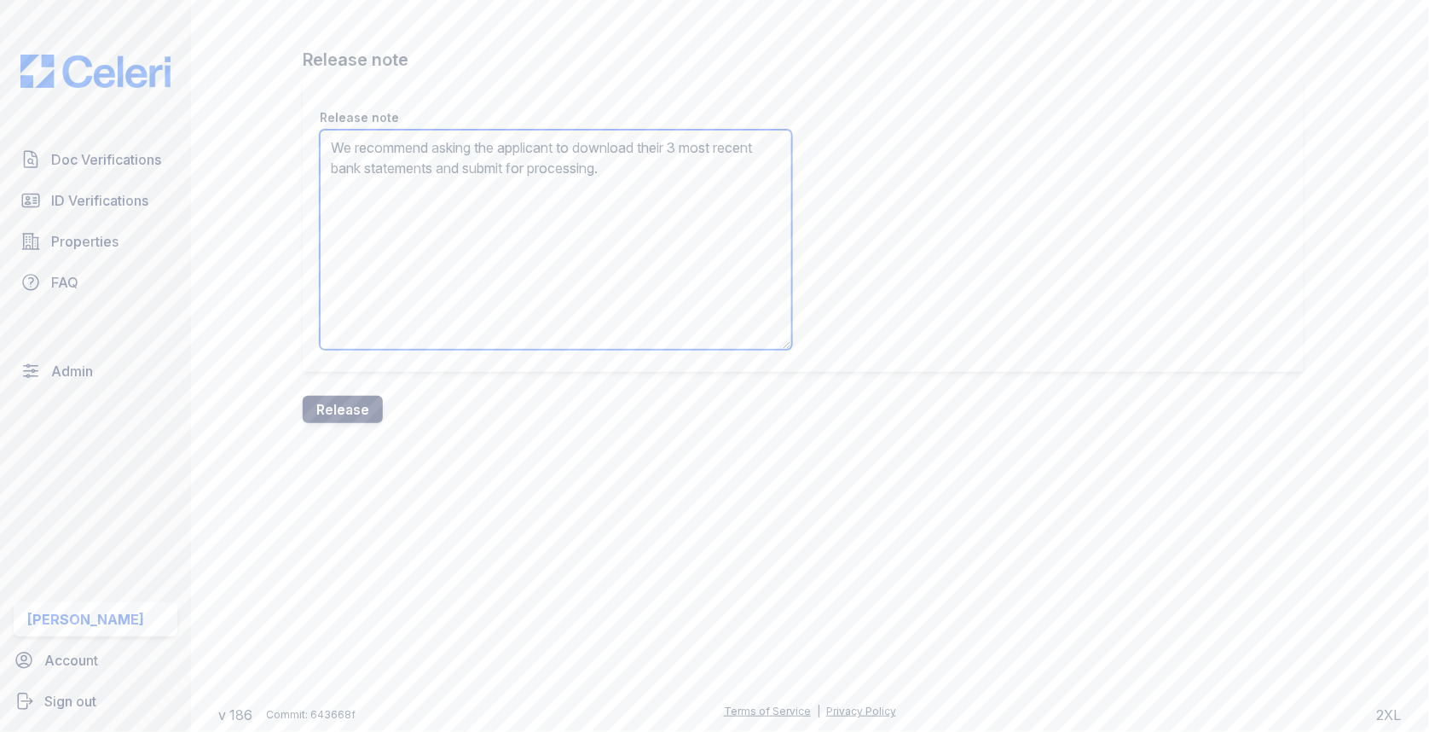
type textarea "We recommend asking the applicant to download their 3 most recent bank statemen…"
click at [366, 411] on button "Release" at bounding box center [343, 409] width 80 height 27
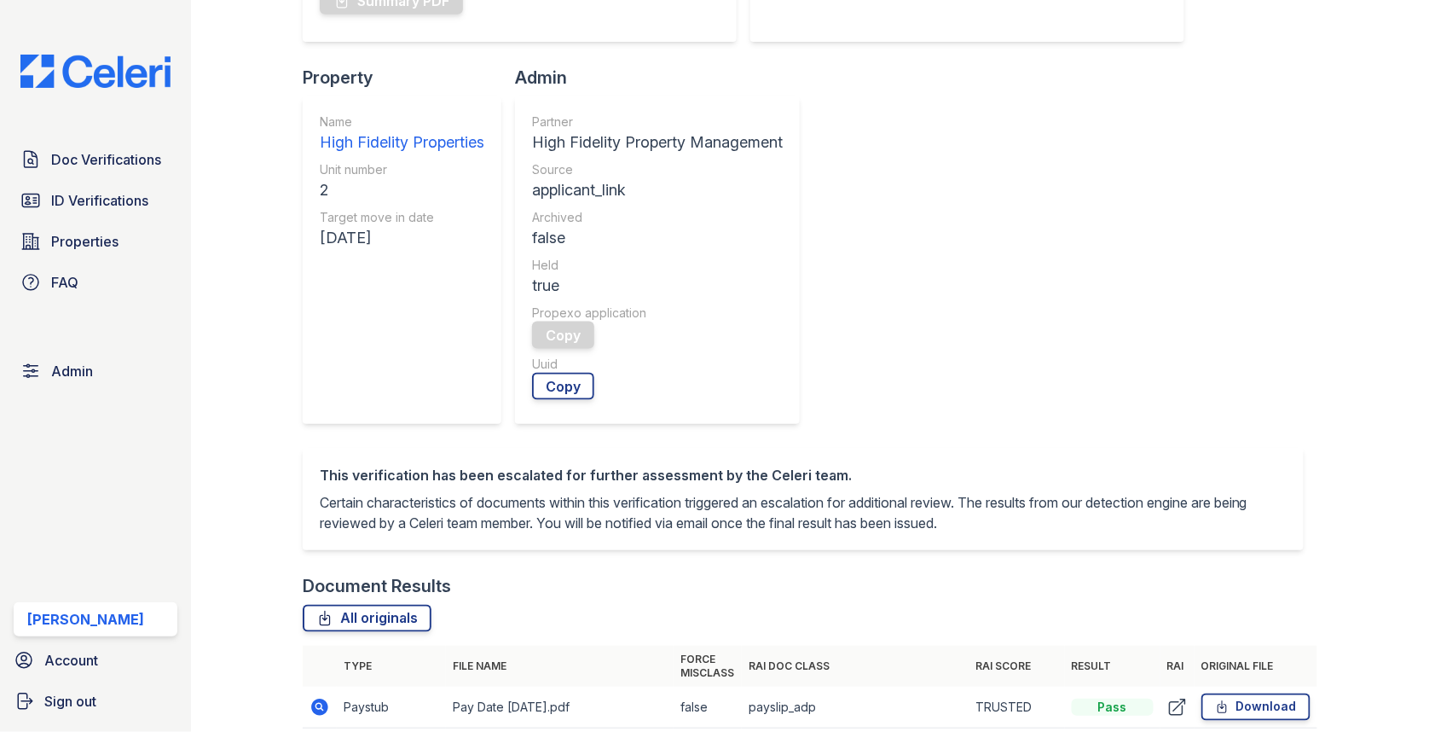
scroll to position [646, 0]
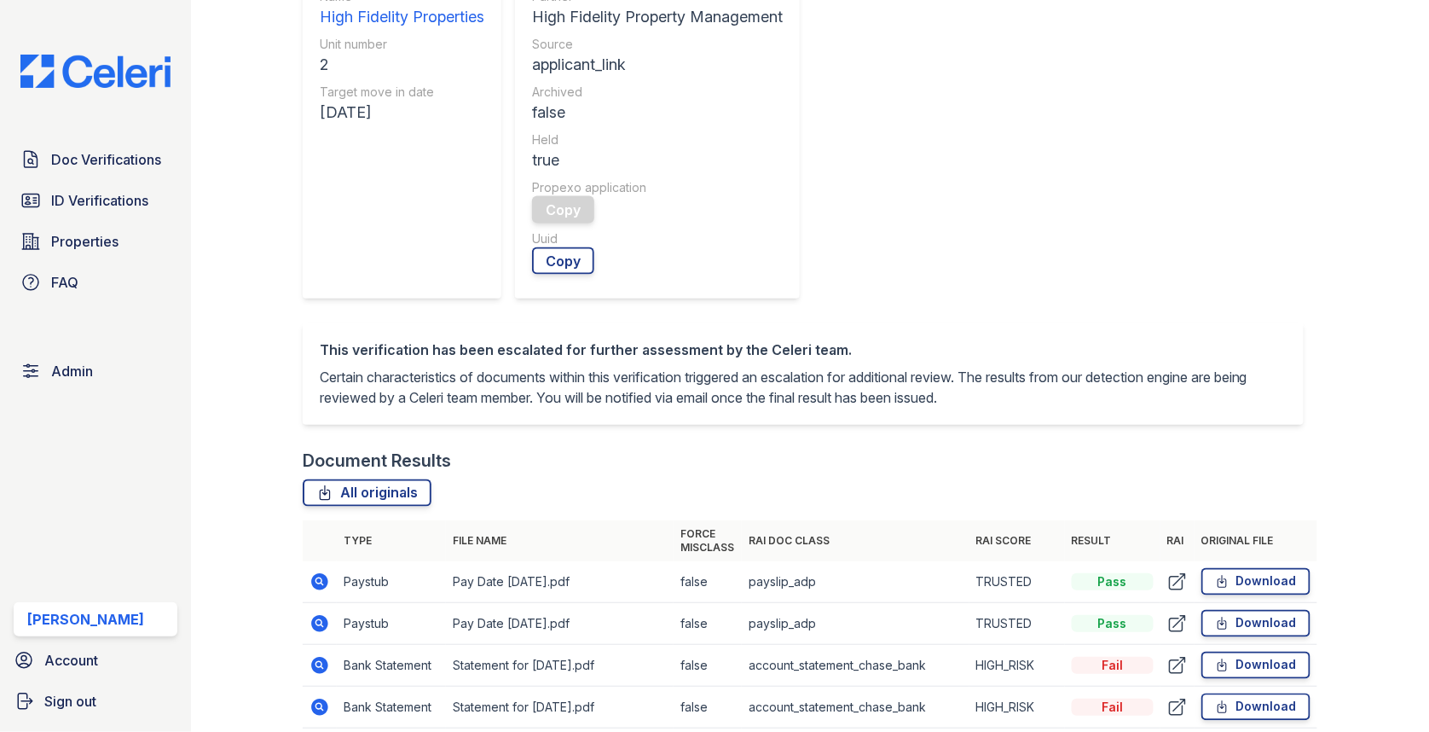
click at [315, 657] on icon at bounding box center [319, 665] width 17 height 17
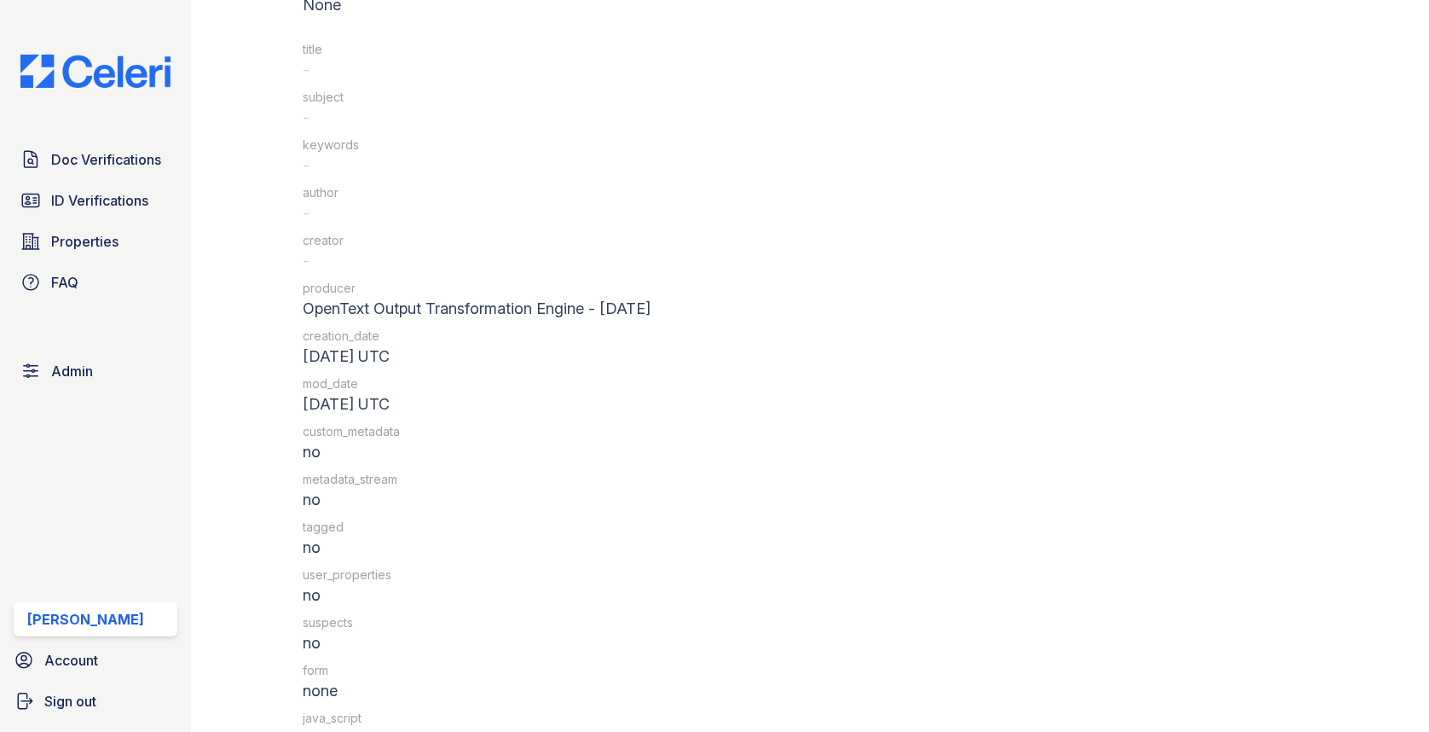
scroll to position [2255, 0]
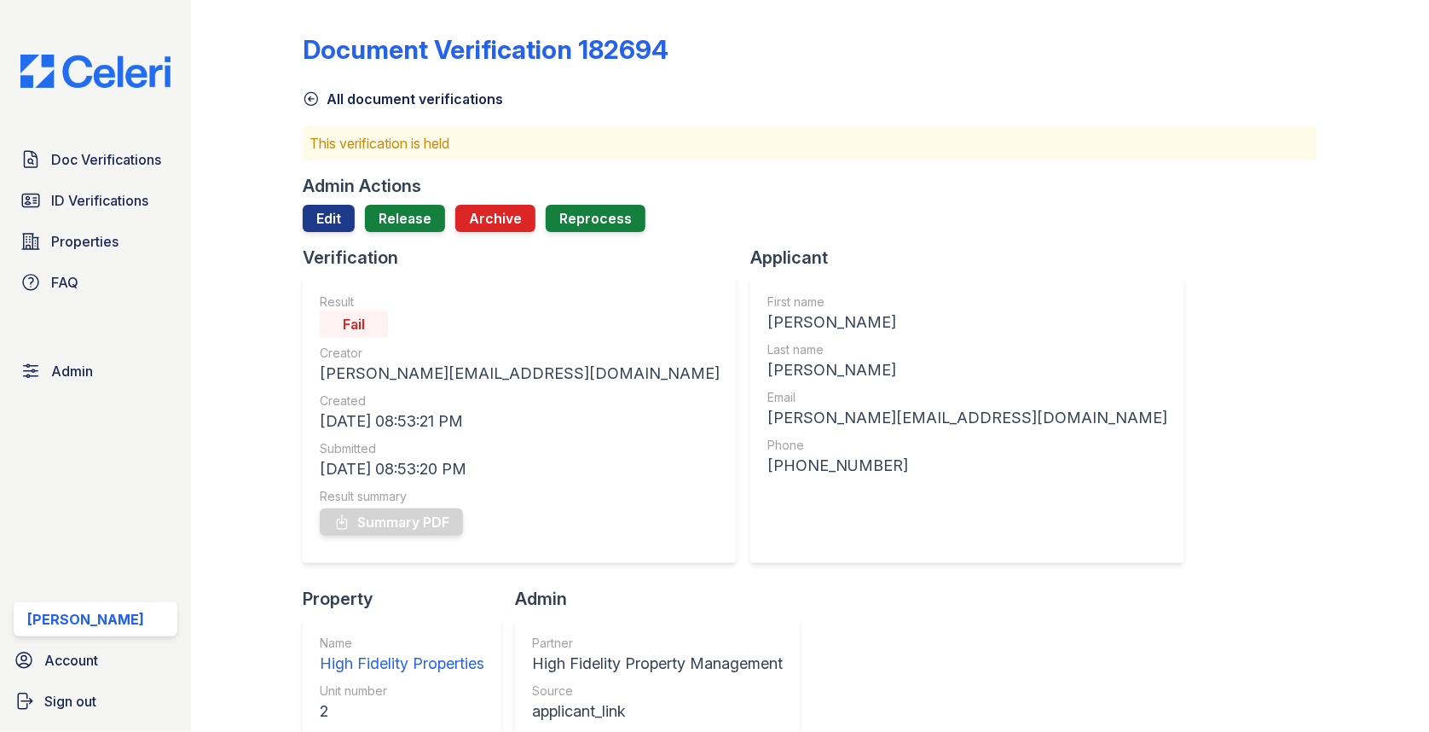
click at [316, 202] on div "Admin Actions Edit Release Archive Reprocess" at bounding box center [810, 210] width 1015 height 72
click at [316, 206] on link "Edit" at bounding box center [329, 218] width 52 height 27
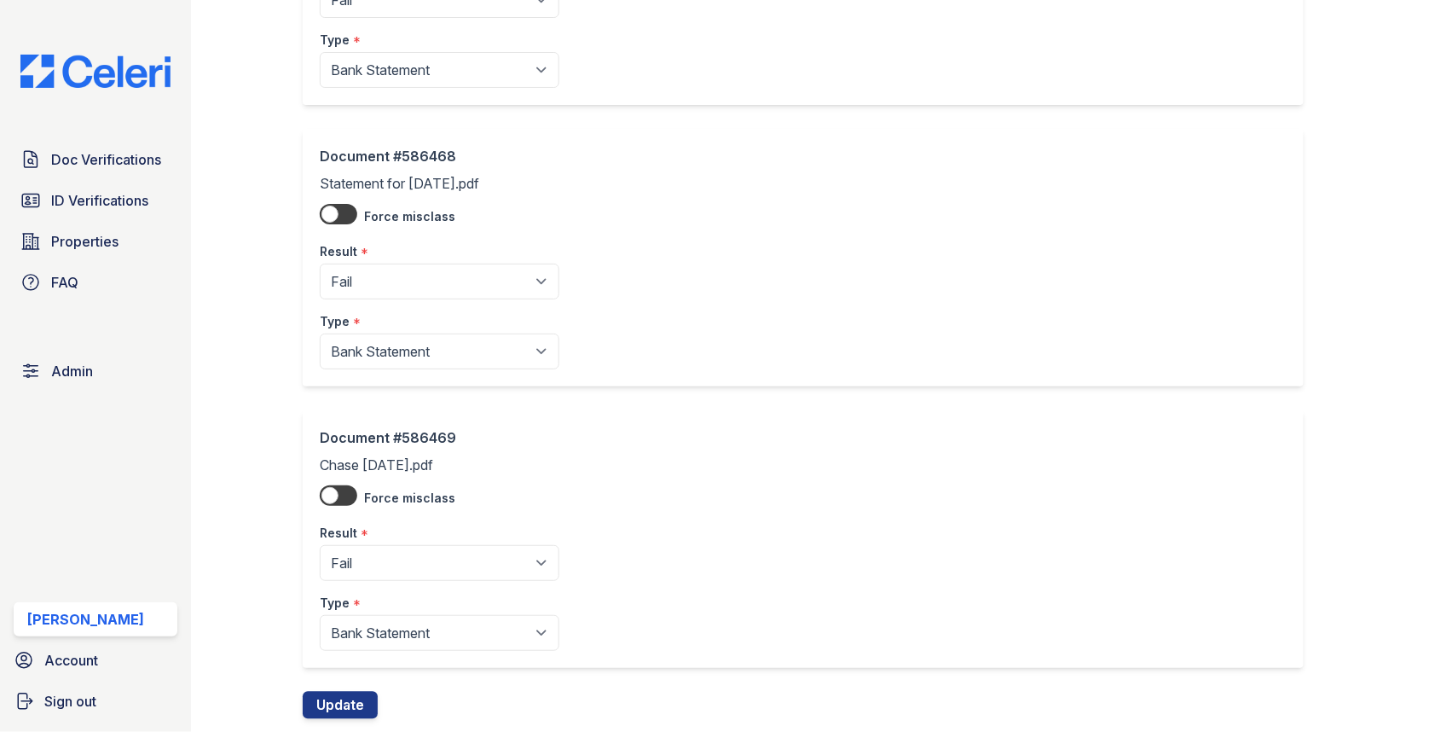
scroll to position [880, 0]
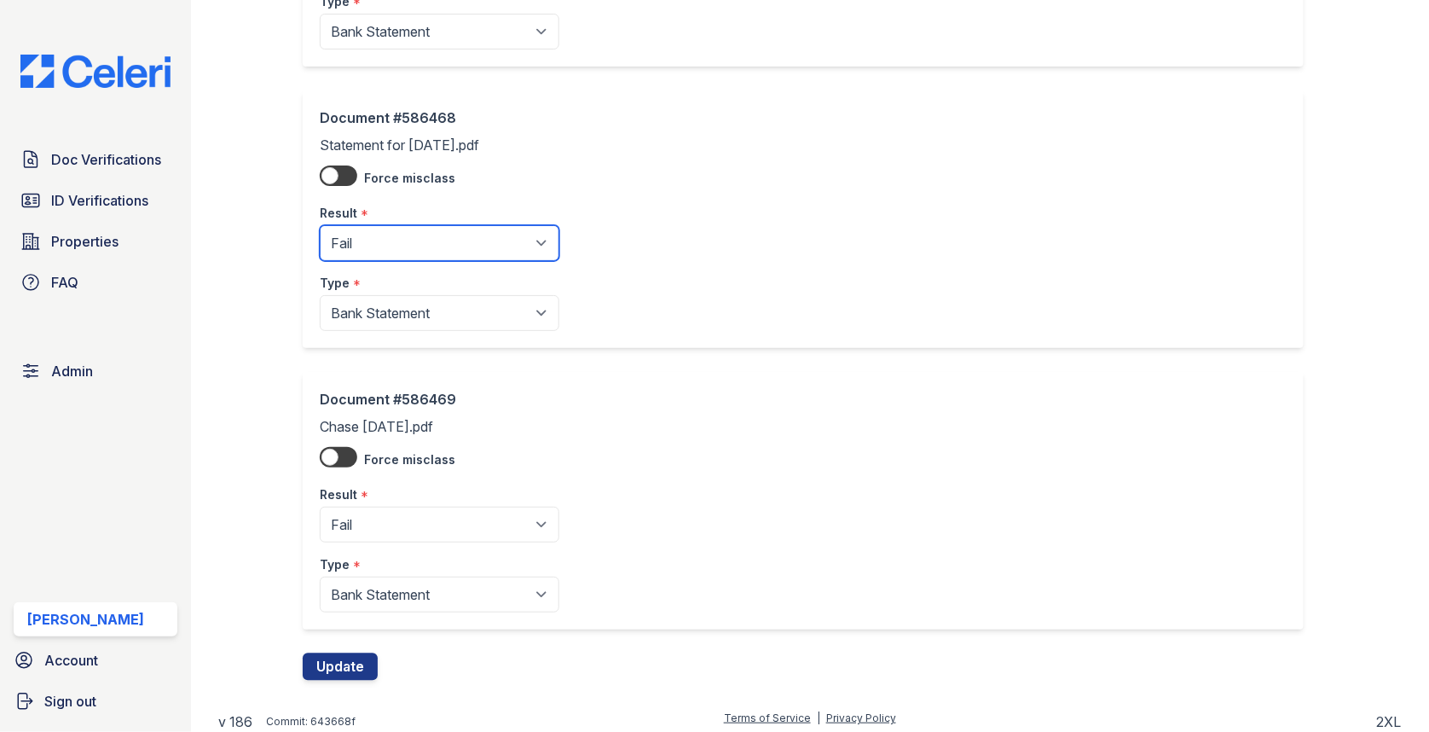
click at [410, 245] on select "Pending Sent Started Processing Pass Fail Caution Error N/A" at bounding box center [440, 243] width 240 height 36
select select "caution"
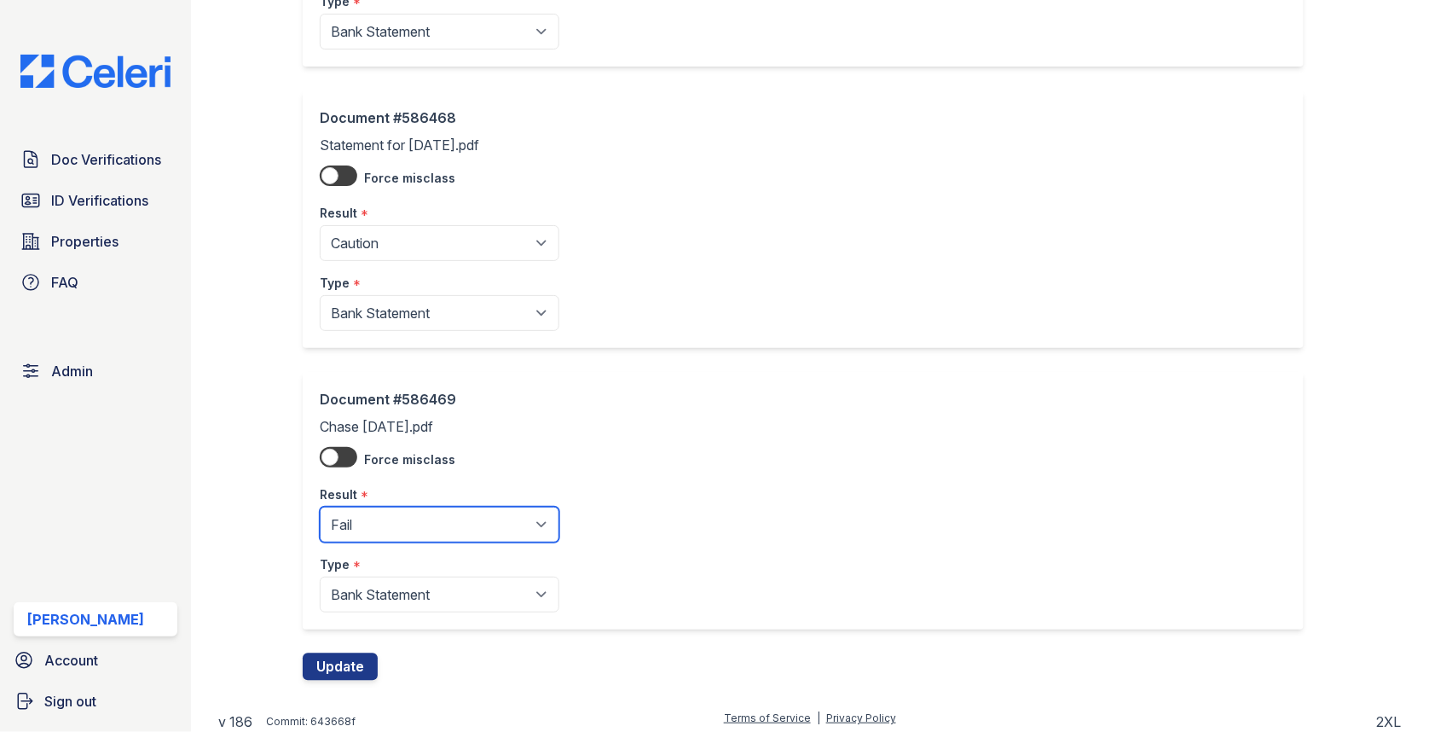
click at [408, 518] on select "Pending Sent Started Processing Pass Fail Caution Error N/A" at bounding box center [440, 525] width 240 height 36
select select "caution"
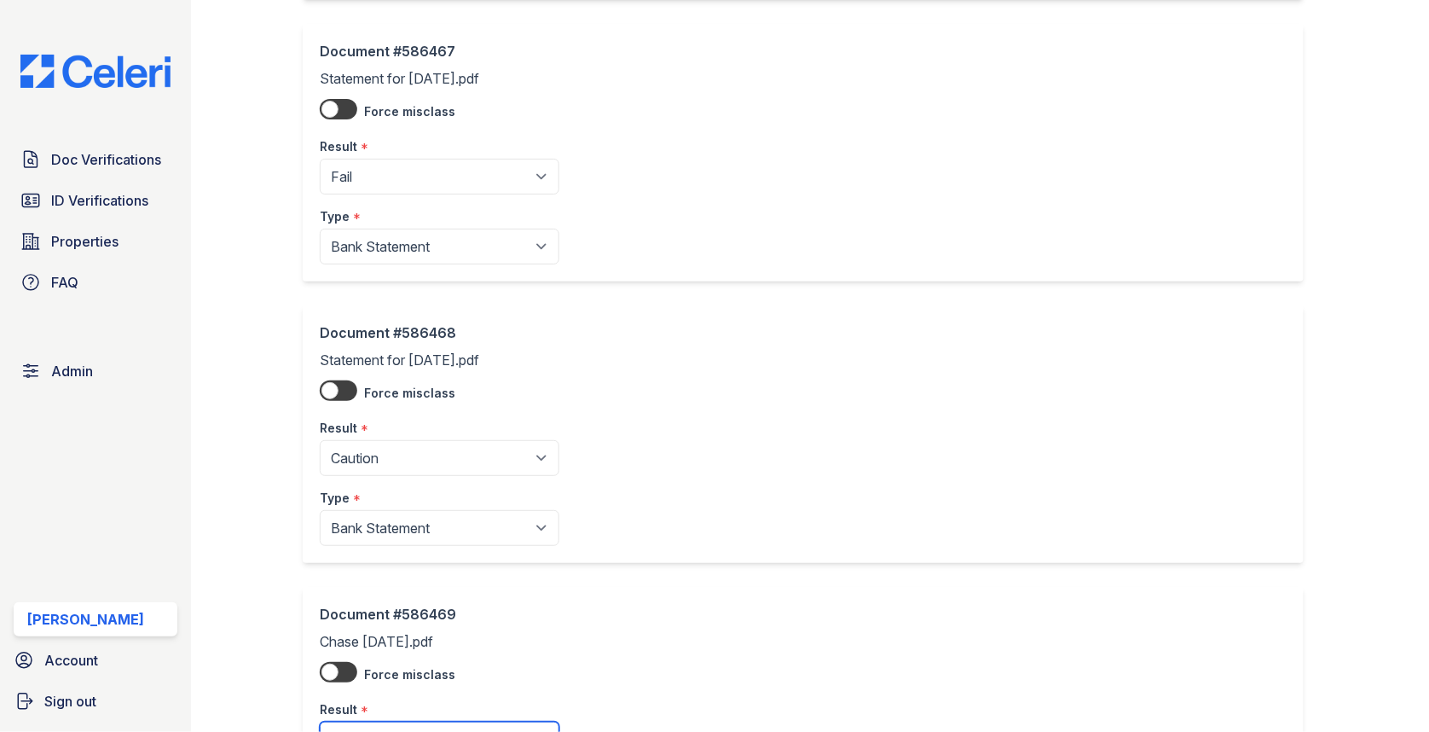
scroll to position [454, 0]
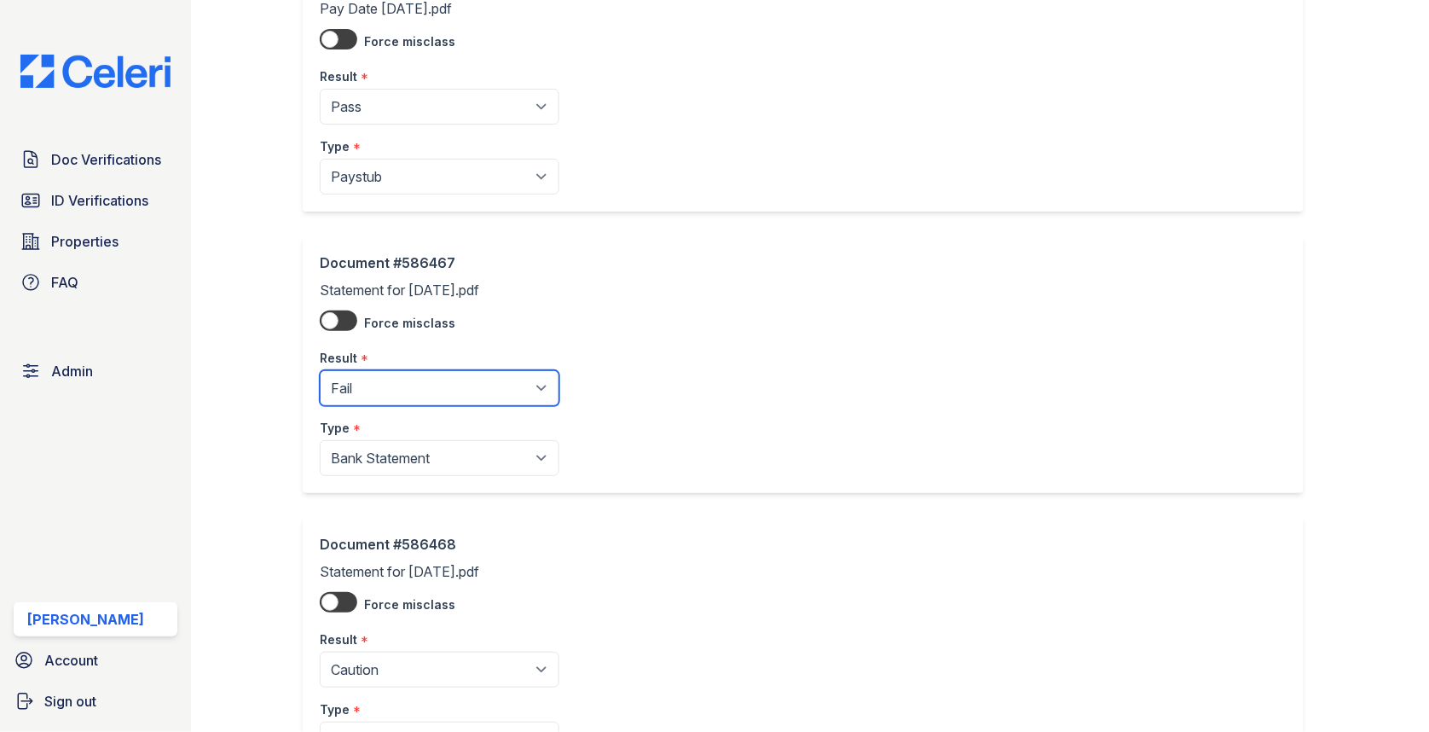
click at [432, 374] on select "Pending Sent Started Processing Pass Fail Caution Error N/A" at bounding box center [440, 388] width 240 height 36
select select "caution"
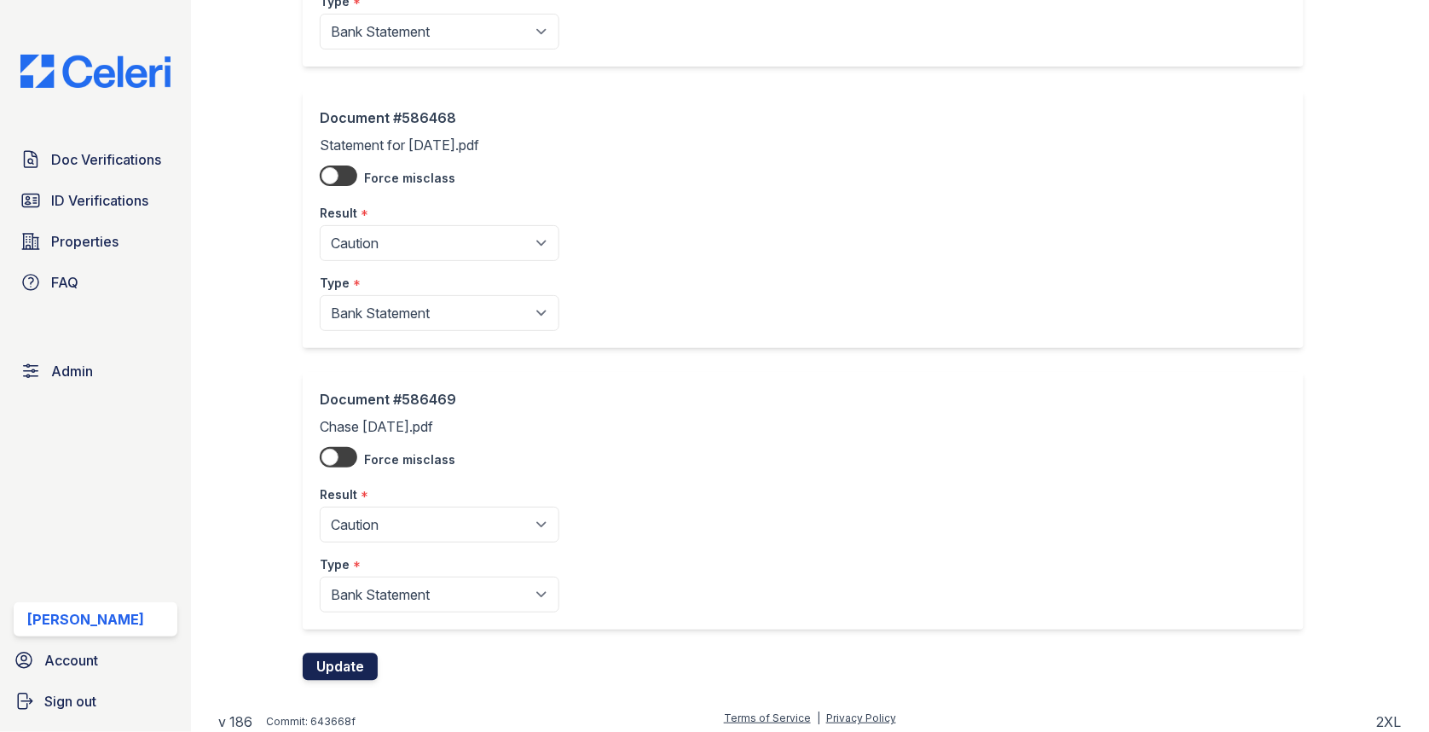
click at [339, 653] on button "Update" at bounding box center [340, 666] width 75 height 27
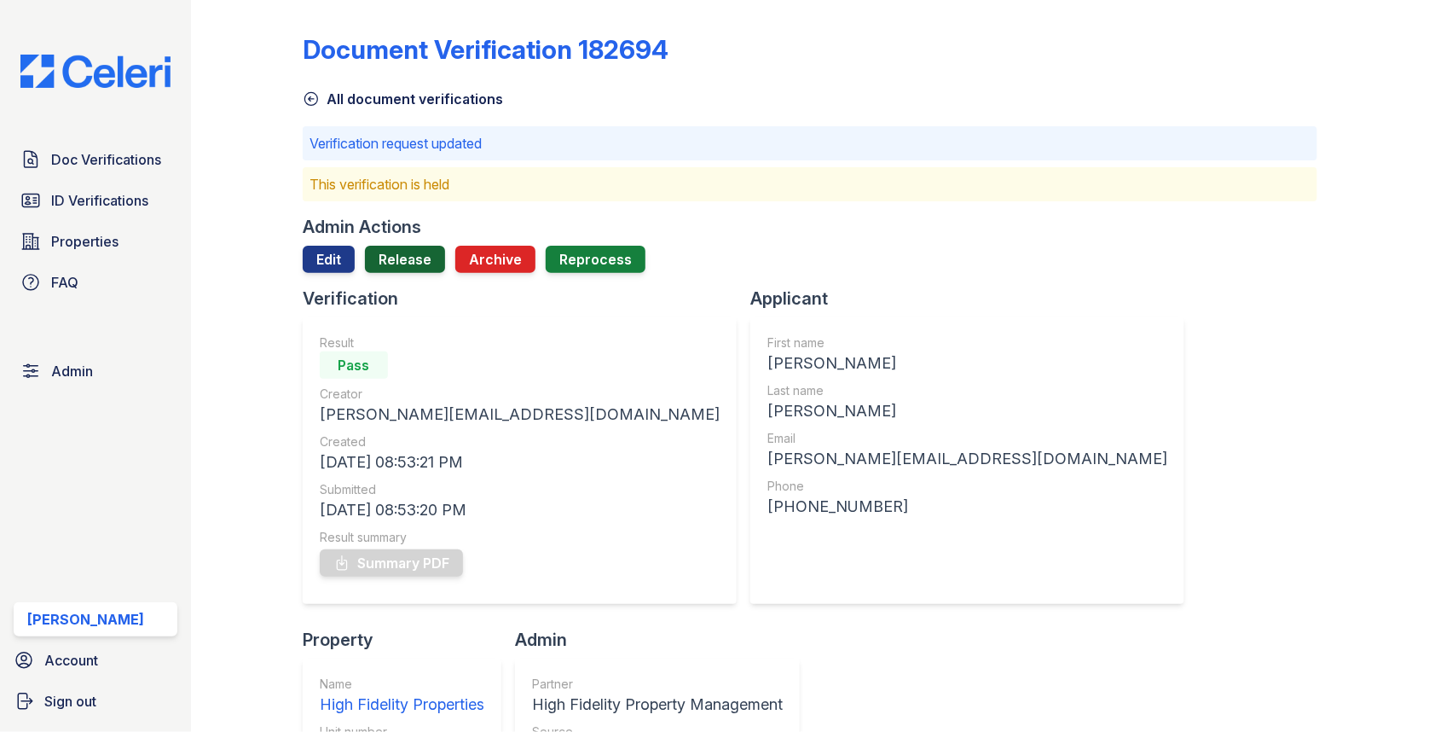
click at [391, 250] on link "Release" at bounding box center [405, 259] width 80 height 27
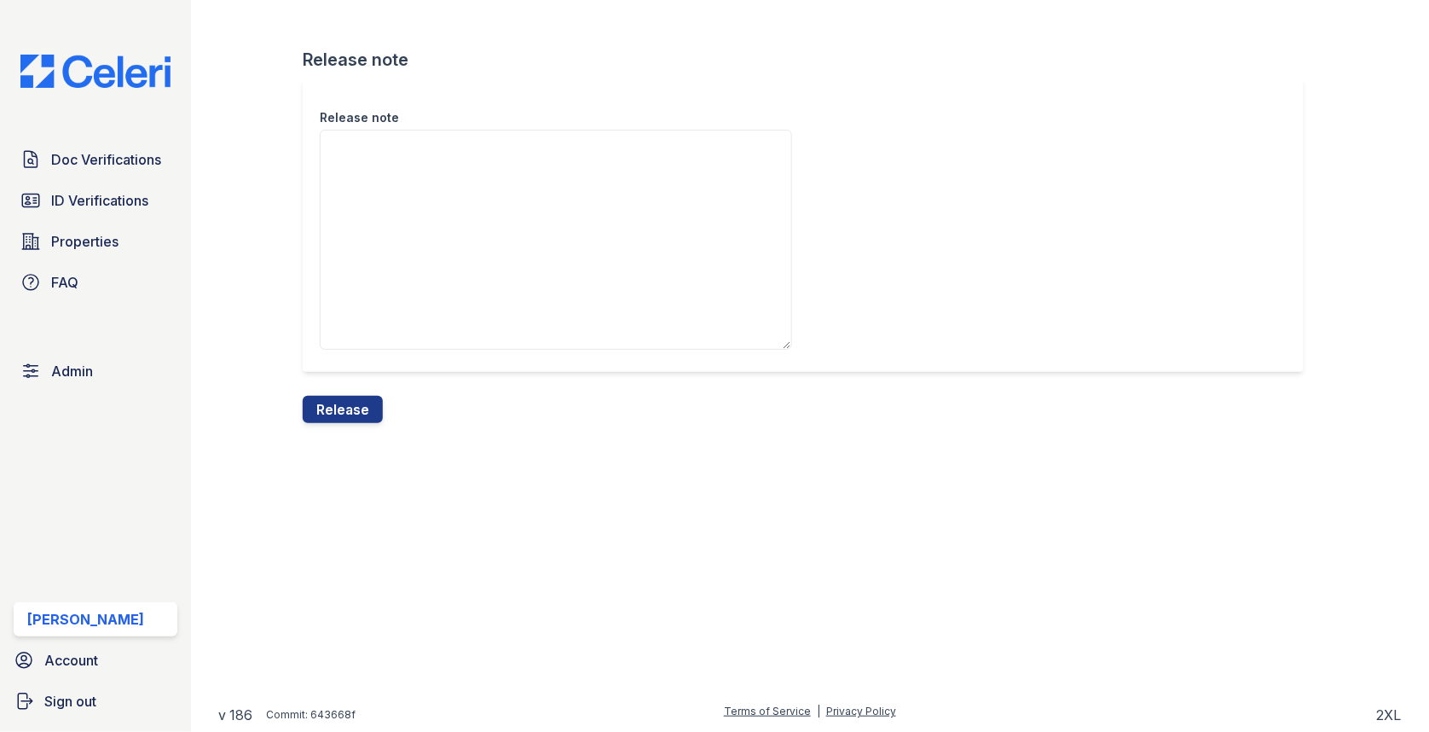
click at [379, 390] on div "Release note" at bounding box center [810, 236] width 1015 height 317
click at [362, 410] on button "Release" at bounding box center [343, 409] width 80 height 27
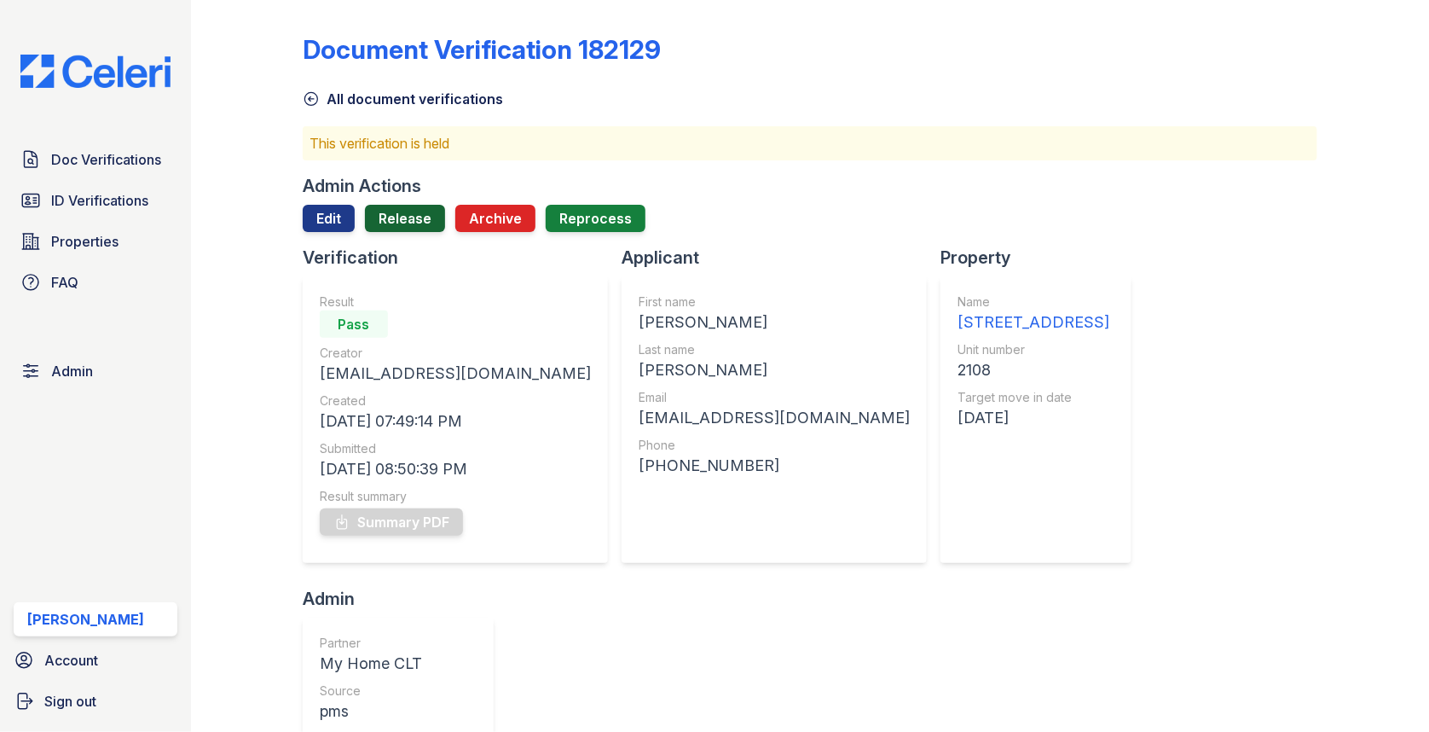
click at [421, 225] on link "Release" at bounding box center [405, 218] width 80 height 27
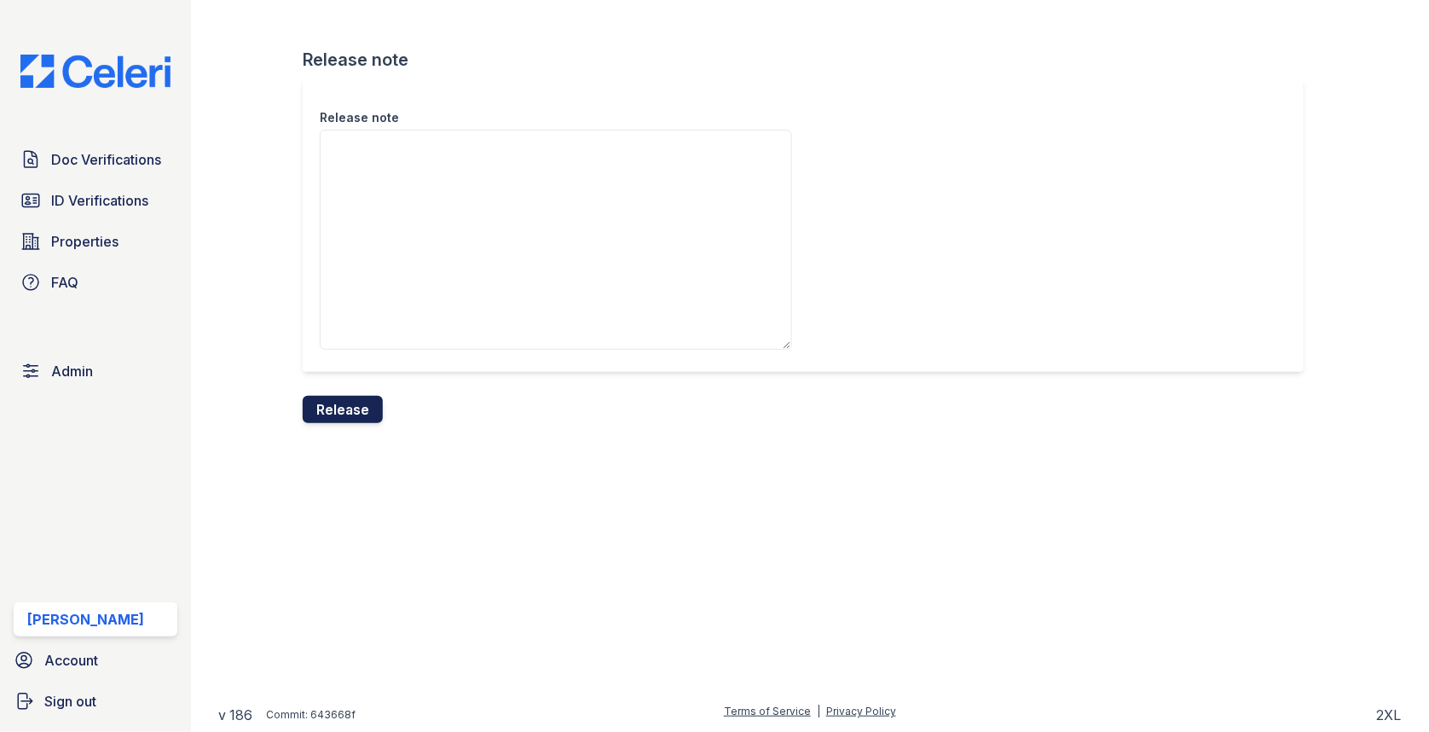
click at [337, 415] on button "Release" at bounding box center [343, 409] width 80 height 27
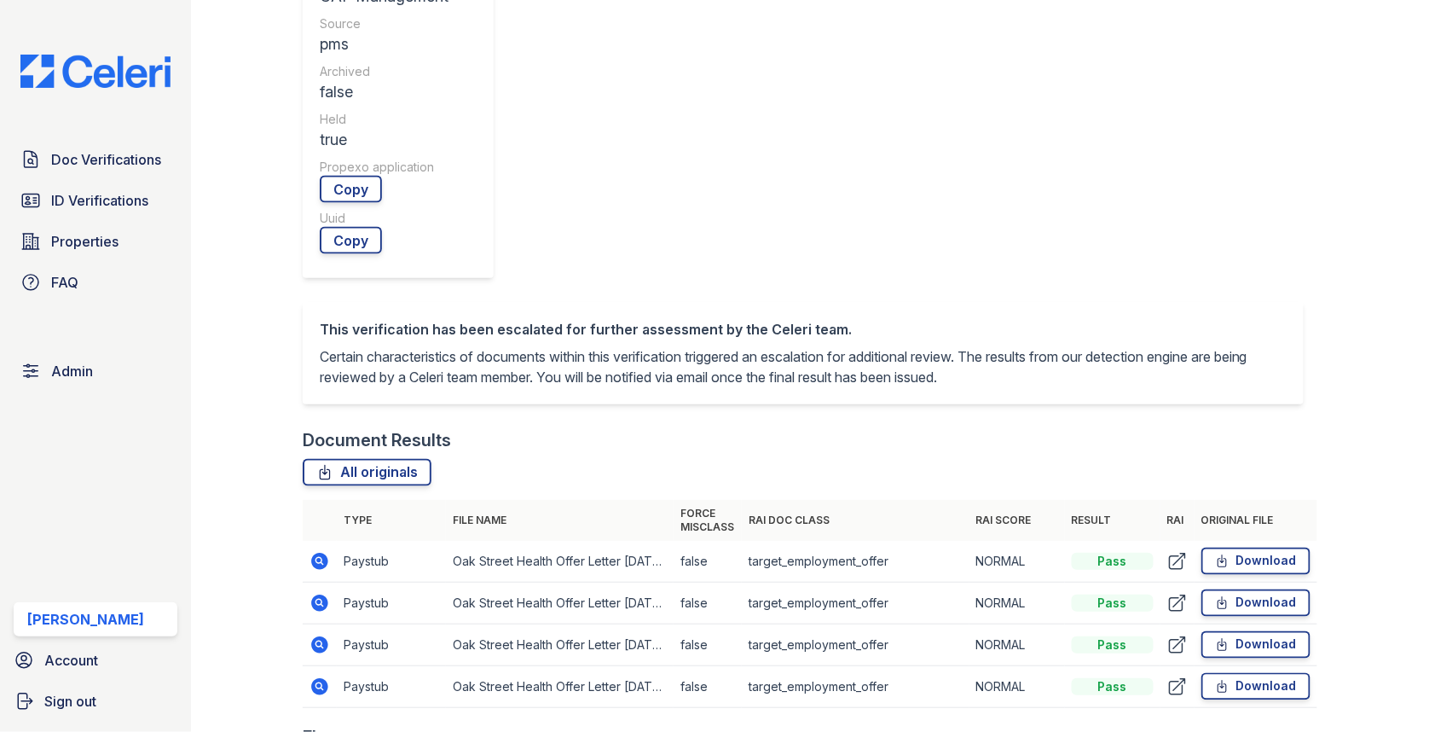
scroll to position [577, 0]
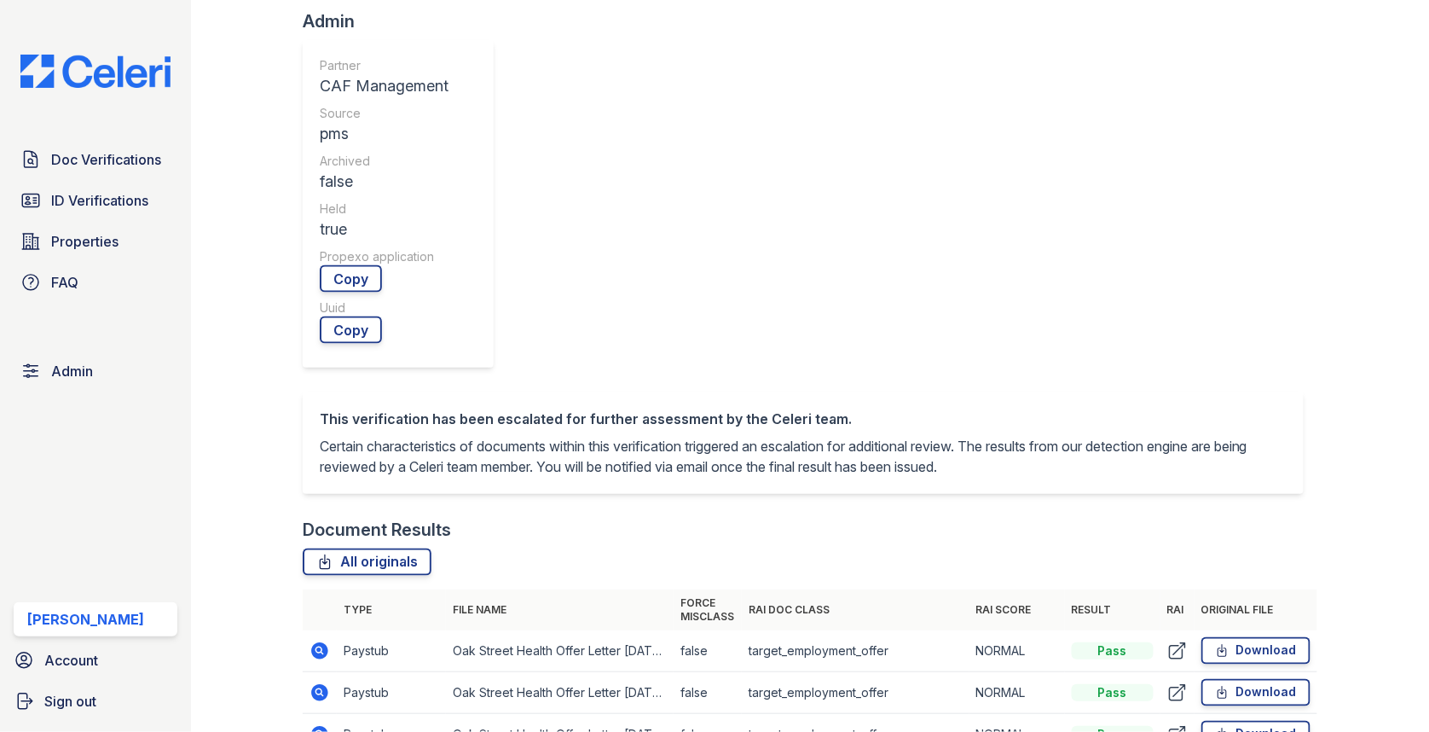
click at [333, 630] on td at bounding box center [320, 651] width 34 height 42
click at [326, 642] on icon at bounding box center [319, 650] width 17 height 17
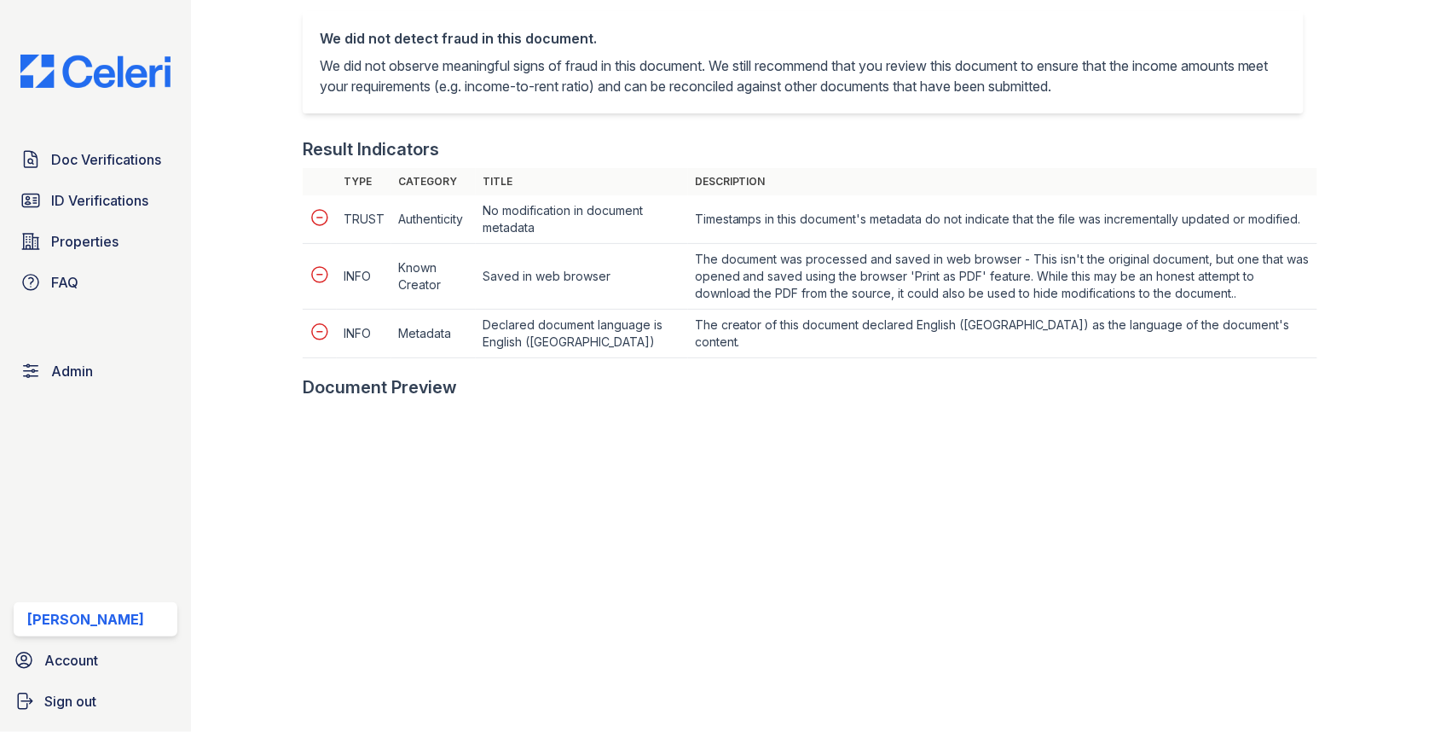
scroll to position [739, 0]
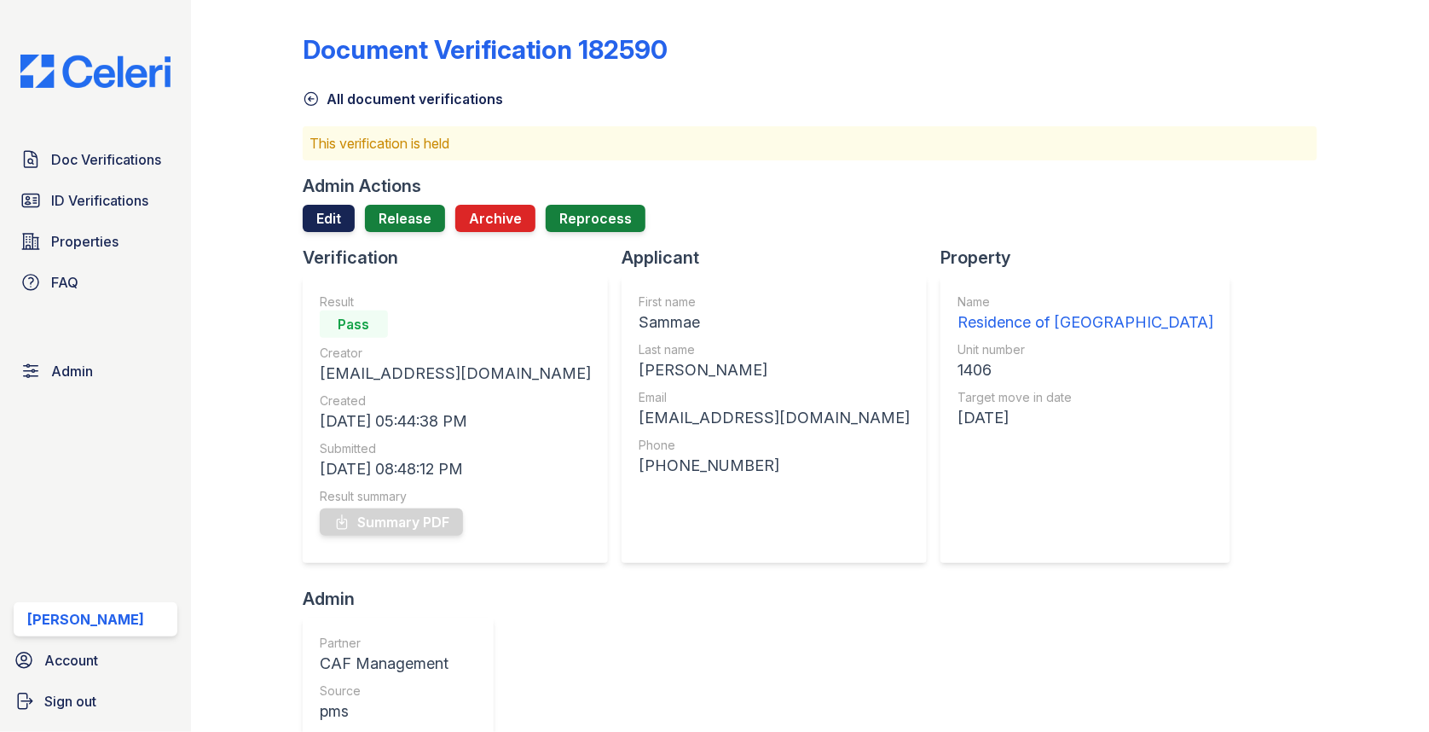
click at [326, 205] on link "Edit" at bounding box center [329, 218] width 52 height 27
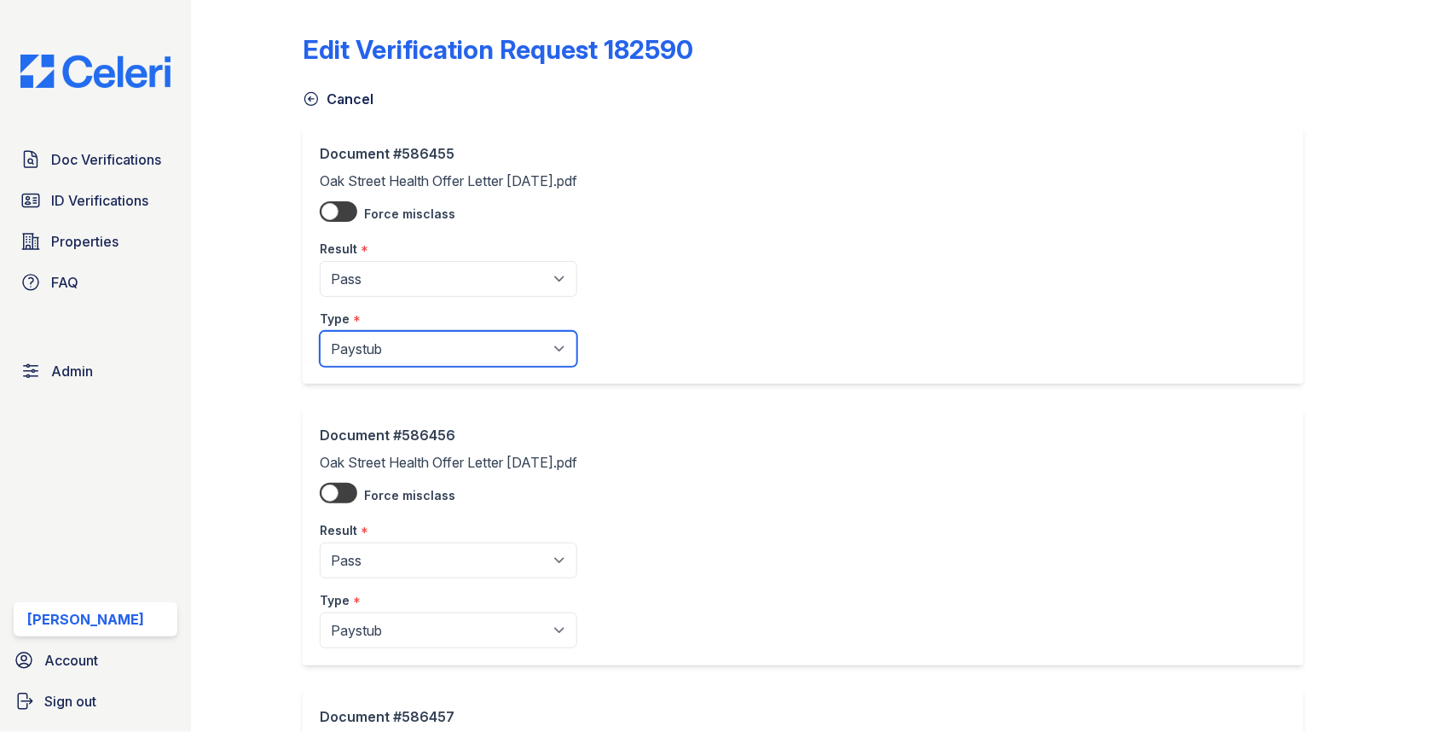
click at [457, 355] on select "Paystub Bank Statement Offer Letter Tax Documents Benefit Award Letter Investme…" at bounding box center [449, 349] width 258 height 36
select select "offer_letter"
click at [440, 384] on div "Document #586456 Oak Street Health Offer Letter [DATE].pdf Force misclass Resul…" at bounding box center [803, 255] width 1001 height 258
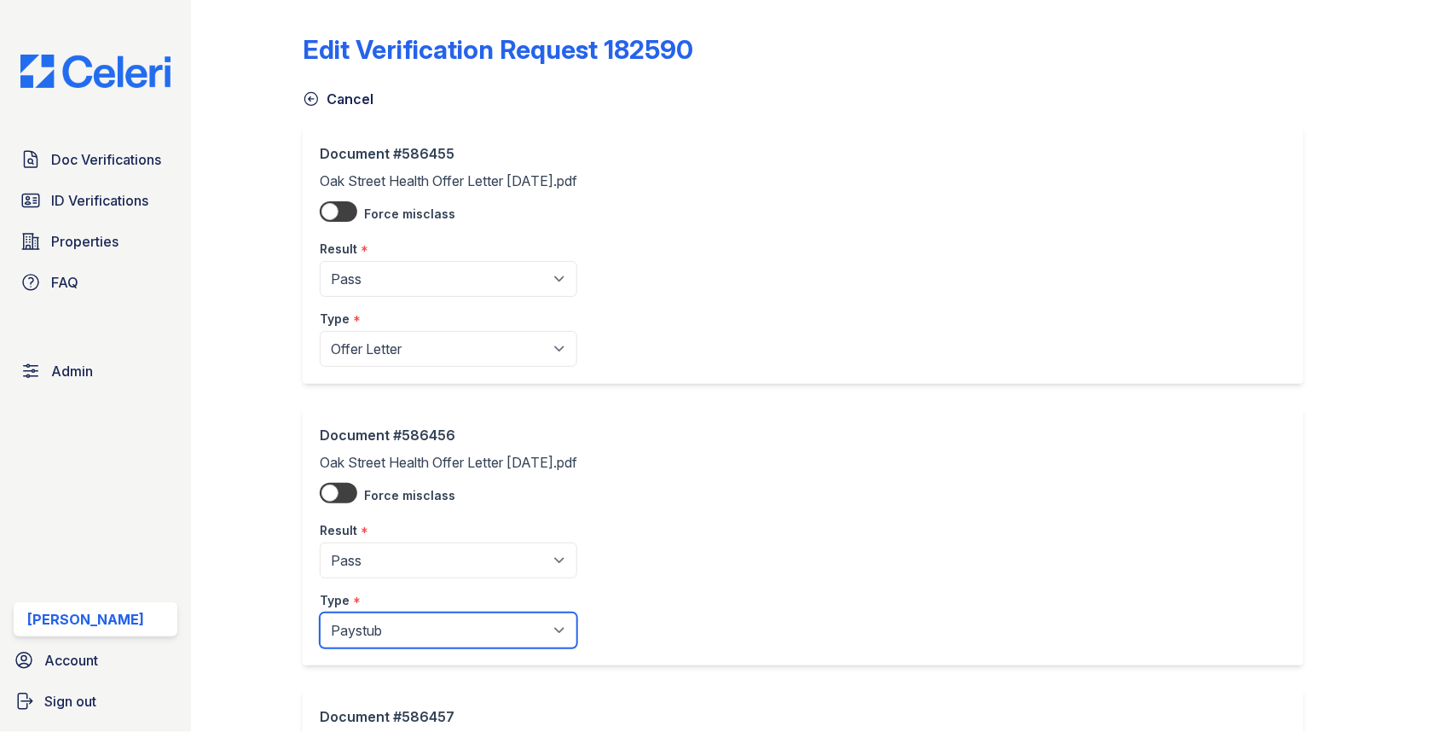
click at [447, 642] on select "Paystub Bank Statement Offer Letter Tax Documents Benefit Award Letter Investme…" at bounding box center [449, 630] width 258 height 36
select select "offer_letter"
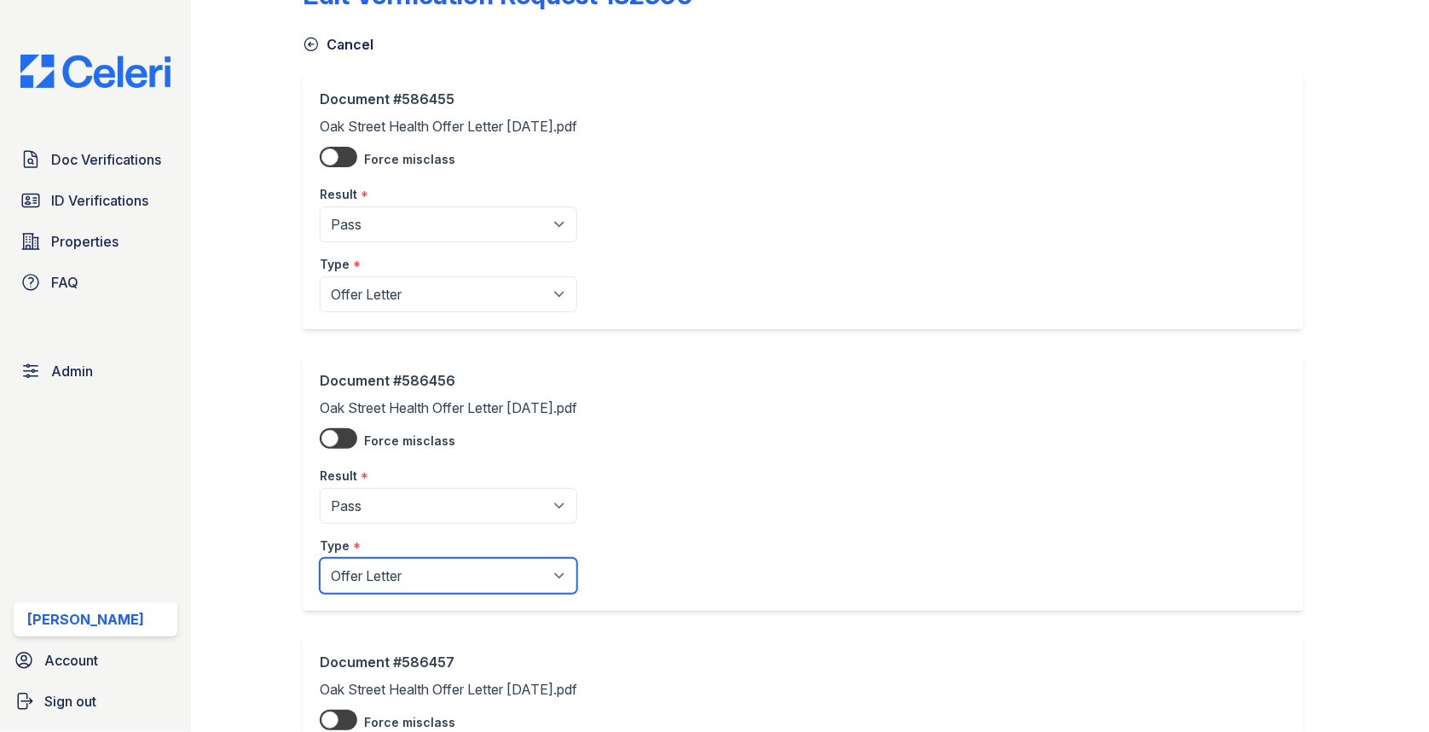
scroll to position [250, 0]
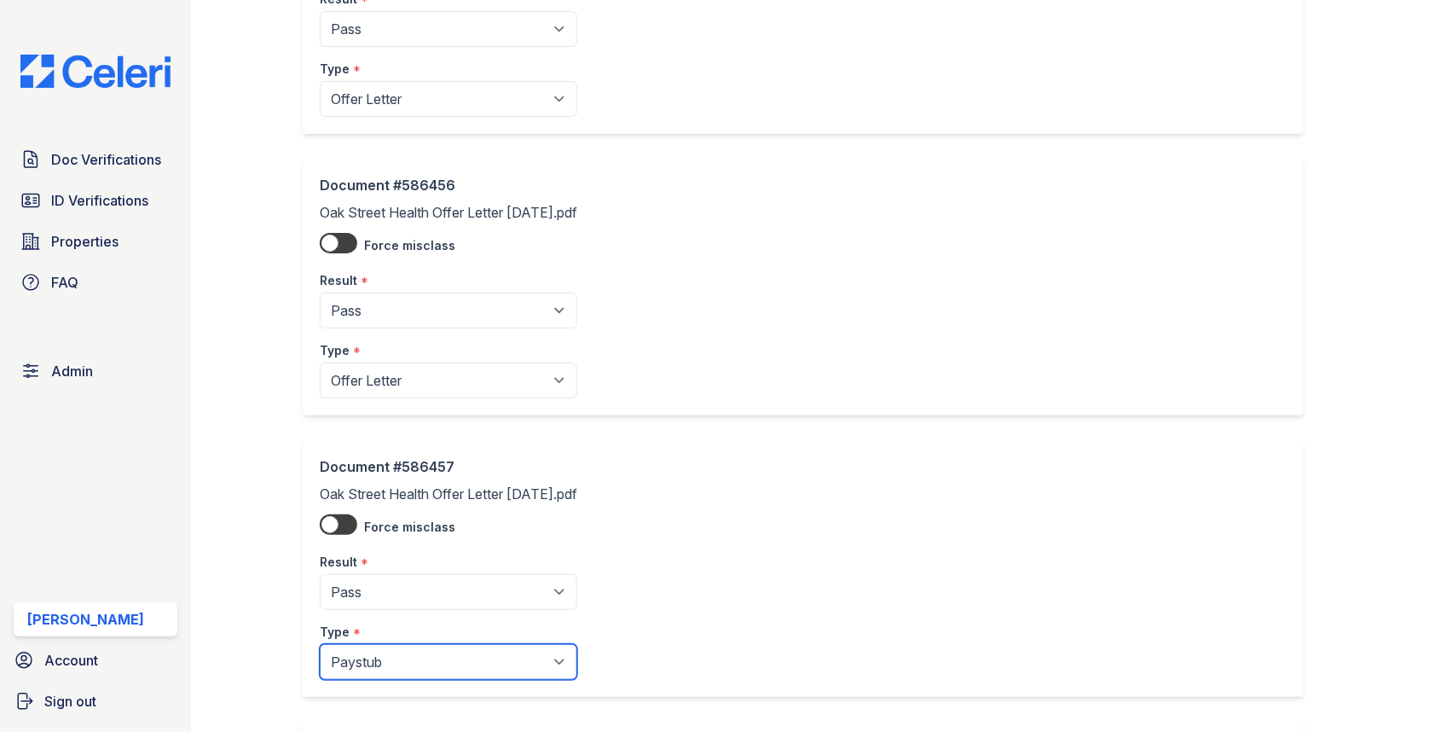
click at [458, 645] on select "Paystub Bank Statement Offer Letter Tax Documents Benefit Award Letter Investme…" at bounding box center [449, 662] width 258 height 36
select select "offer_letter"
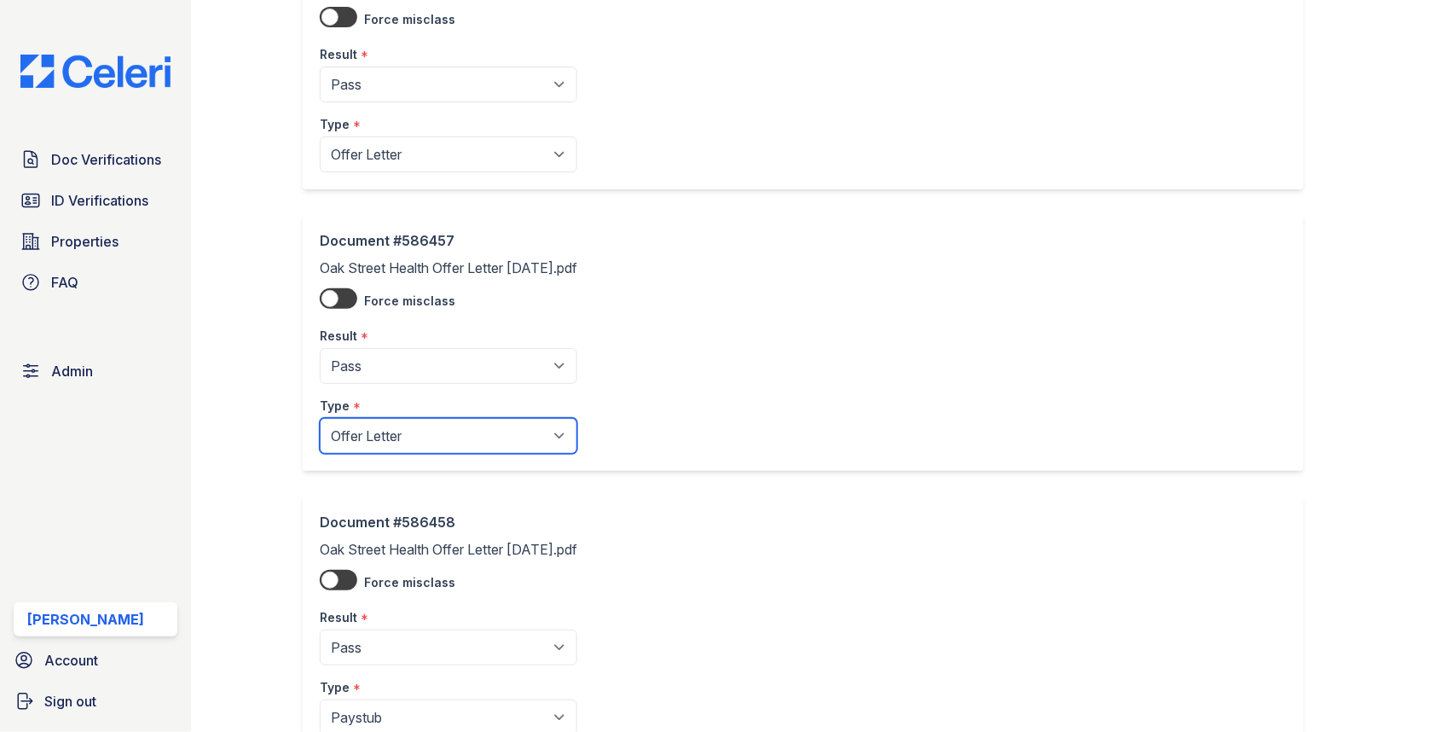
scroll to position [584, 0]
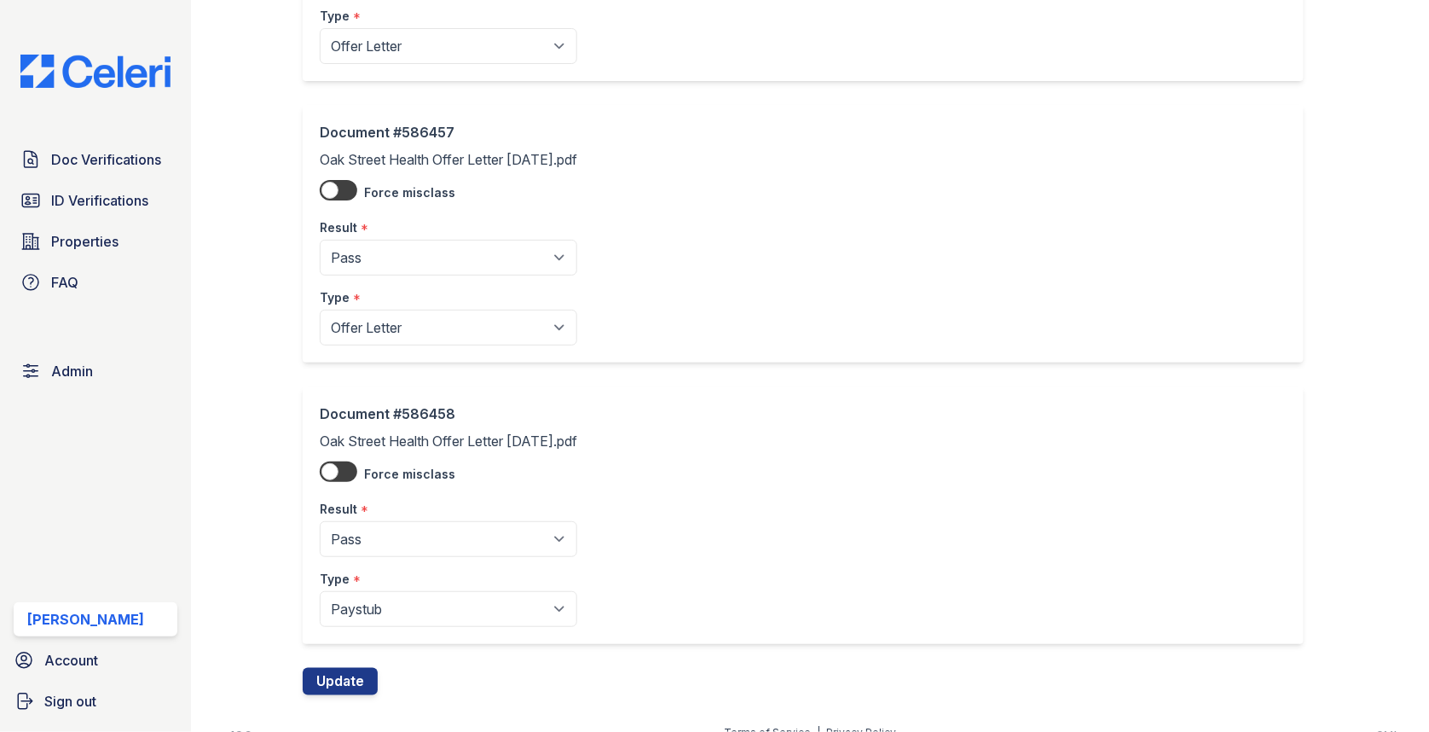
click at [431, 606] on select "Paystub Bank Statement Offer Letter Tax Documents Benefit Award Letter Investme…" at bounding box center [449, 609] width 258 height 36
select select "offer_letter"
click at [355, 677] on button "Update" at bounding box center [340, 681] width 75 height 27
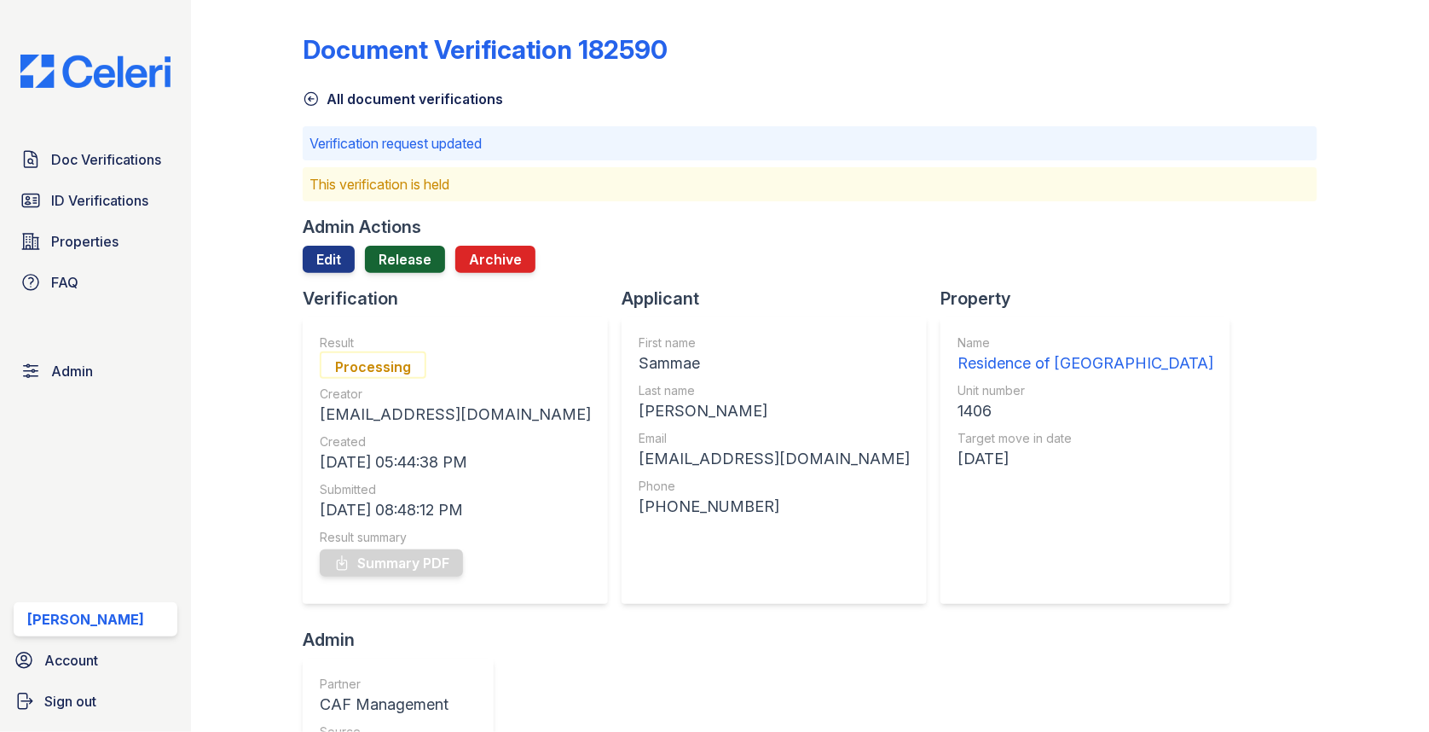
click at [393, 248] on link "Release" at bounding box center [405, 259] width 80 height 27
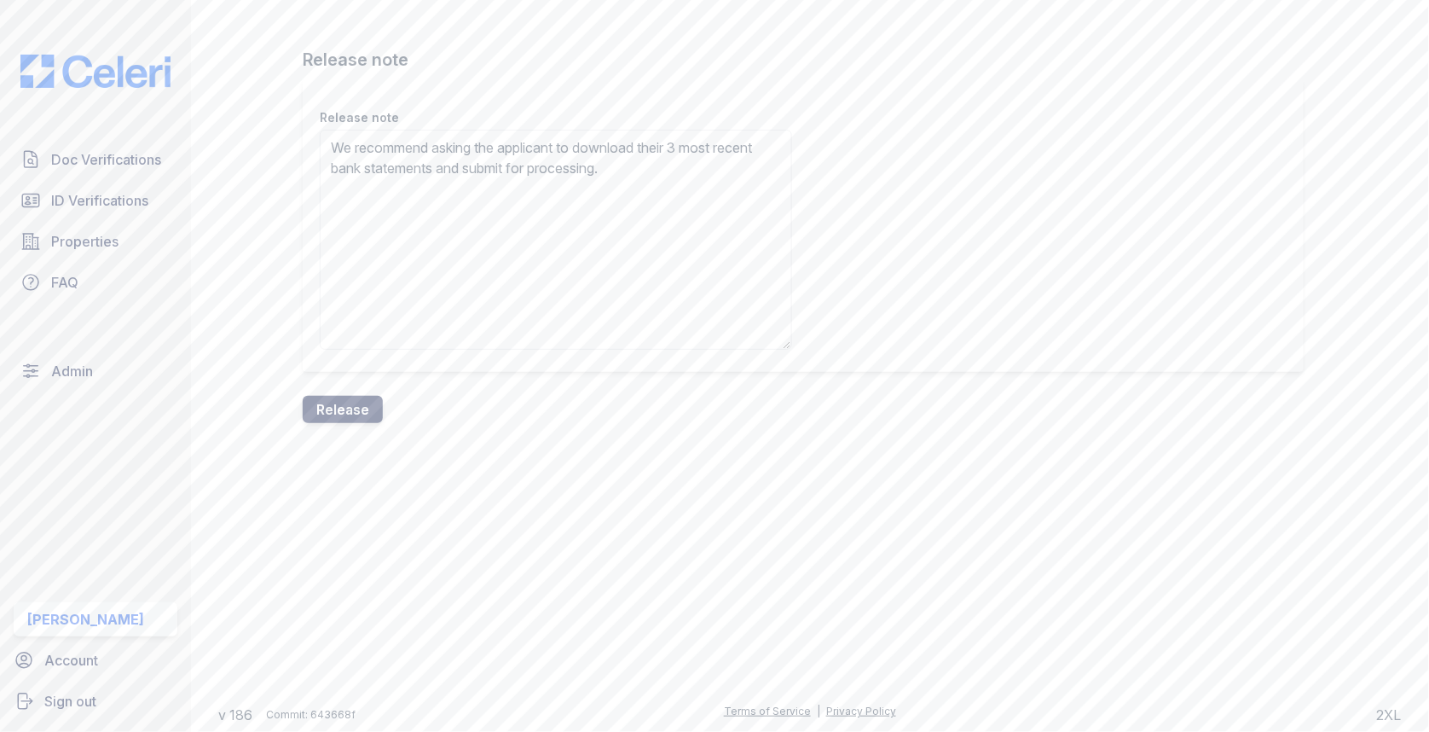
type textarea "We recommend asking the applicant to download their 3 most recent bank statemen…"
click at [375, 414] on button "Release" at bounding box center [343, 409] width 80 height 27
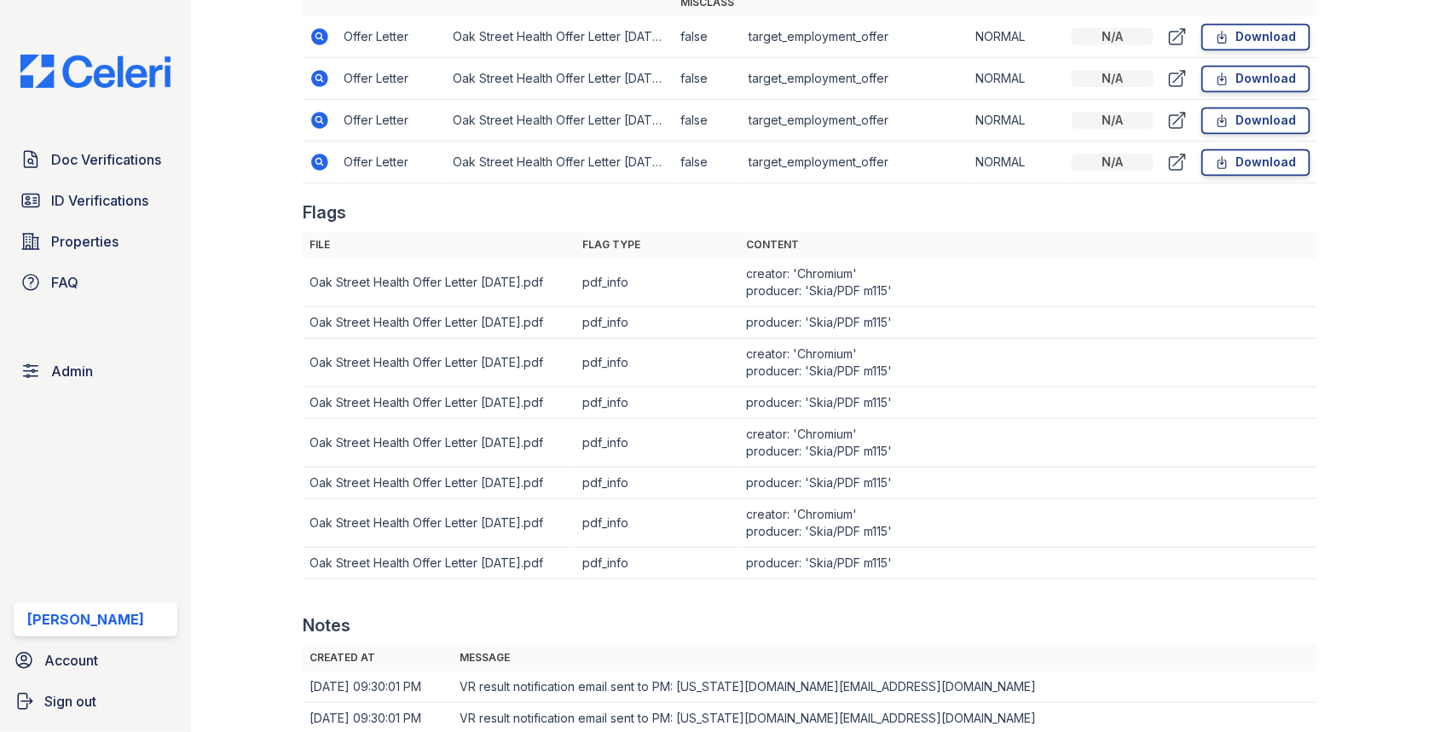
scroll to position [1160, 0]
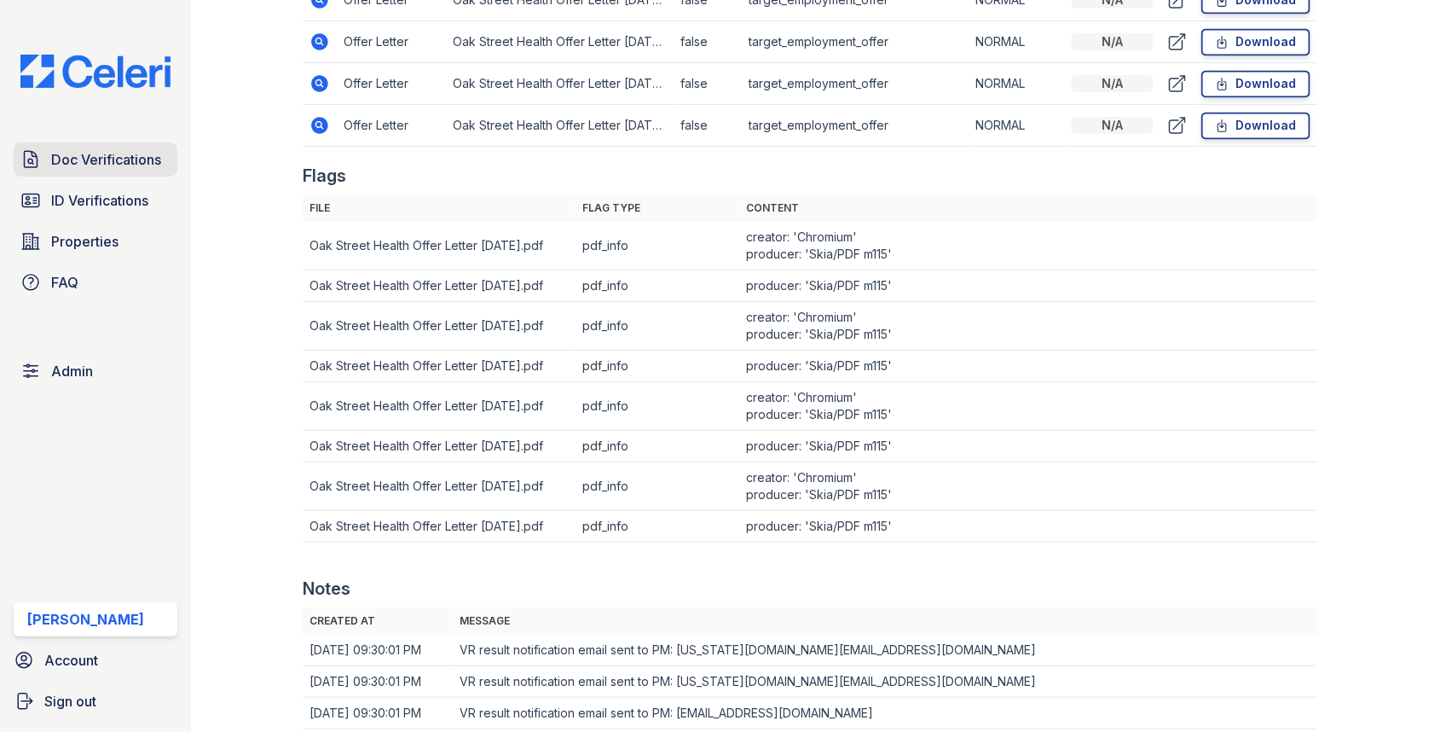
click at [127, 150] on span "Doc Verifications" at bounding box center [106, 159] width 110 height 20
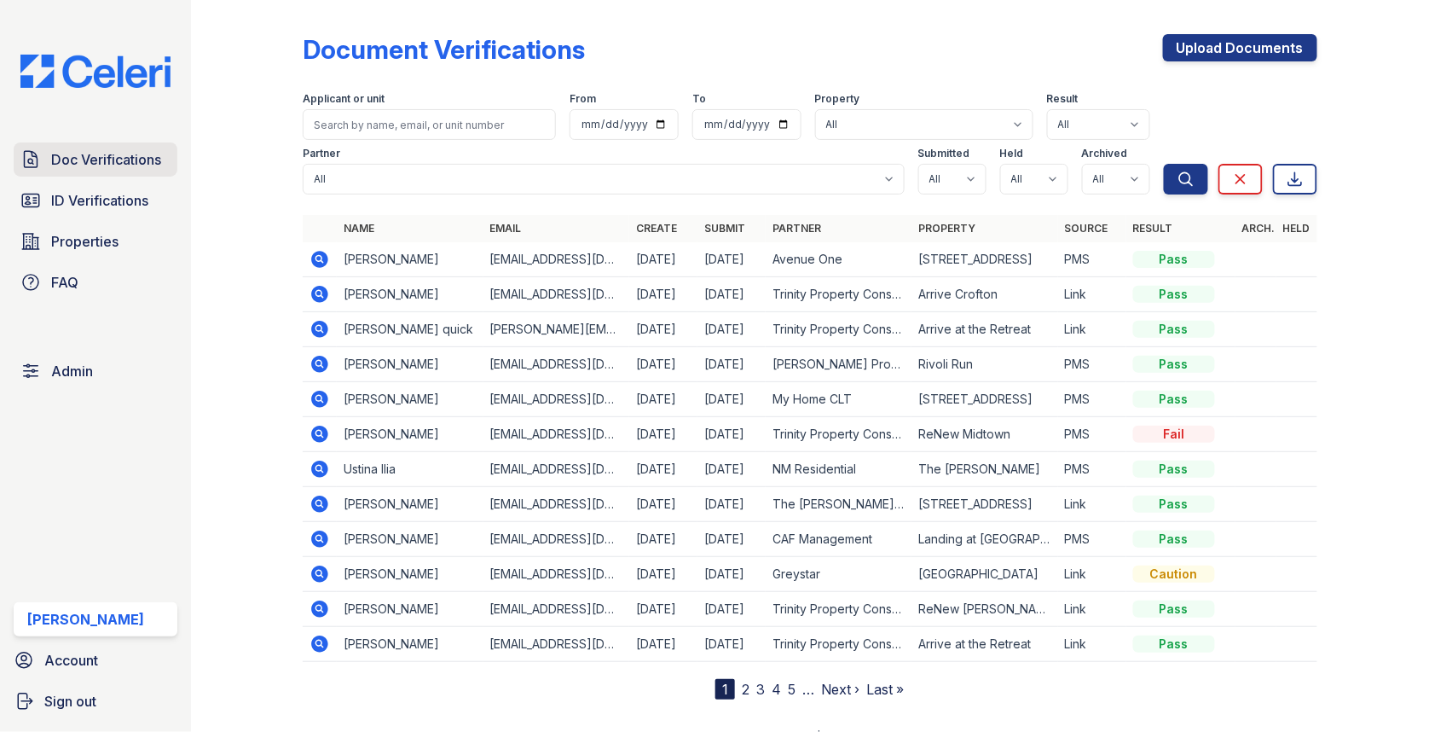
click at [125, 146] on link "Doc Verifications" at bounding box center [96, 159] width 164 height 34
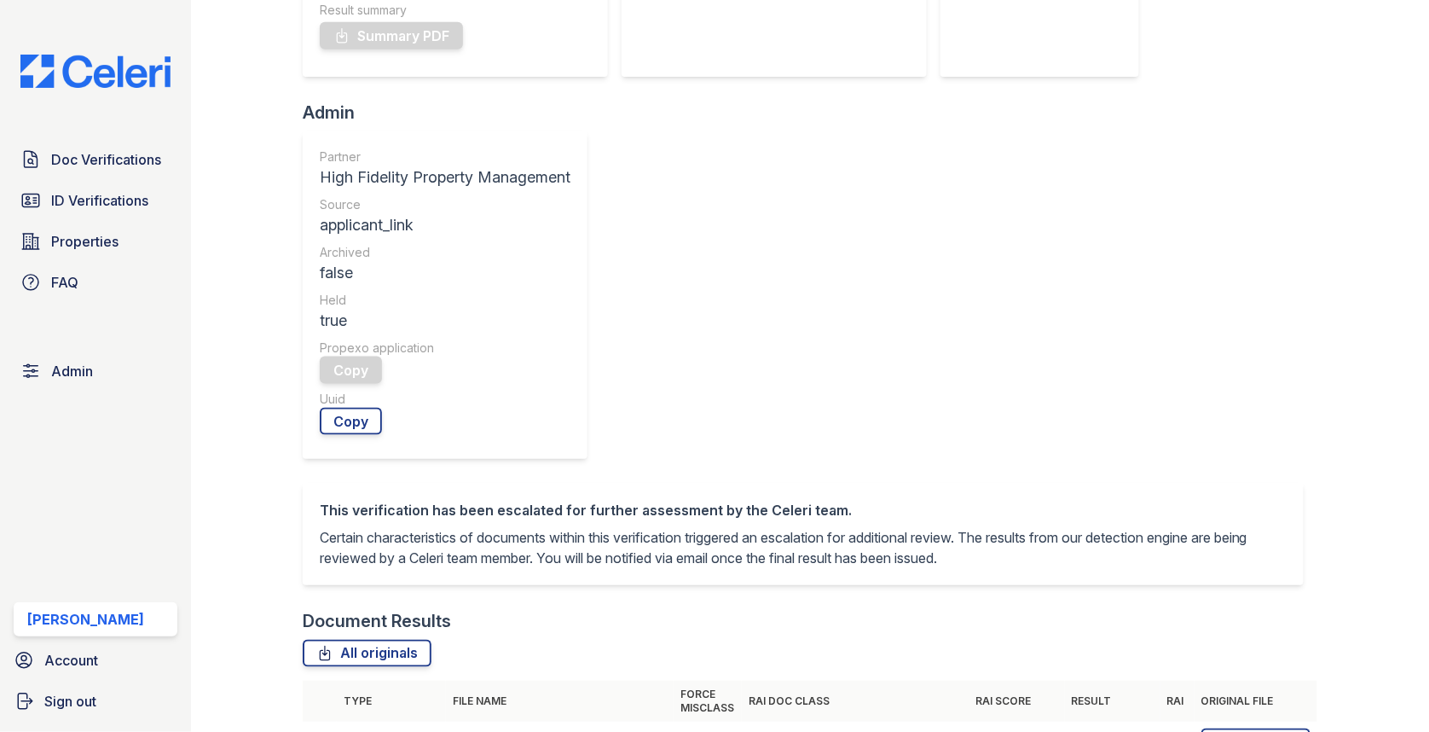
scroll to position [759, 0]
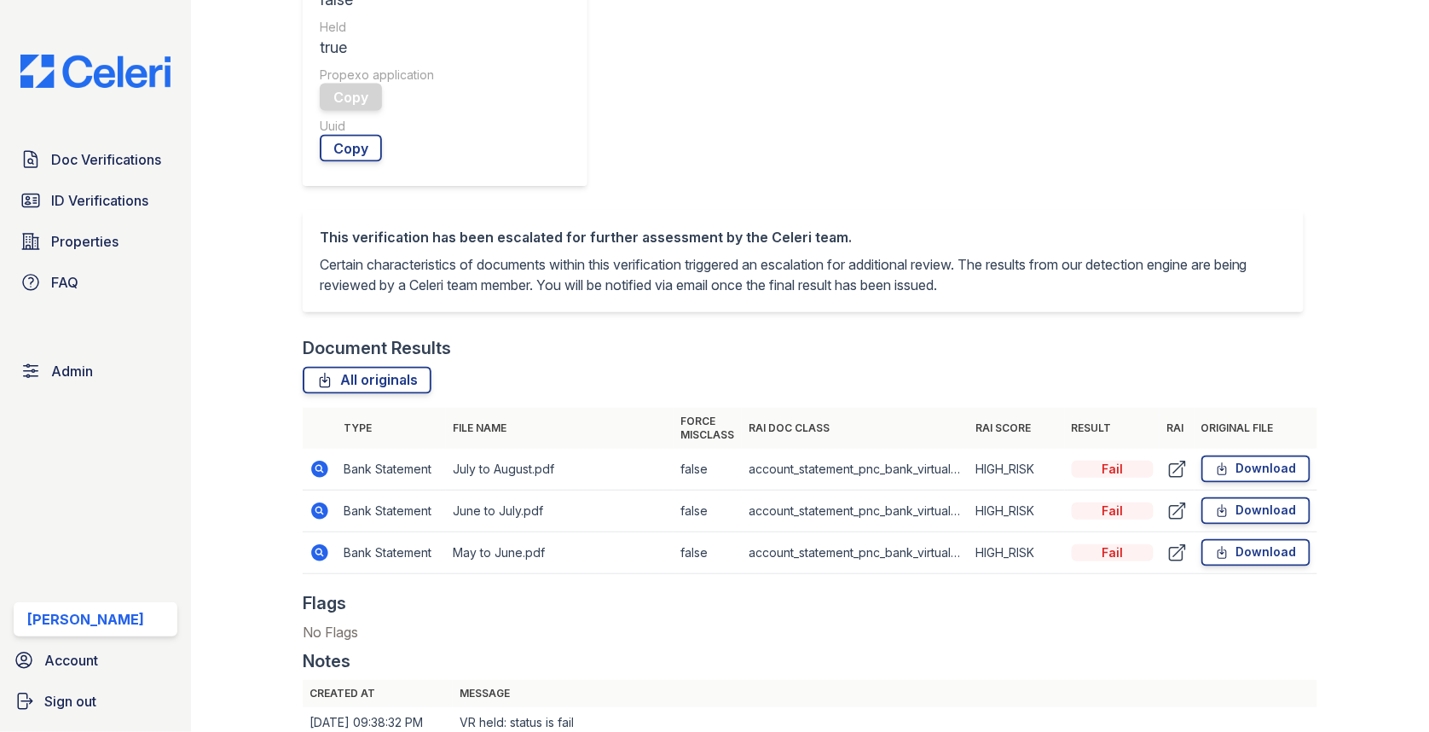
click at [320, 460] on icon at bounding box center [319, 468] width 17 height 17
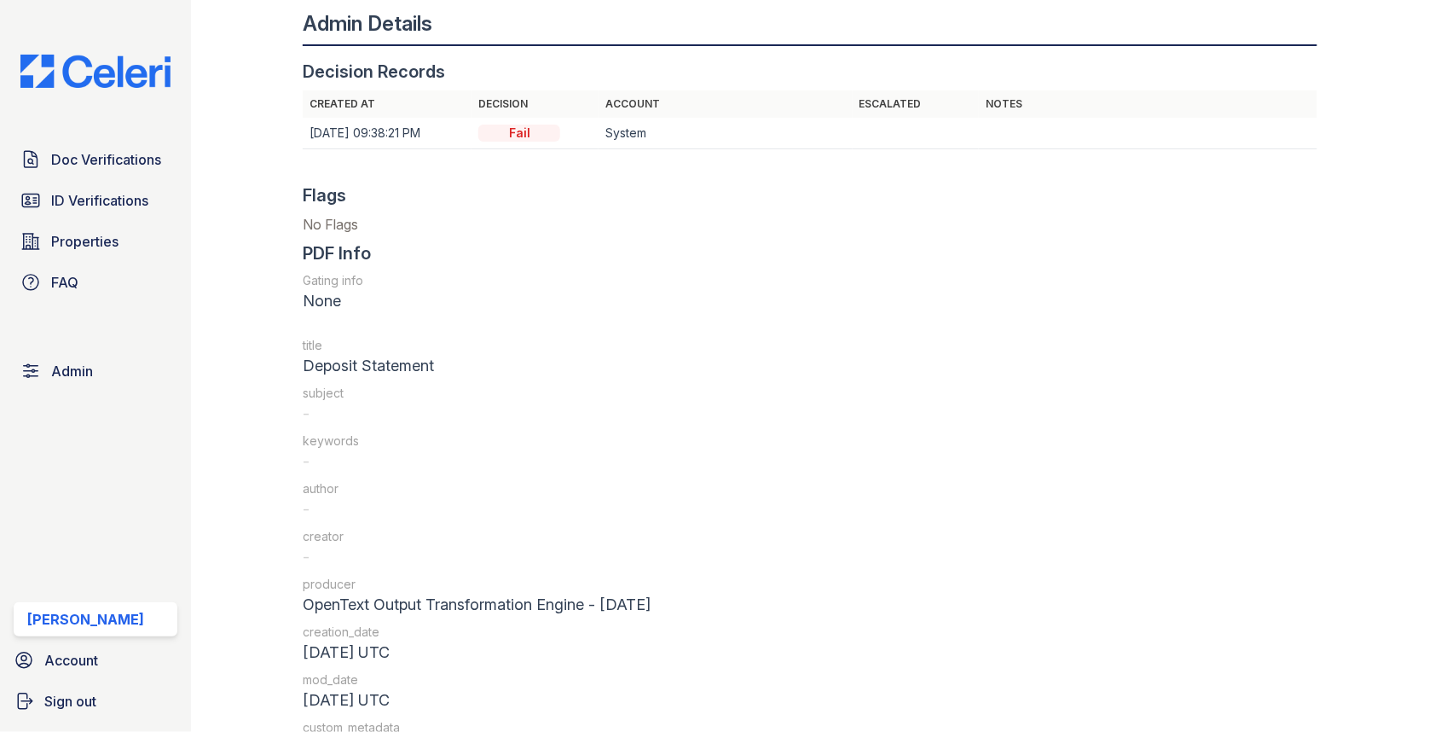
scroll to position [2255, 0]
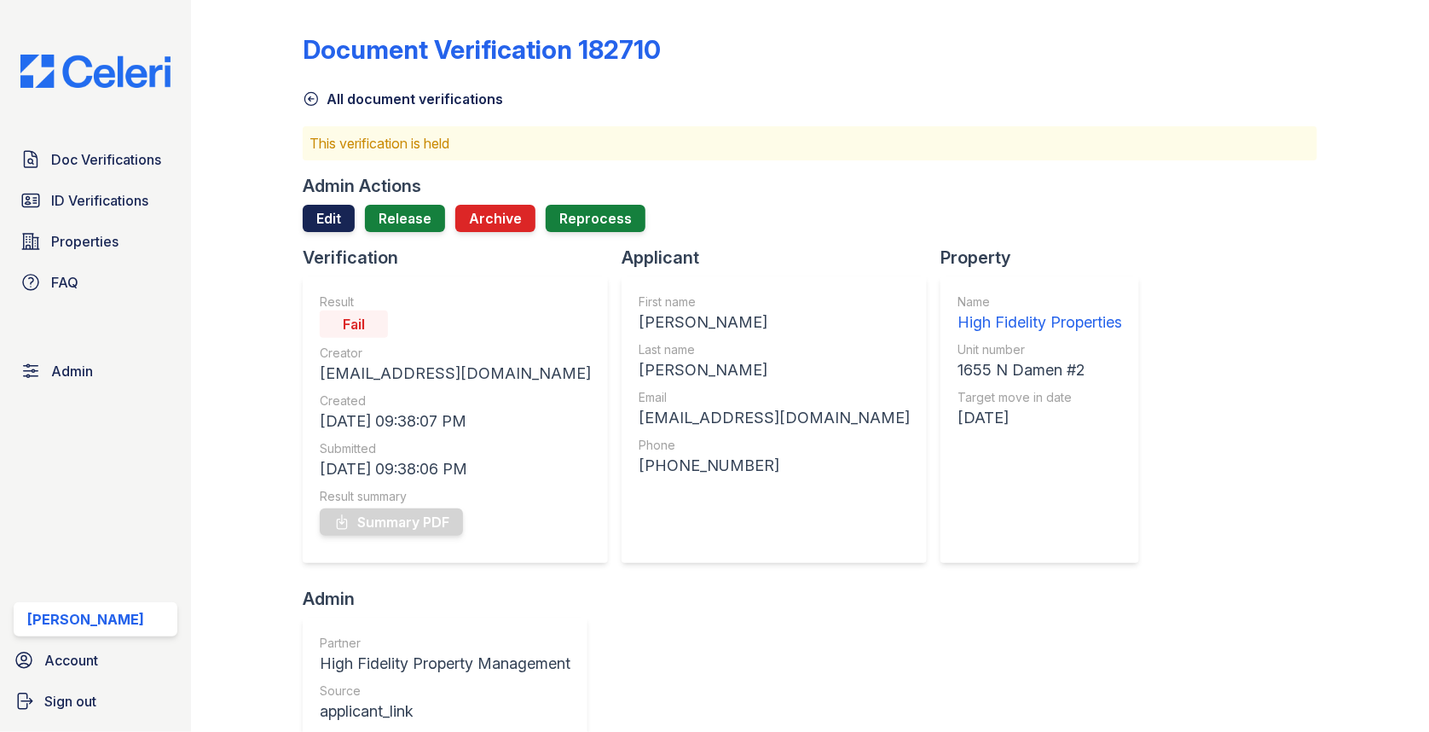
click at [336, 206] on link "Edit" at bounding box center [329, 218] width 52 height 27
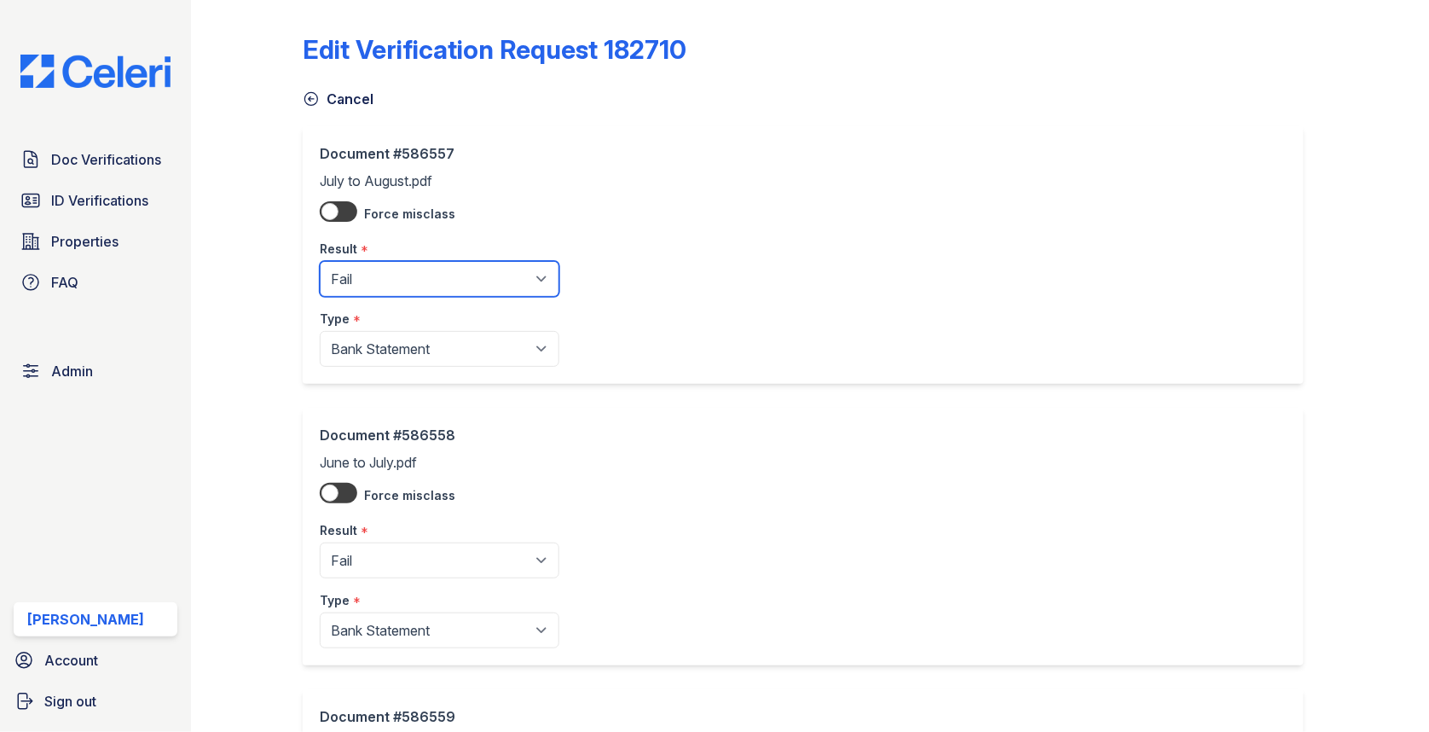
click at [419, 275] on select "Pending Sent Started Processing Pass Fail Caution Error N/A" at bounding box center [440, 279] width 240 height 36
select select "pass"
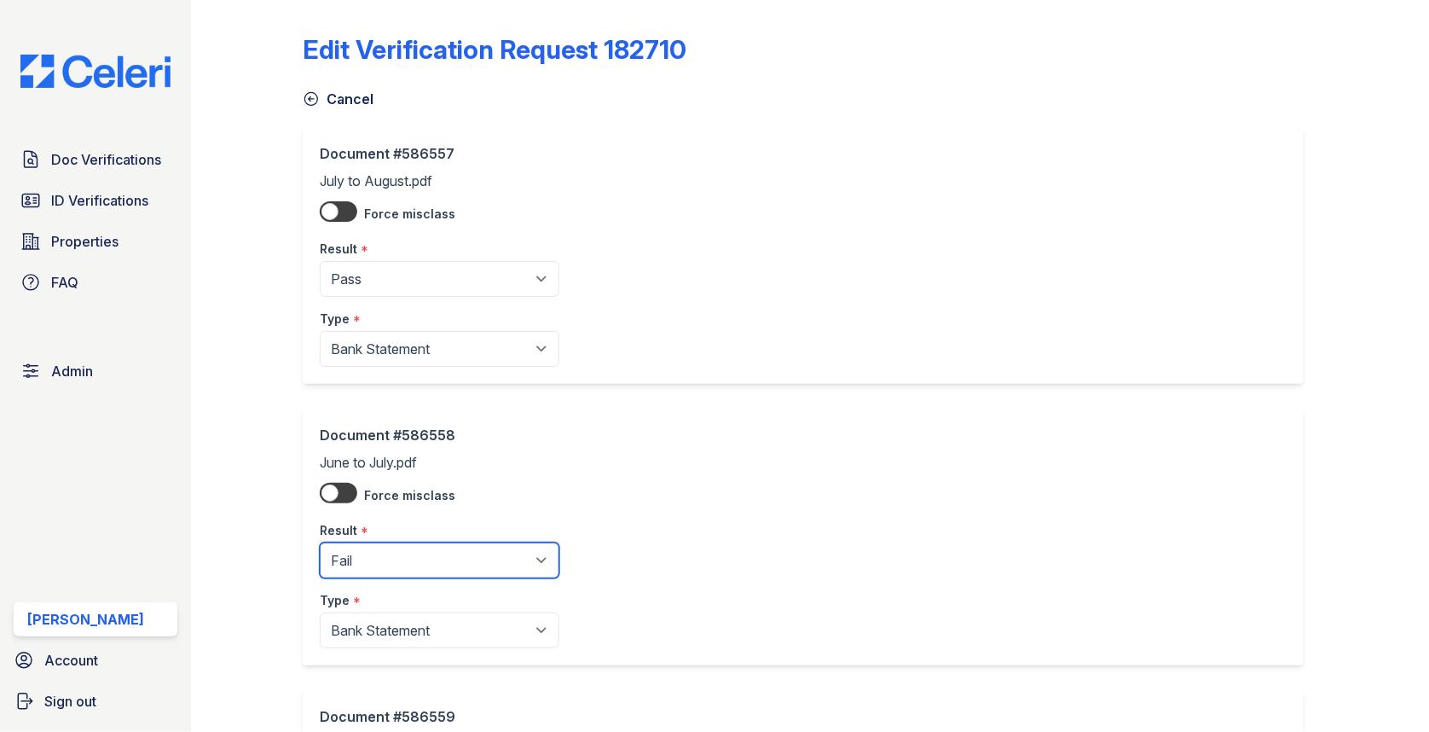
click at [420, 554] on select "Pending Sent Started Processing Pass Fail Caution Error N/A" at bounding box center [440, 560] width 240 height 36
select select "pass"
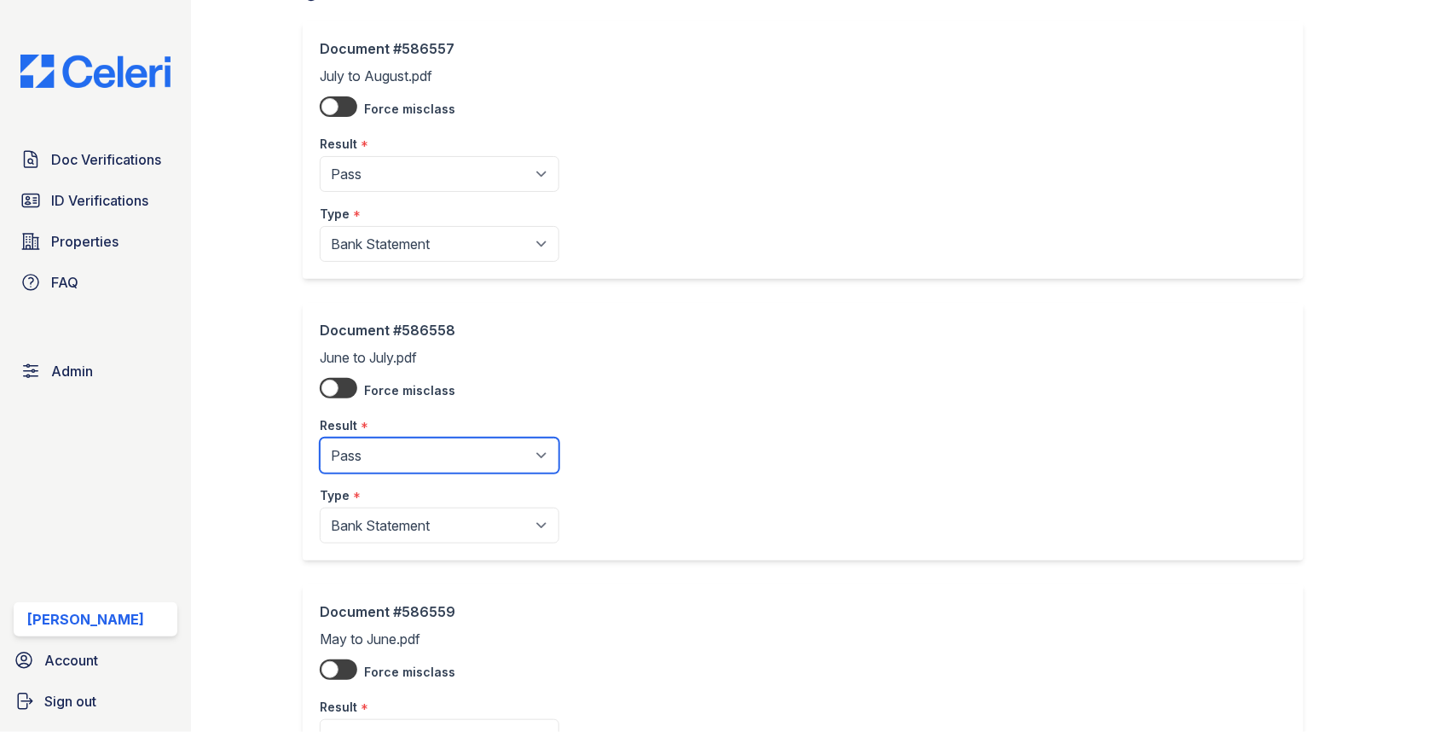
scroll to position [320, 0]
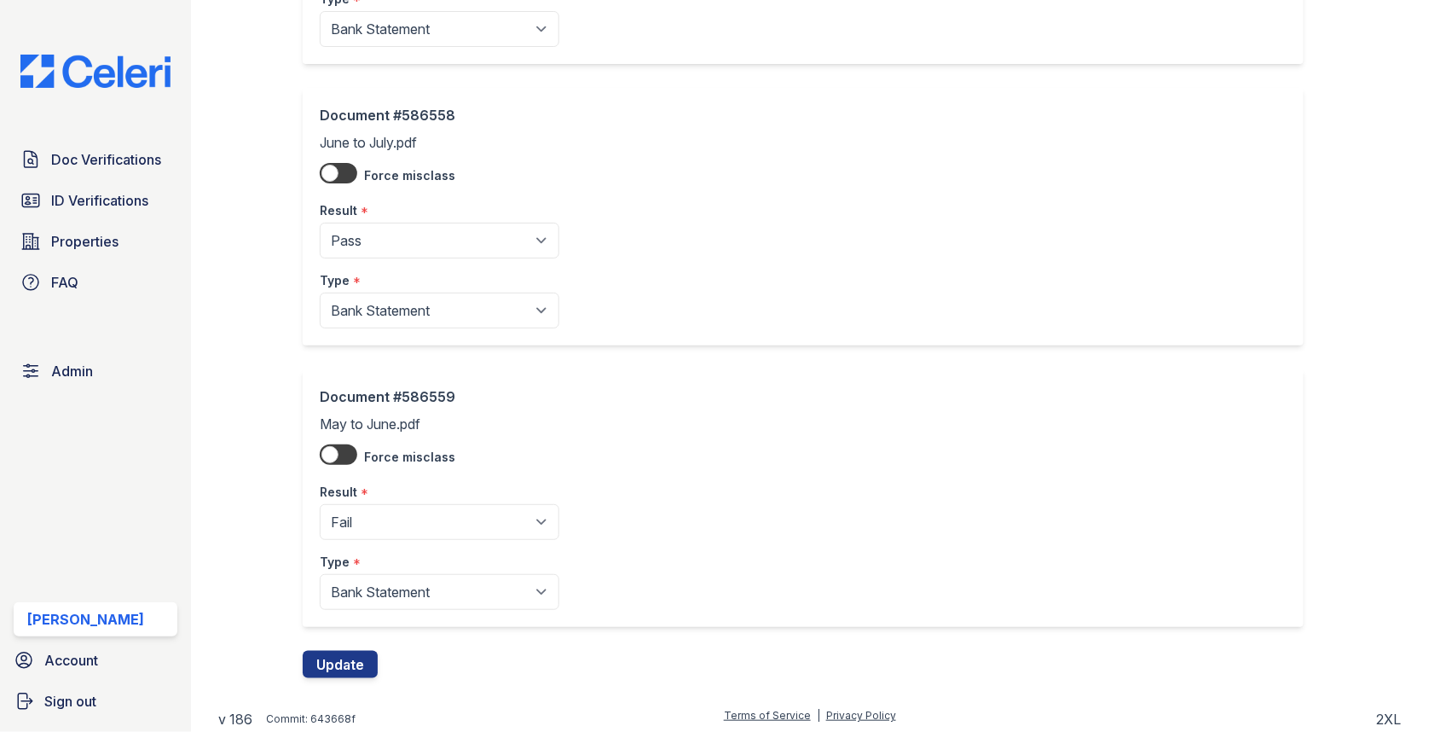
click at [398, 518] on select "Pending Sent Started Processing Pass Fail Caution Error N/A" at bounding box center [440, 522] width 240 height 36
select select "pass"
click at [339, 651] on button "Update" at bounding box center [340, 664] width 75 height 27
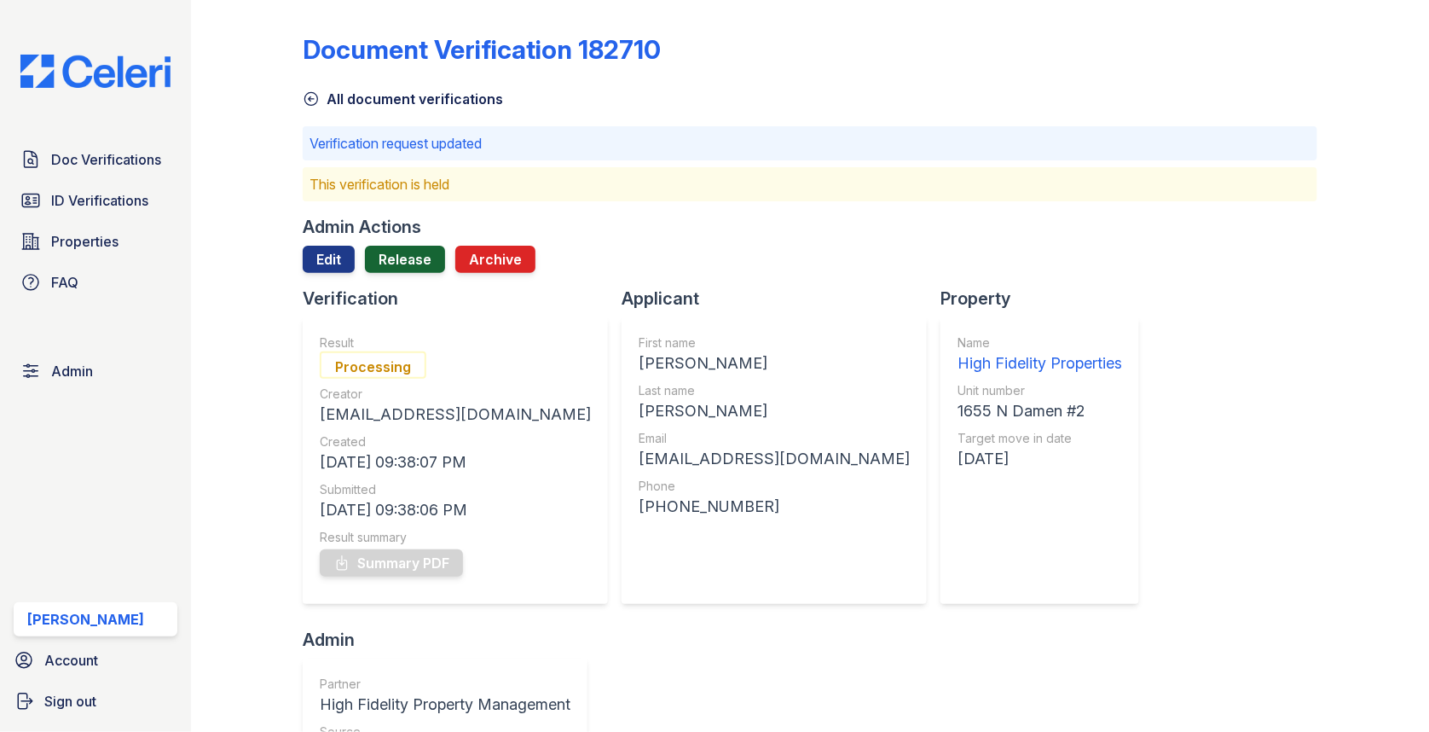
click at [431, 253] on link "Release" at bounding box center [405, 259] width 80 height 27
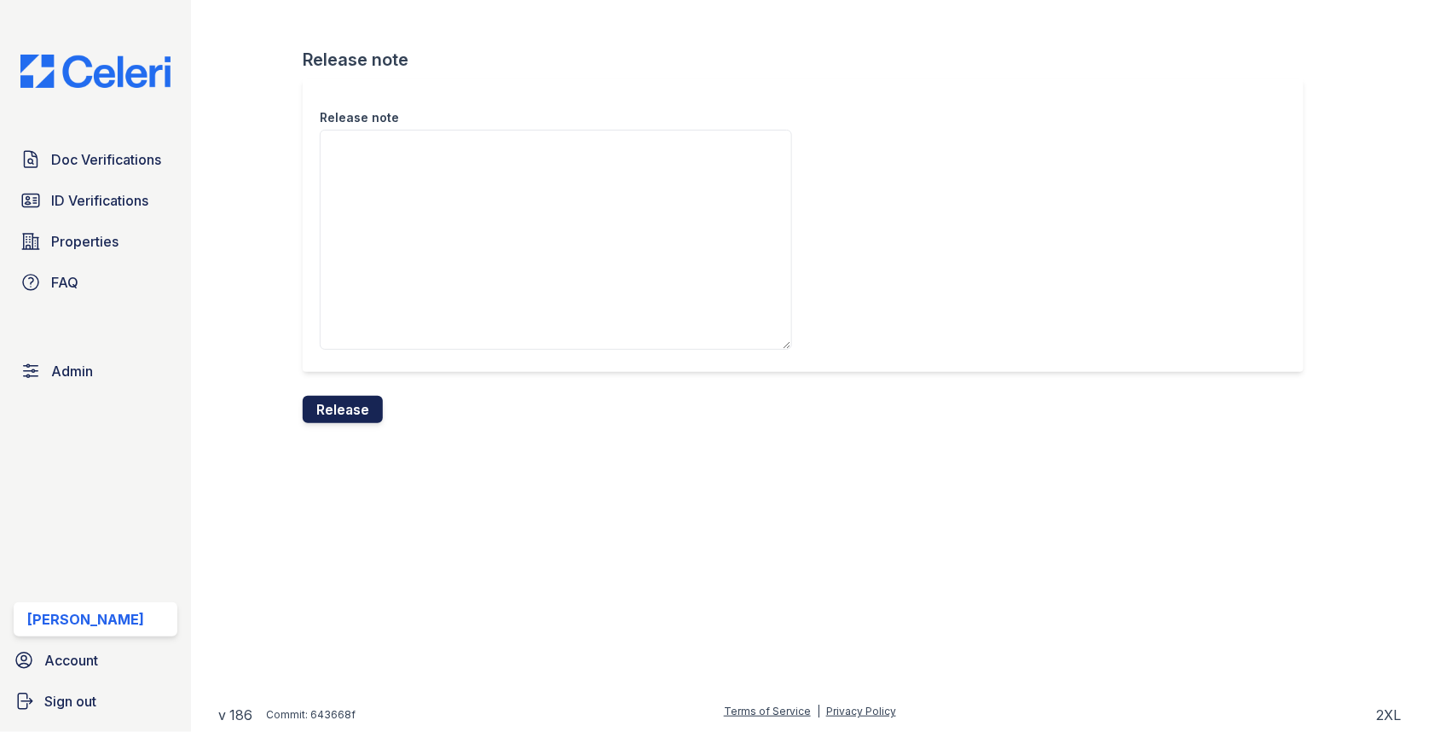
click at [354, 397] on button "Release" at bounding box center [343, 409] width 80 height 27
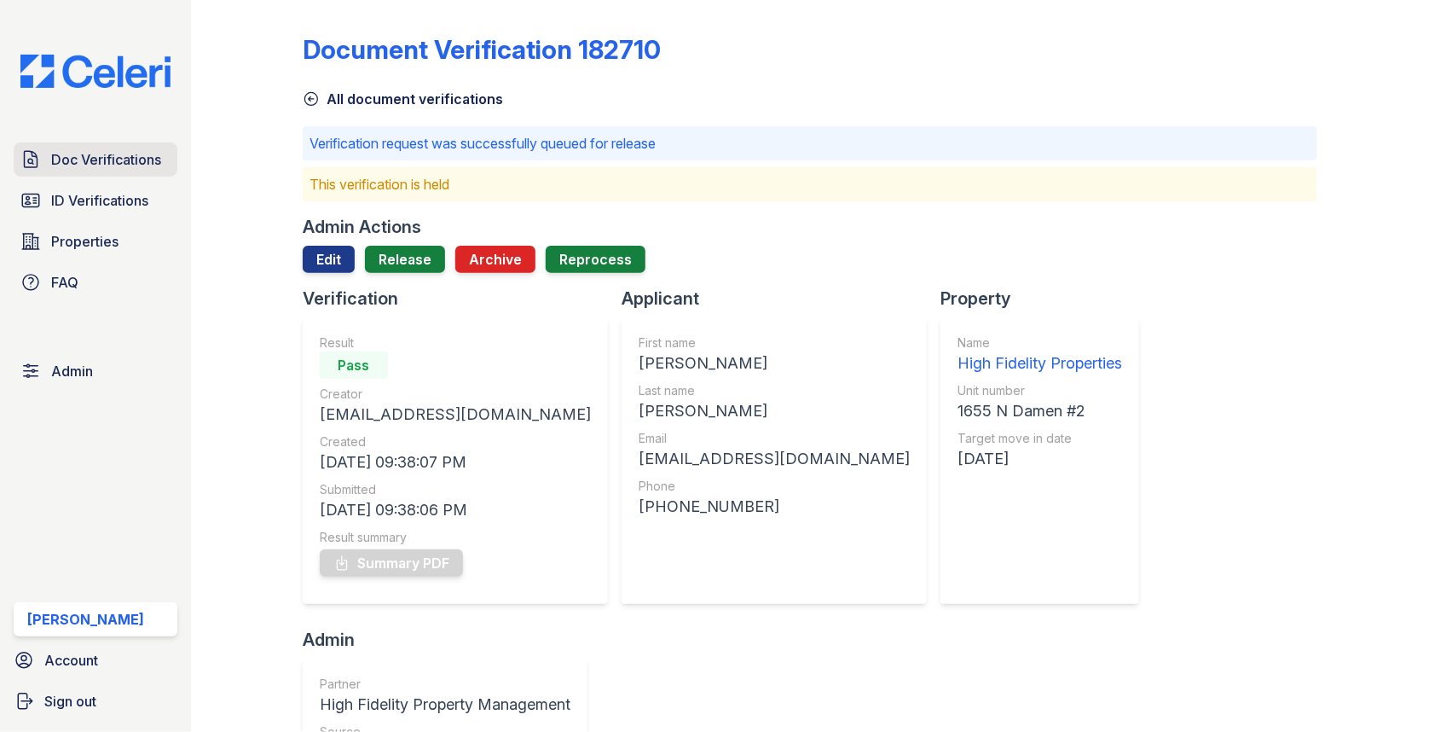
click at [156, 174] on link "Doc Verifications" at bounding box center [96, 159] width 164 height 34
